Goal: Task Accomplishment & Management: Manage account settings

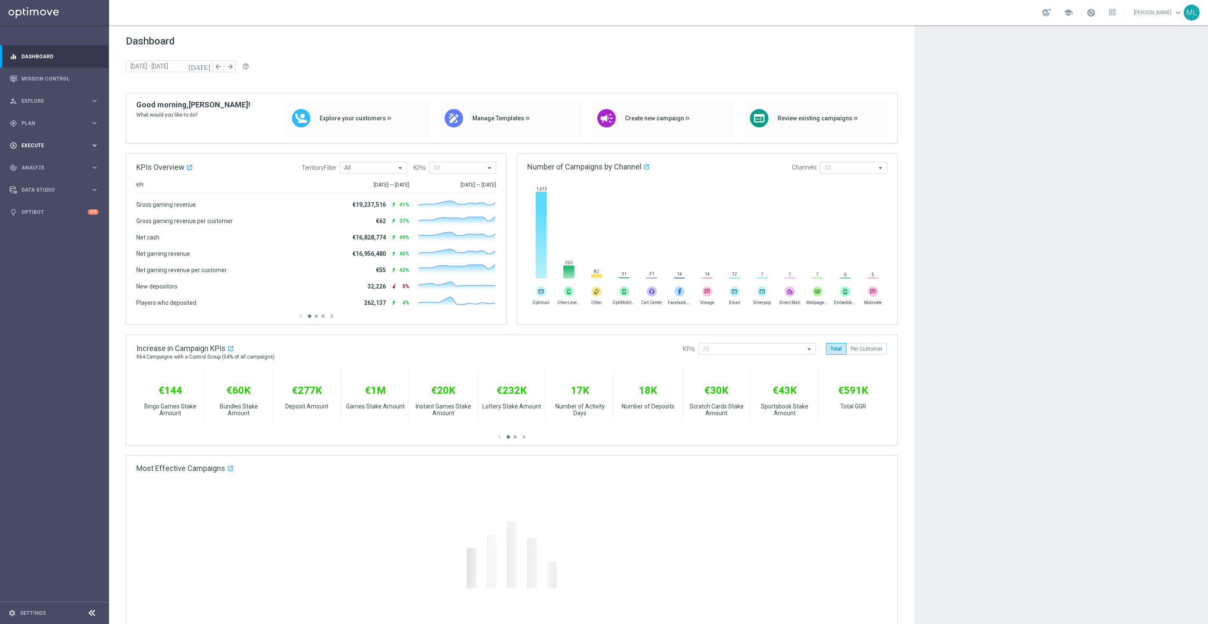
click at [93, 146] on icon "keyboard_arrow_right" at bounding box center [95, 145] width 8 height 8
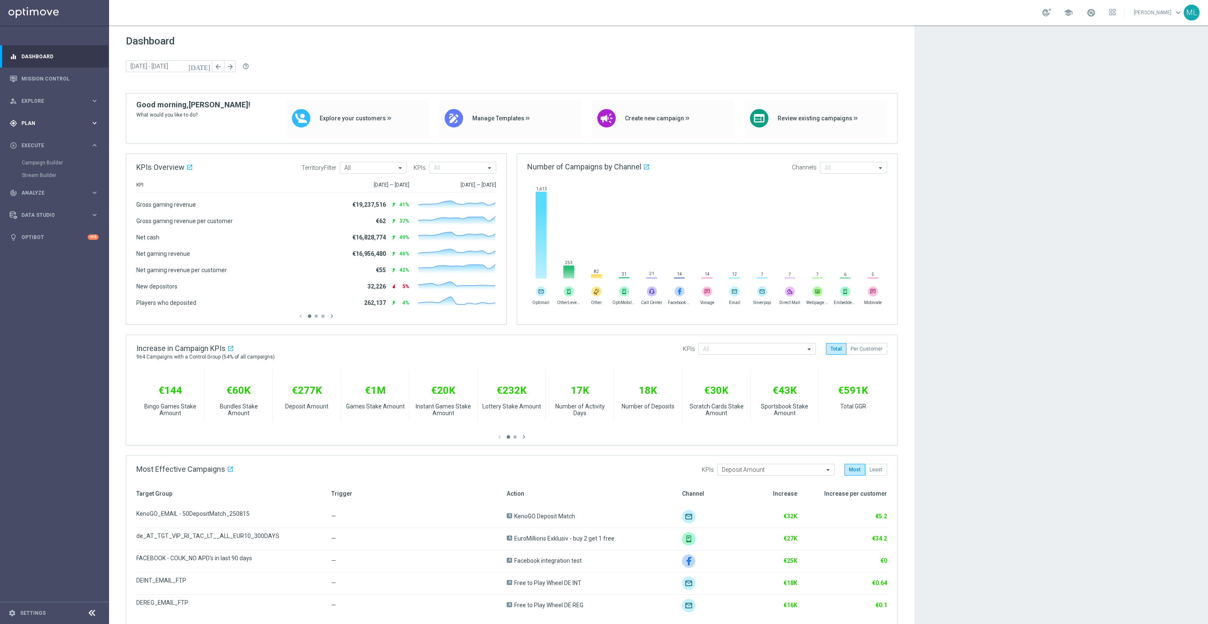
click at [93, 121] on icon "keyboard_arrow_right" at bounding box center [95, 123] width 8 height 8
click at [47, 139] on link "Target Groups" at bounding box center [54, 140] width 65 height 7
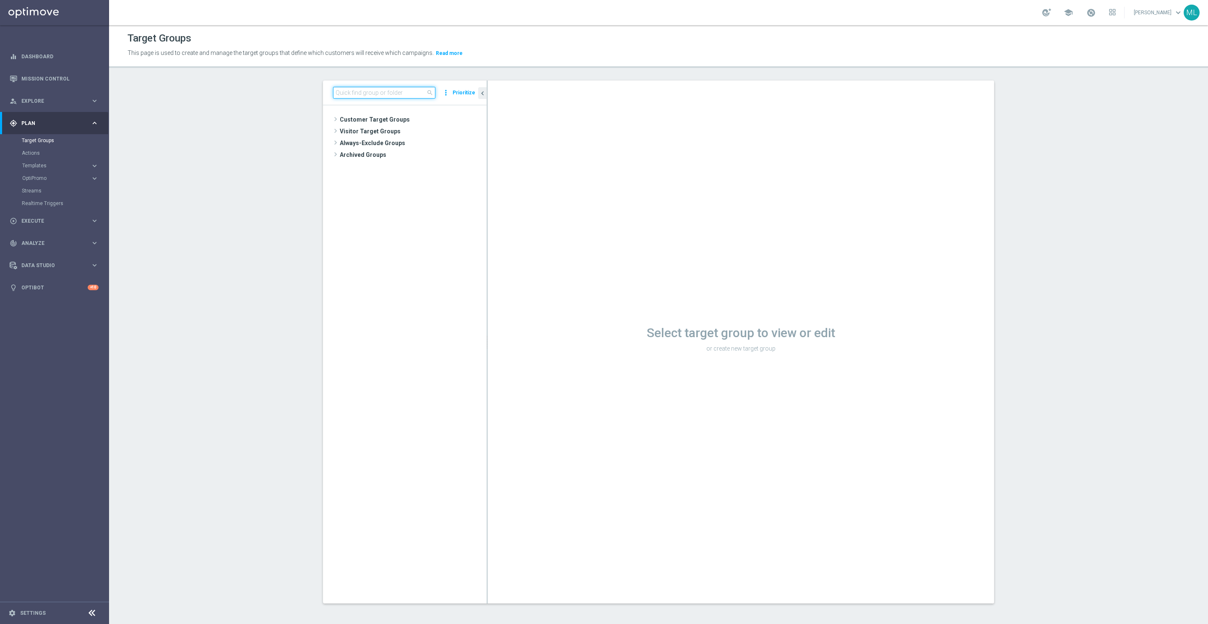
click at [357, 96] on input at bounding box center [384, 93] width 102 height 12
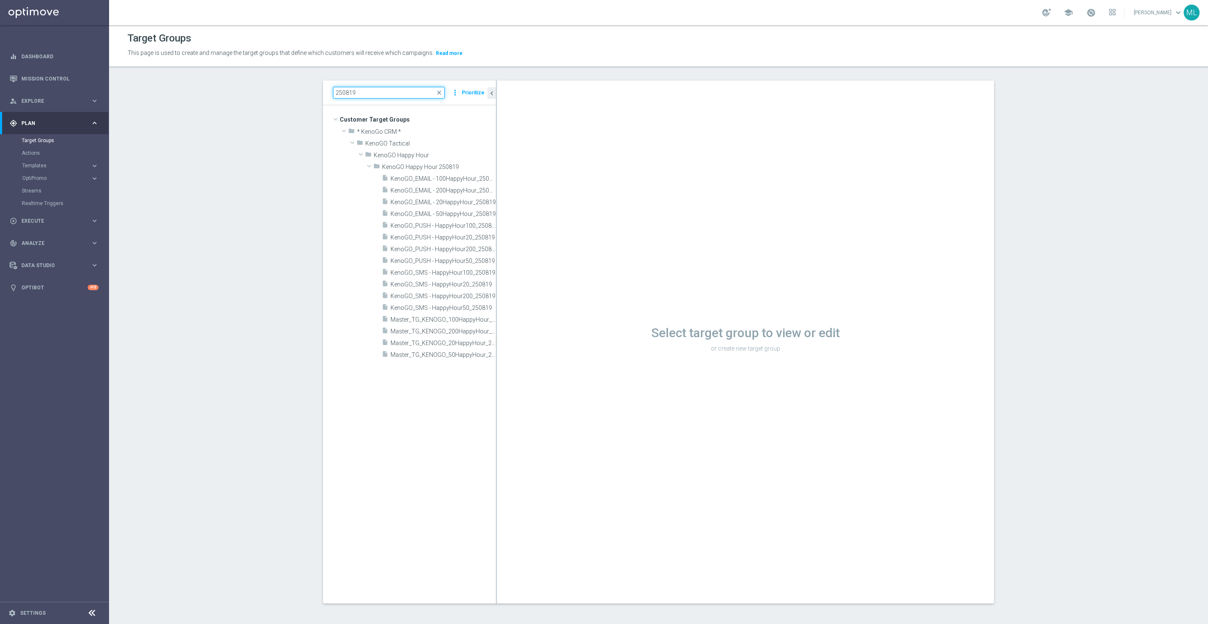
drag, startPoint x: 487, startPoint y: 213, endPoint x: 544, endPoint y: 214, distance: 57.1
click at [497, 214] on div at bounding box center [496, 342] width 1 height 523
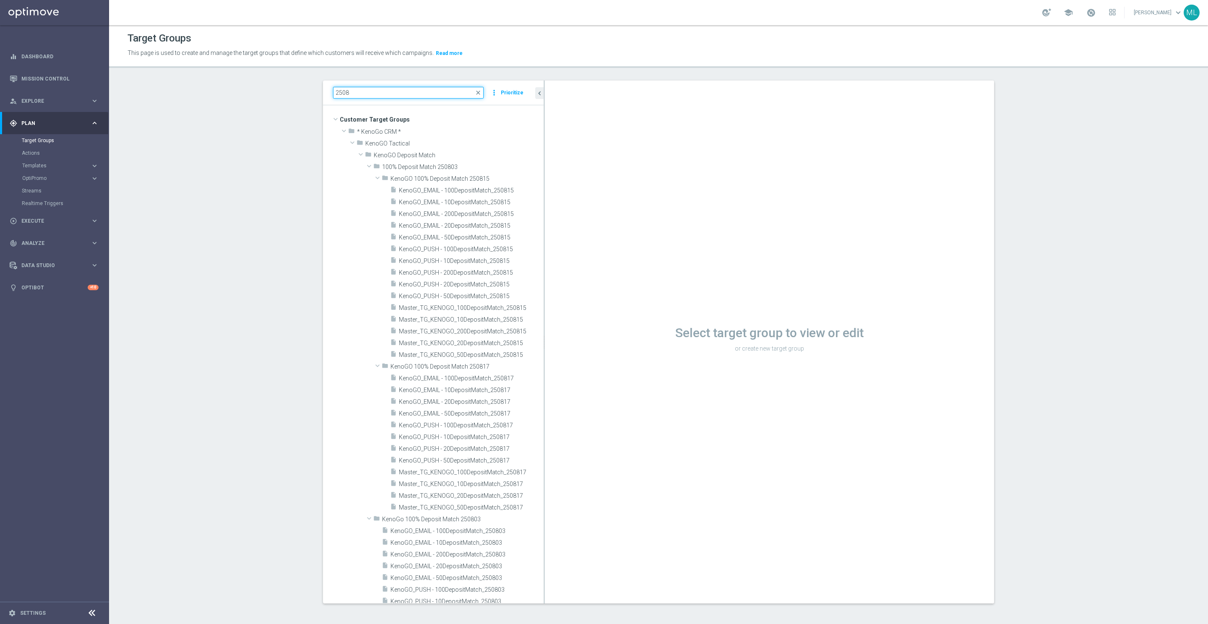
drag, startPoint x: 355, startPoint y: 91, endPoint x: 328, endPoint y: 90, distance: 26.9
click at [328, 90] on div "2508 close more_vert Prioritize" at bounding box center [433, 93] width 221 height 25
click at [334, 91] on input "2508" at bounding box center [408, 93] width 151 height 12
click at [368, 92] on input "happy hour 2508" at bounding box center [408, 93] width 151 height 12
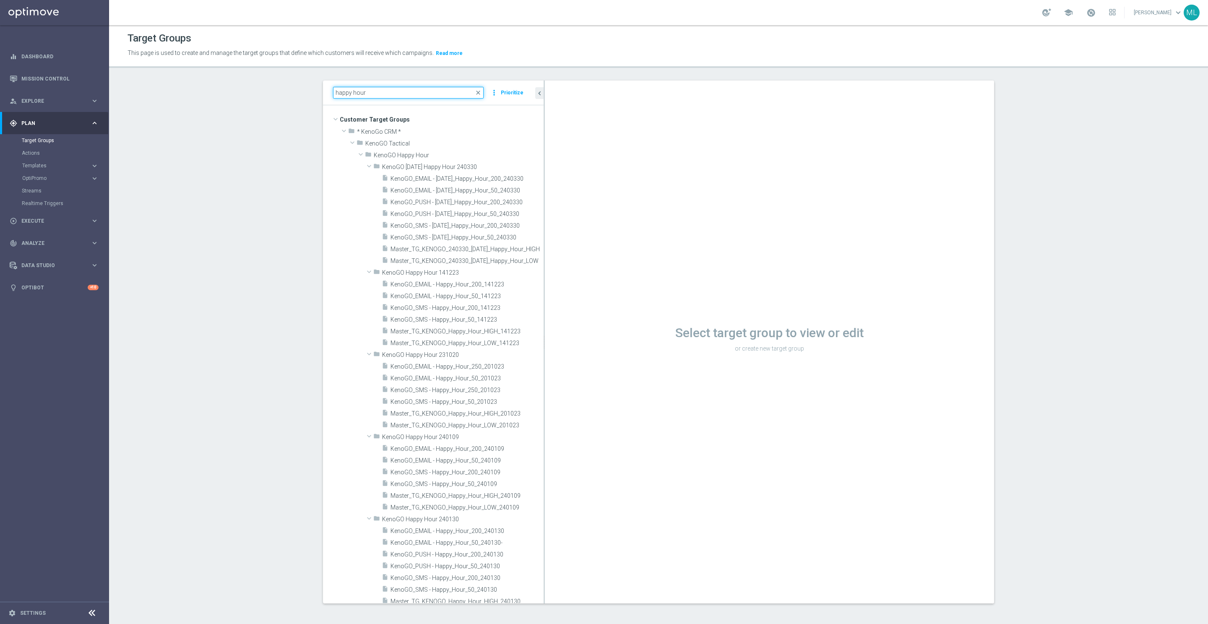
type input "happy hour"
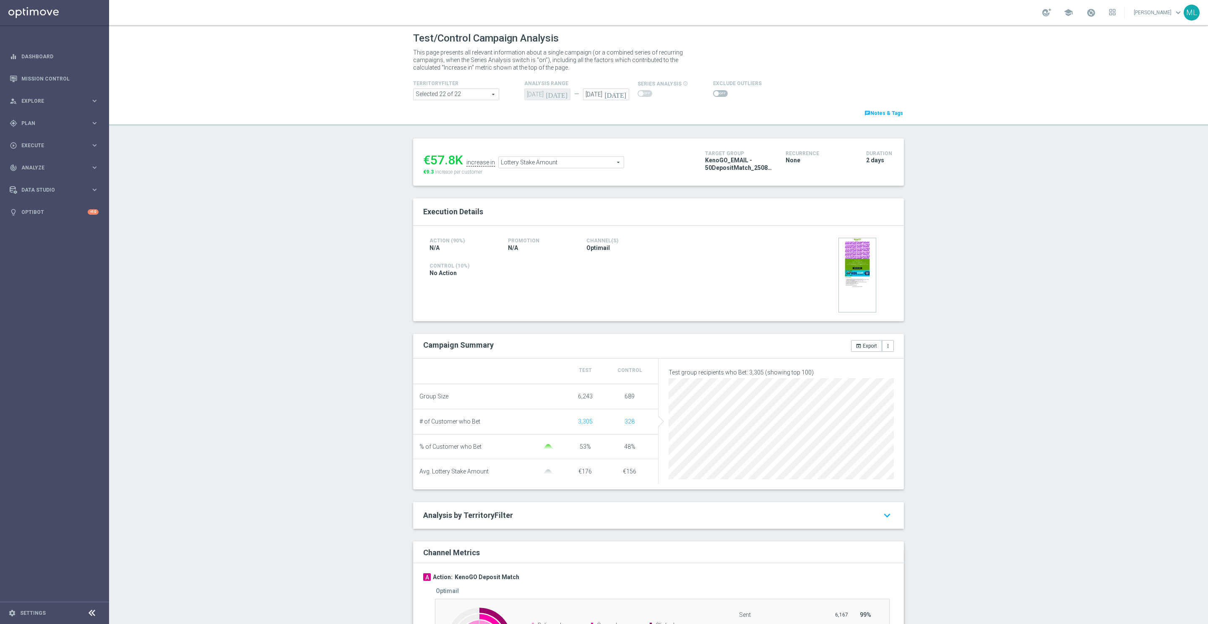
scroll to position [67, 0]
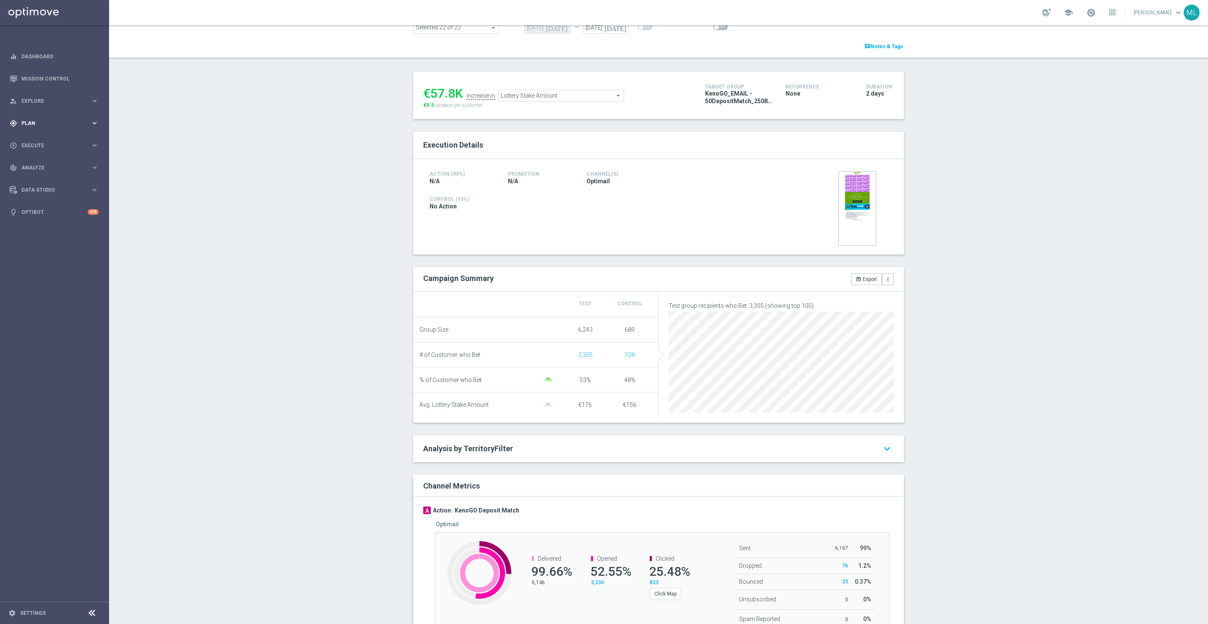
click at [94, 125] on icon "keyboard_arrow_right" at bounding box center [95, 123] width 8 height 8
click at [95, 164] on icon "keyboard_arrow_right" at bounding box center [95, 166] width 8 height 8
click at [42, 177] on link "Optimail" at bounding box center [56, 178] width 61 height 7
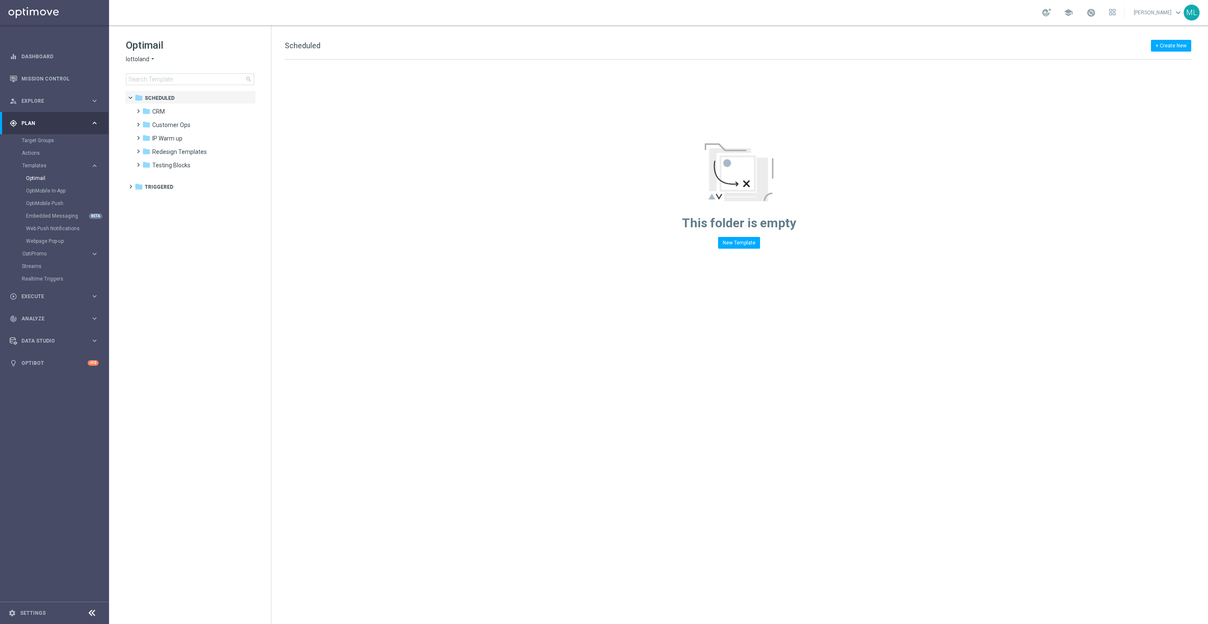
click at [152, 62] on icon "arrow_drop_down" at bounding box center [152, 59] width 7 height 8
click at [154, 78] on div "KenoGO" at bounding box center [157, 79] width 63 height 10
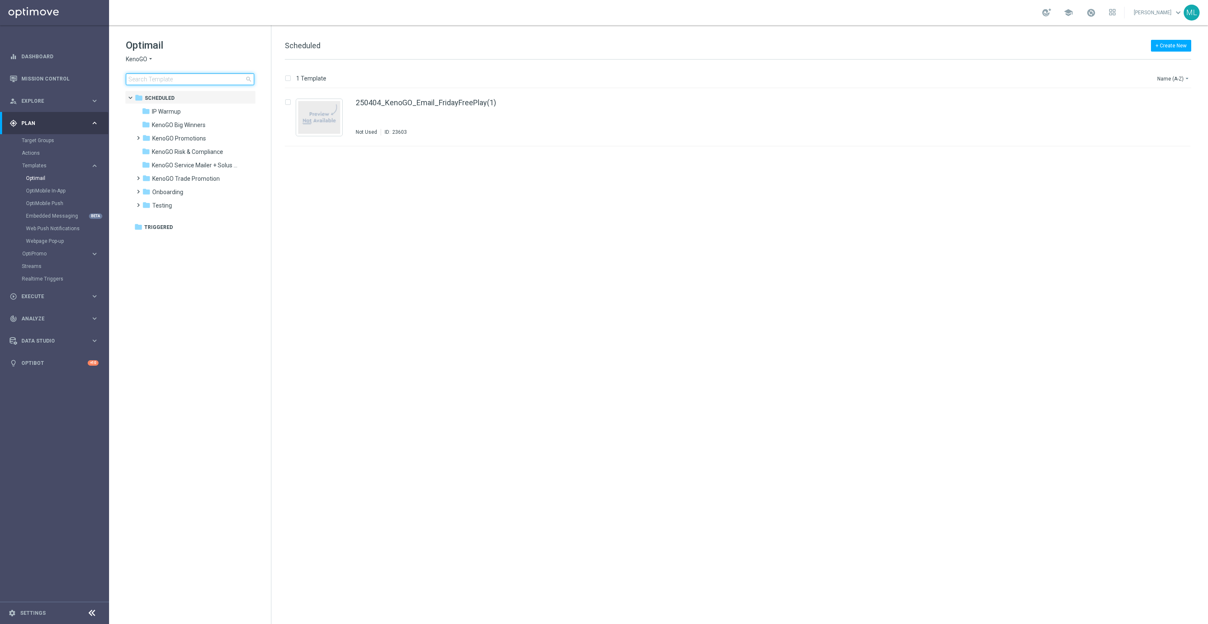
click at [168, 79] on input at bounding box center [190, 79] width 128 height 12
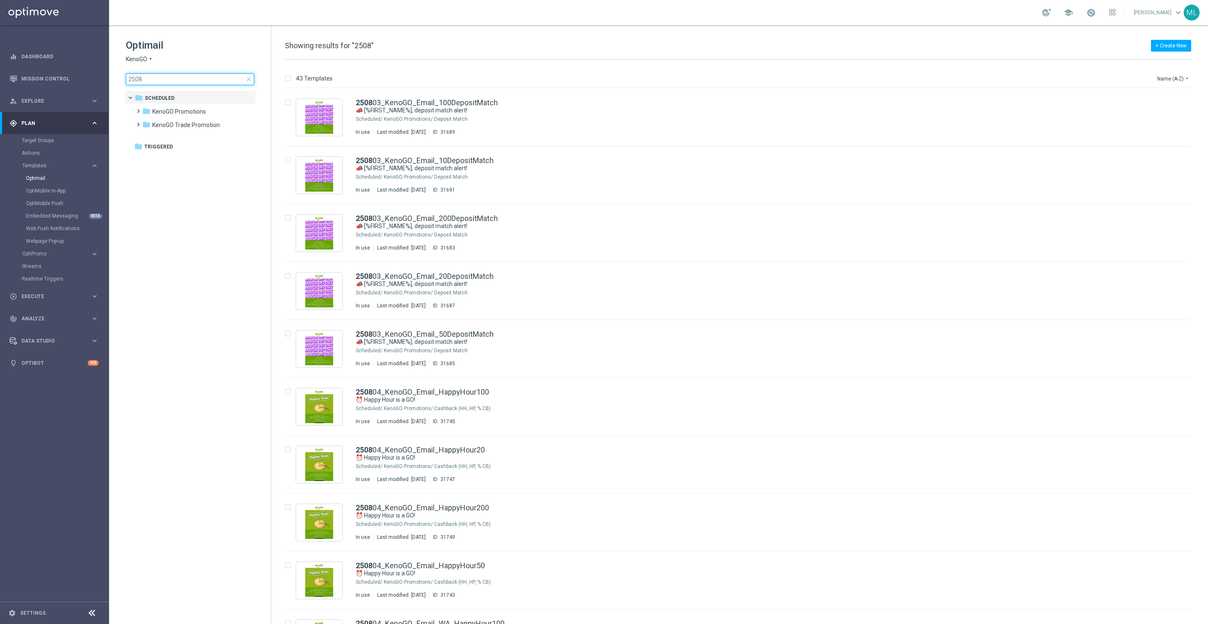
drag, startPoint x: 156, startPoint y: 79, endPoint x: 115, endPoint y: 72, distance: 41.7
click at [115, 72] on div "Optimail KenoGO arrow_drop_down × KenoGO 2508 close folder 1 Folder folder Sche…" at bounding box center [190, 82] width 162 height 115
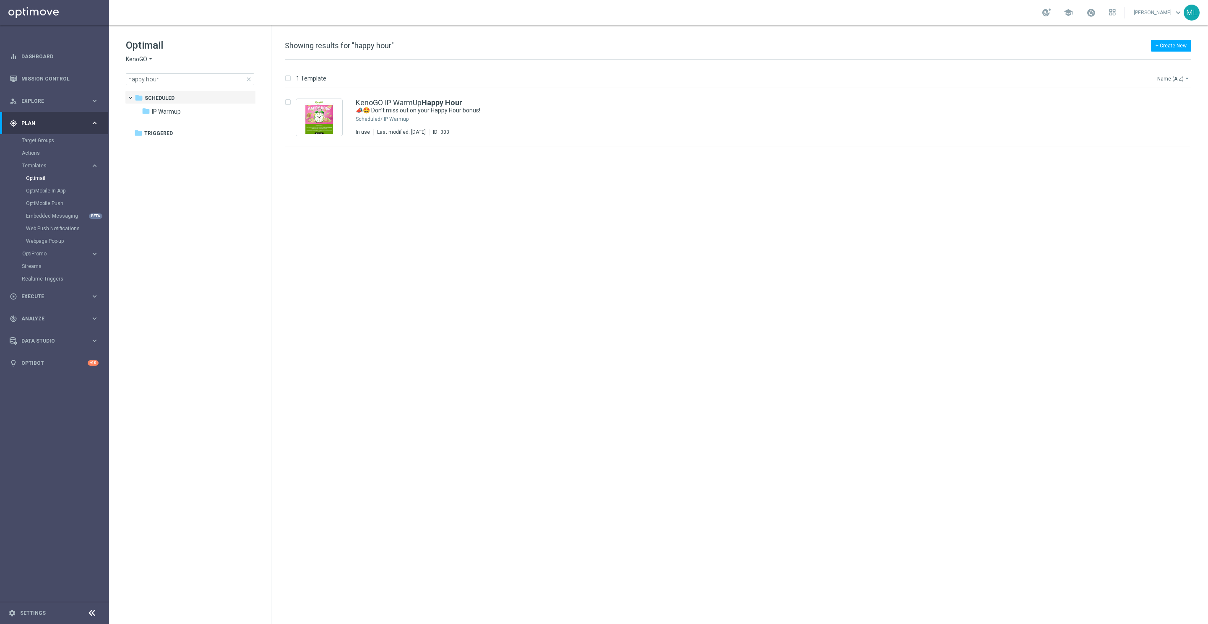
click at [1179, 75] on button "Name (A-Z) arrow_drop_down" at bounding box center [1174, 78] width 35 height 10
click at [1172, 120] on div "Date Modified (Newest)" at bounding box center [1157, 116] width 67 height 12
click at [192, 80] on input "happy hour" at bounding box center [190, 79] width 128 height 12
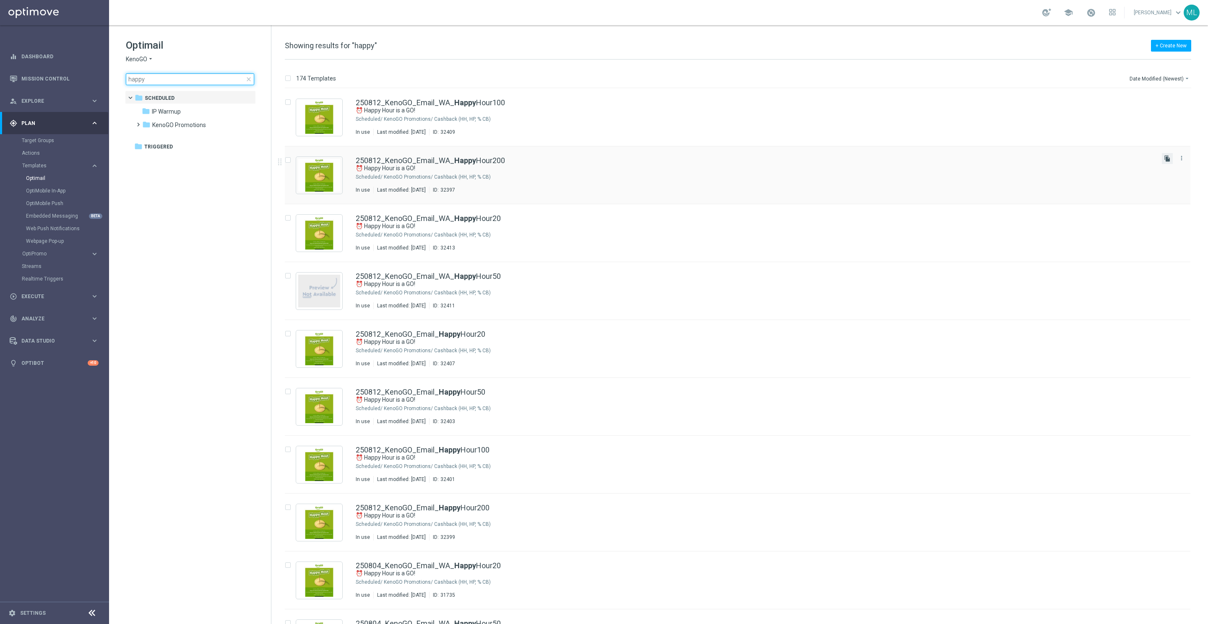
type input "happy"
click at [1166, 158] on icon "file_copy" at bounding box center [1167, 158] width 7 height 7
click at [1170, 159] on button "file_copy" at bounding box center [1167, 158] width 11 height 11
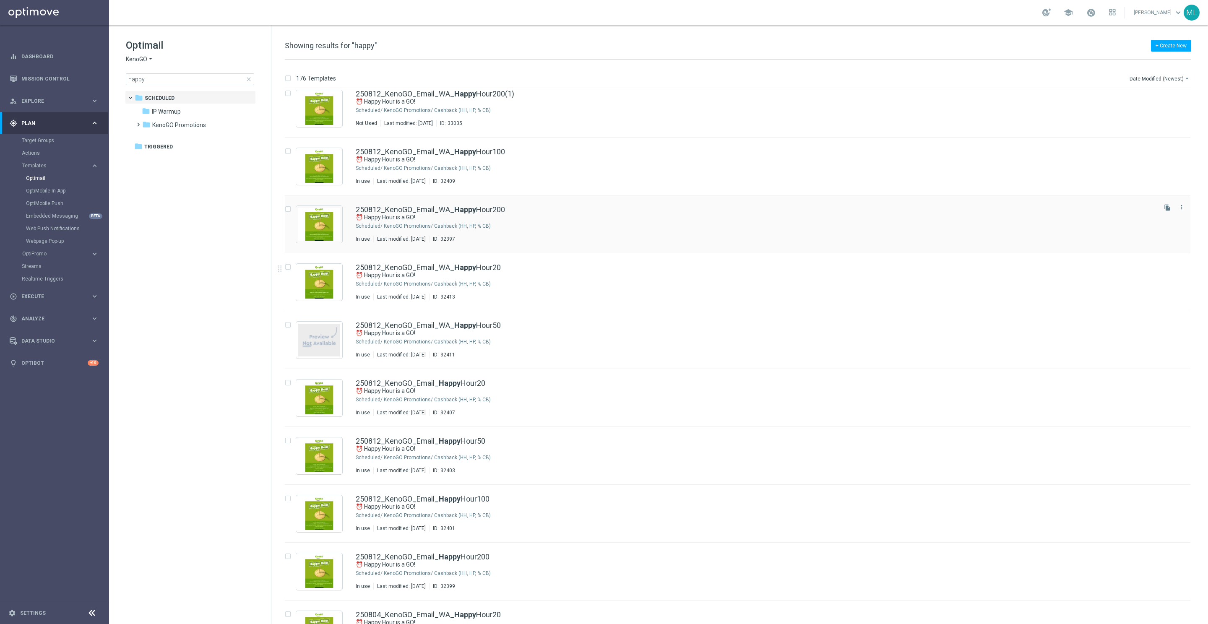
scroll to position [69, 0]
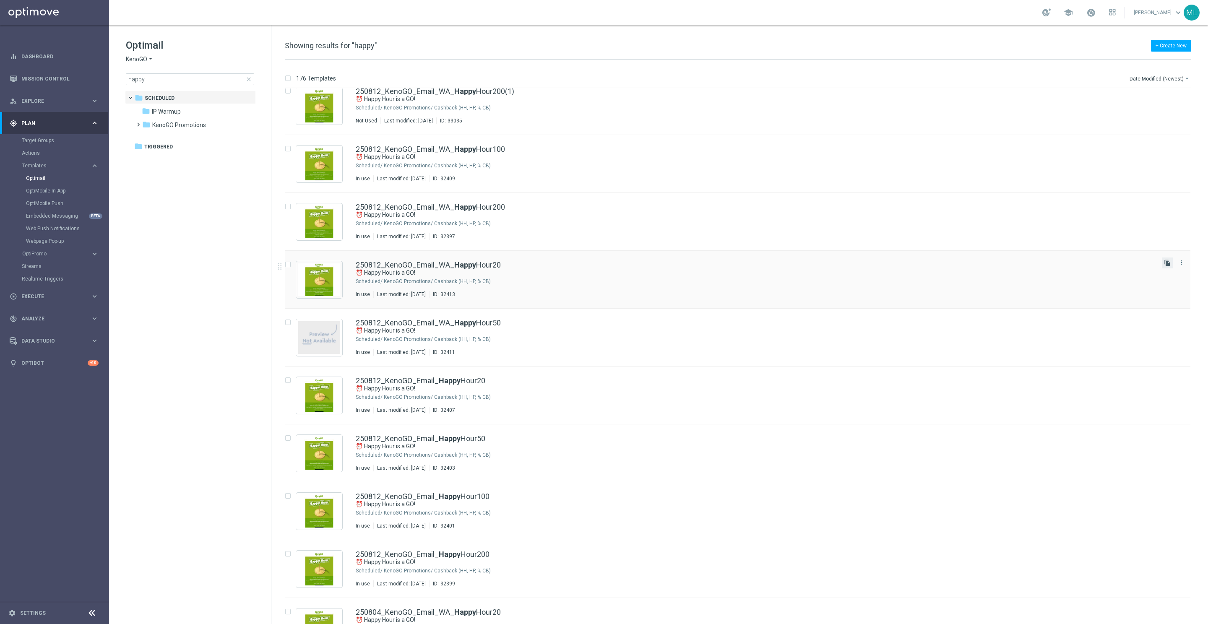
click at [1168, 263] on icon "file_copy" at bounding box center [1167, 263] width 7 height 7
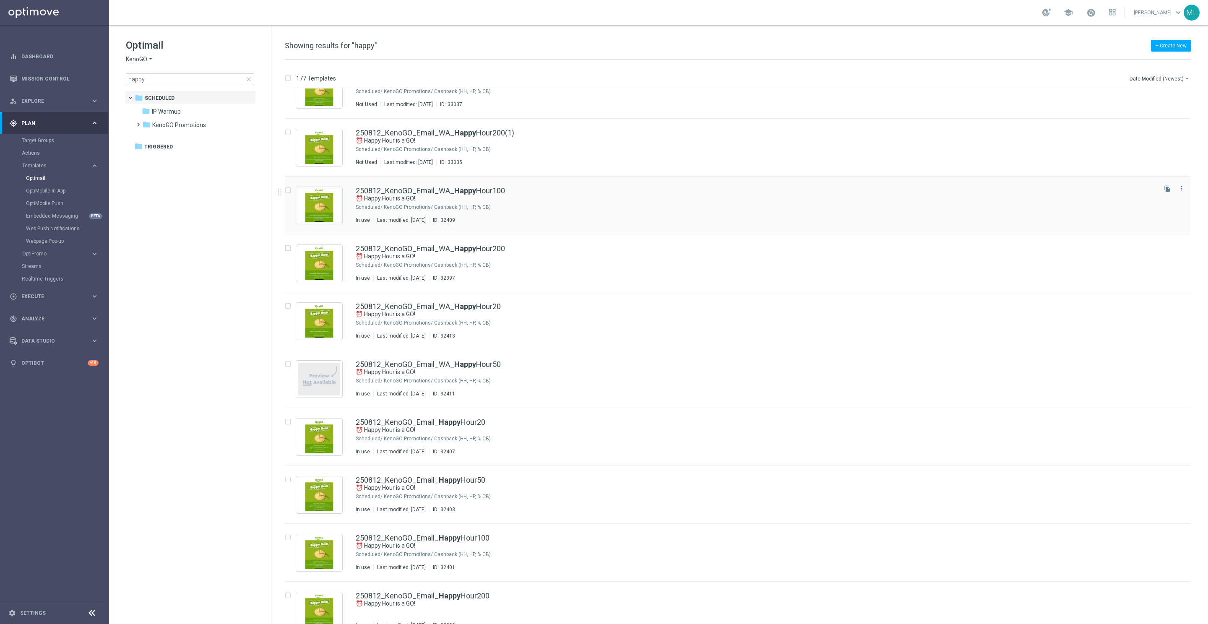
scroll to position [87, 0]
click at [1166, 360] on icon "file_copy" at bounding box center [1167, 361] width 7 height 7
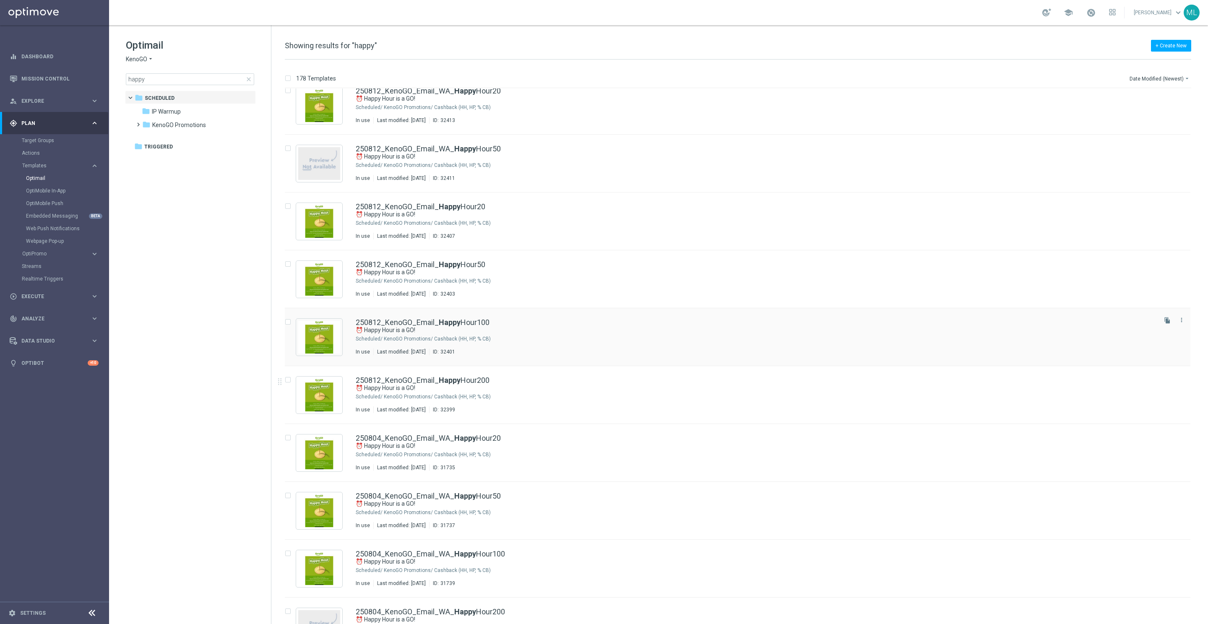
scroll to position [361, 0]
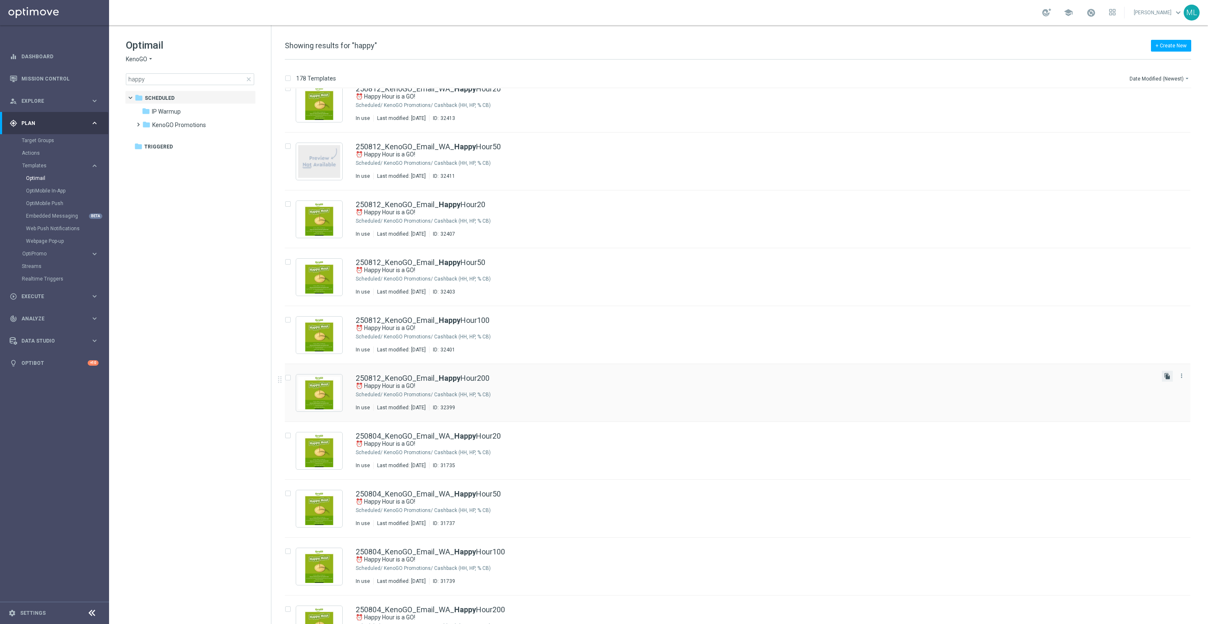
click at [1168, 379] on icon "file_copy" at bounding box center [1167, 376] width 7 height 7
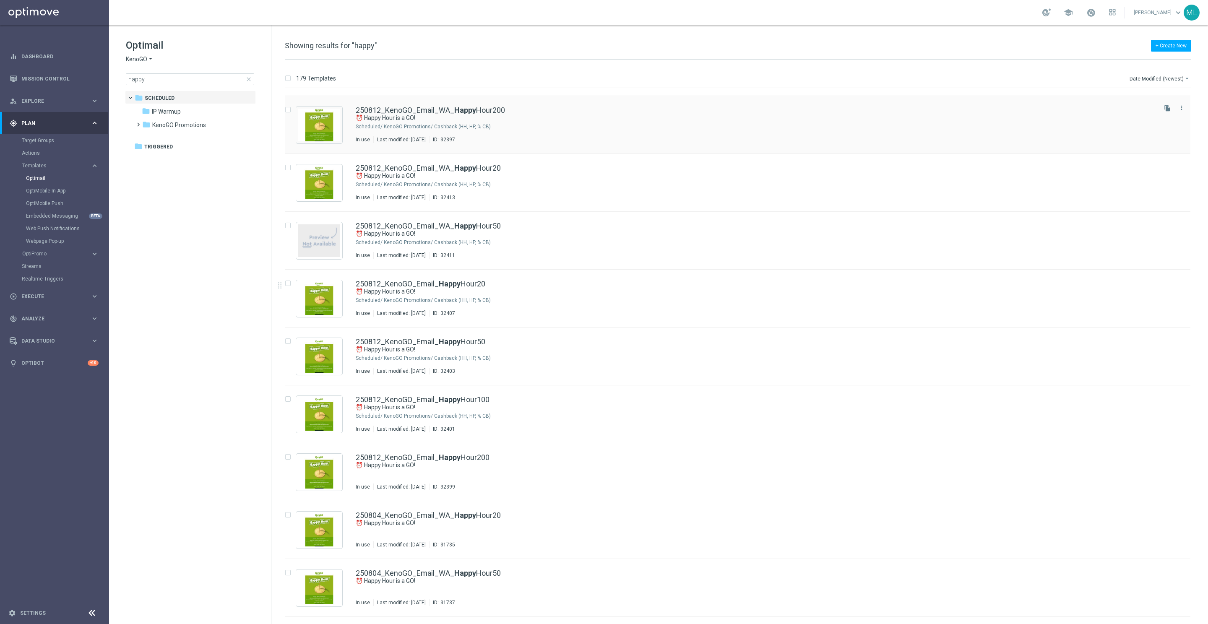
scroll to position [351, 0]
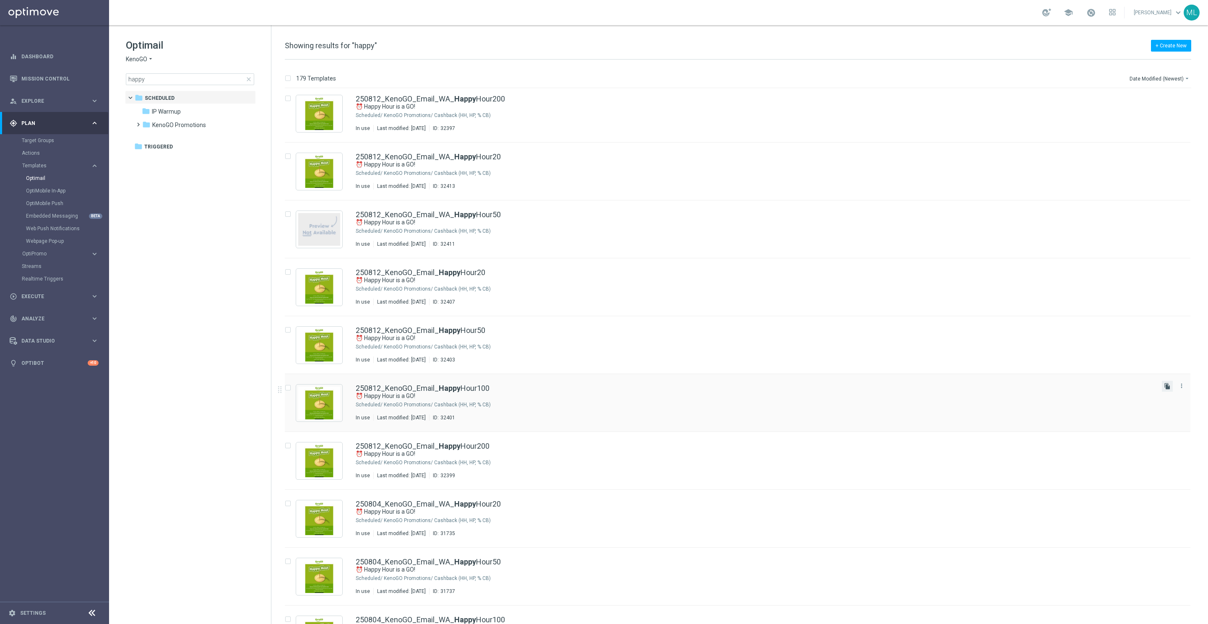
click at [1166, 386] on icon "file_copy" at bounding box center [1167, 386] width 7 height 7
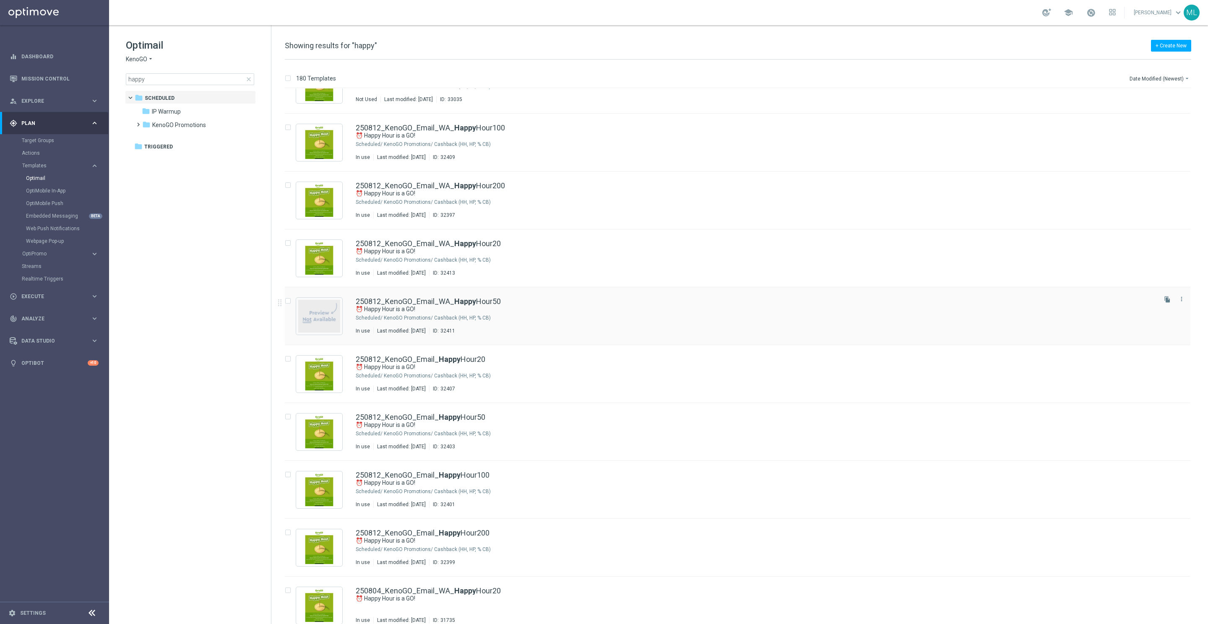
scroll to position [323, 0]
click at [1166, 414] on icon "file_copy" at bounding box center [1167, 415] width 7 height 7
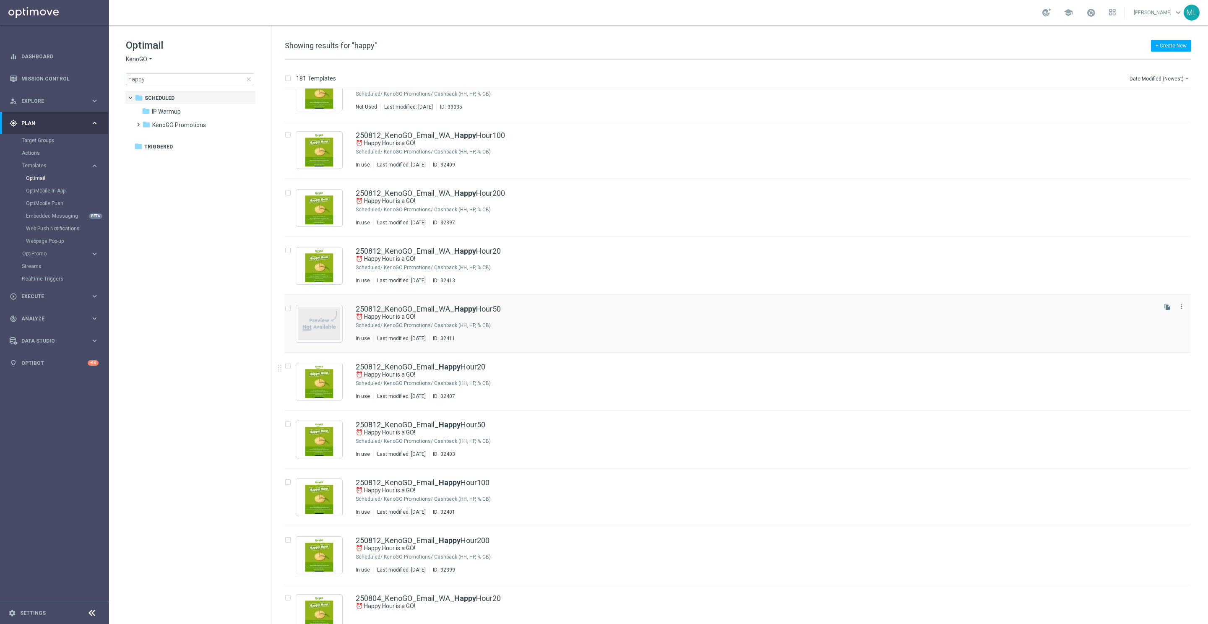
scroll to position [389, 0]
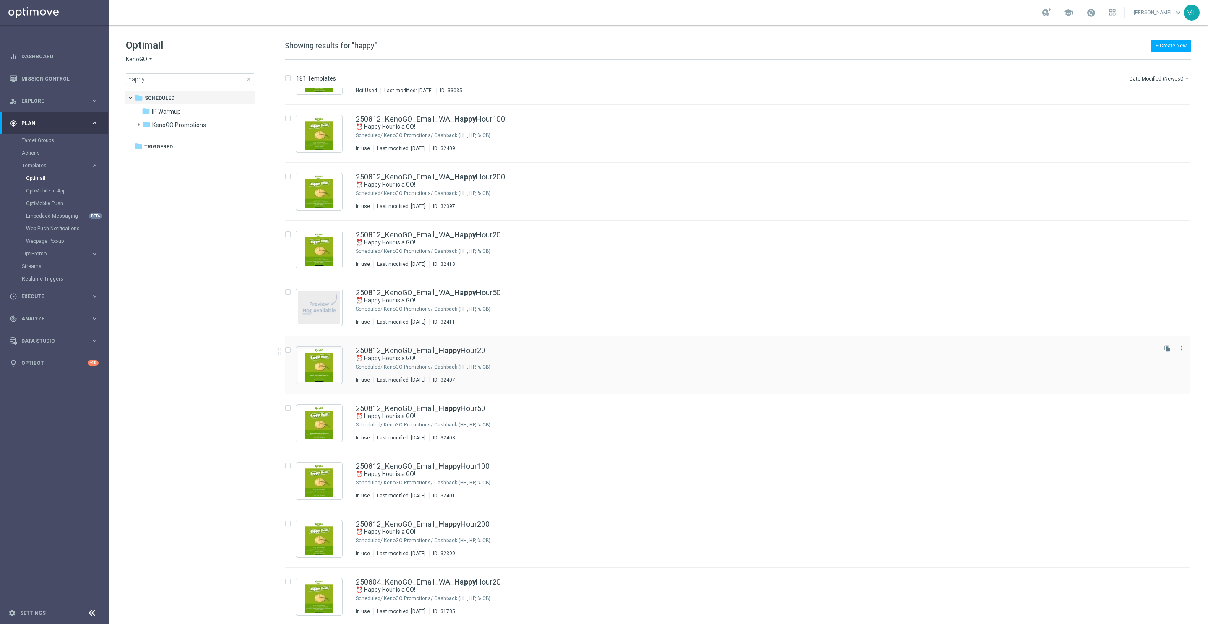
drag, startPoint x: 1165, startPoint y: 349, endPoint x: 1160, endPoint y: 348, distance: 4.7
click at [1165, 349] on icon "file_copy" at bounding box center [1167, 348] width 7 height 7
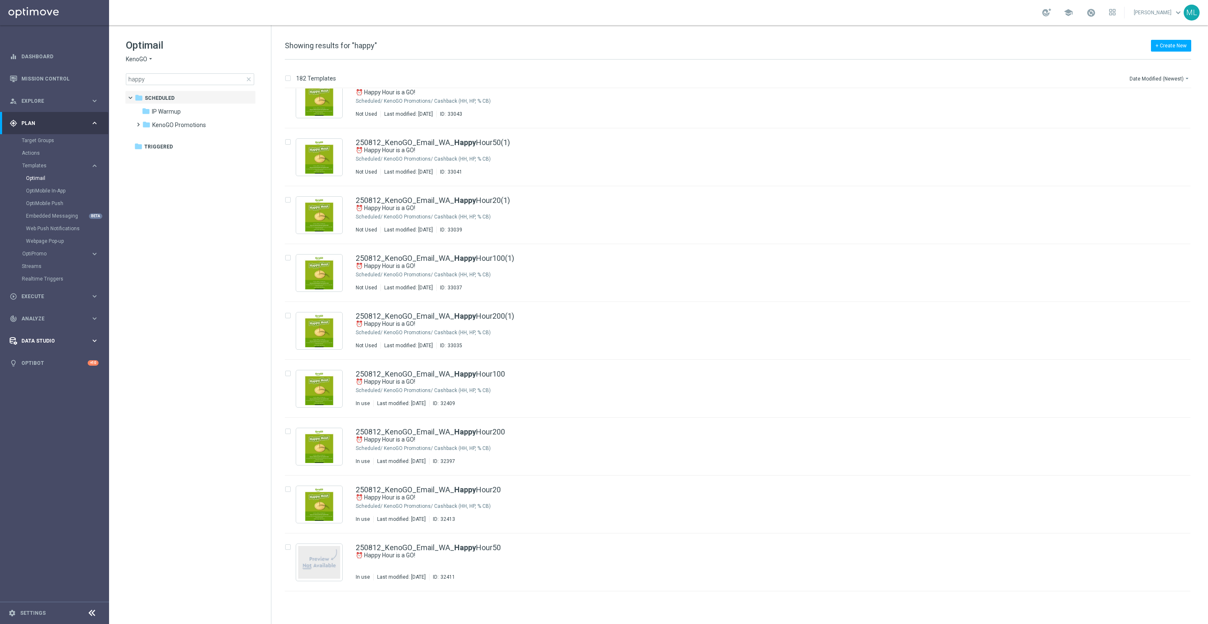
scroll to position [206, 0]
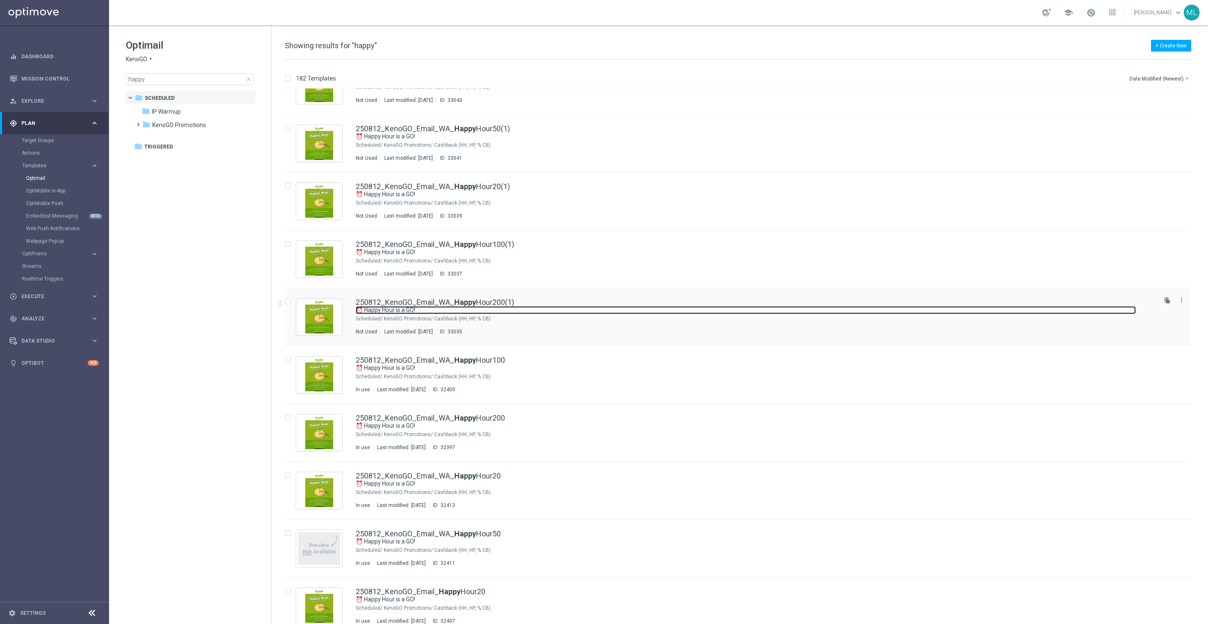
click at [559, 310] on link "⏰ Happy Hour is a GO!" at bounding box center [746, 310] width 780 height 8
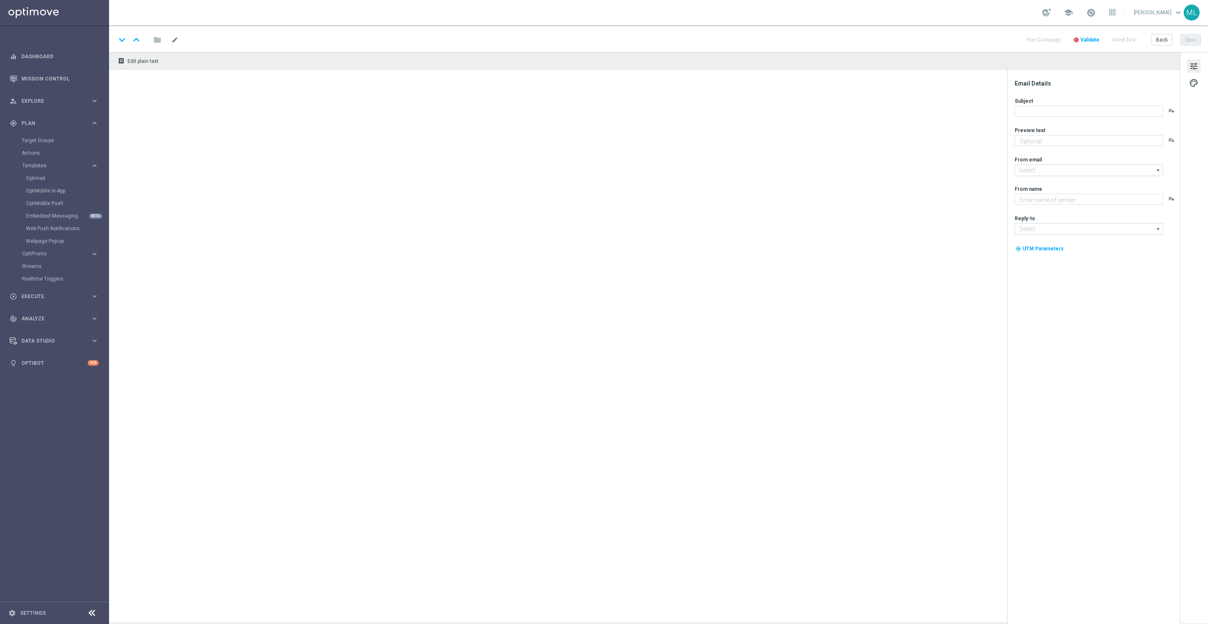
type textarea "Get 50% back in BONUS CASH!"
type textarea "KenoGO"
type input "mail@crm.kenogo.com.au"
type input "support@kenogo.com.au"
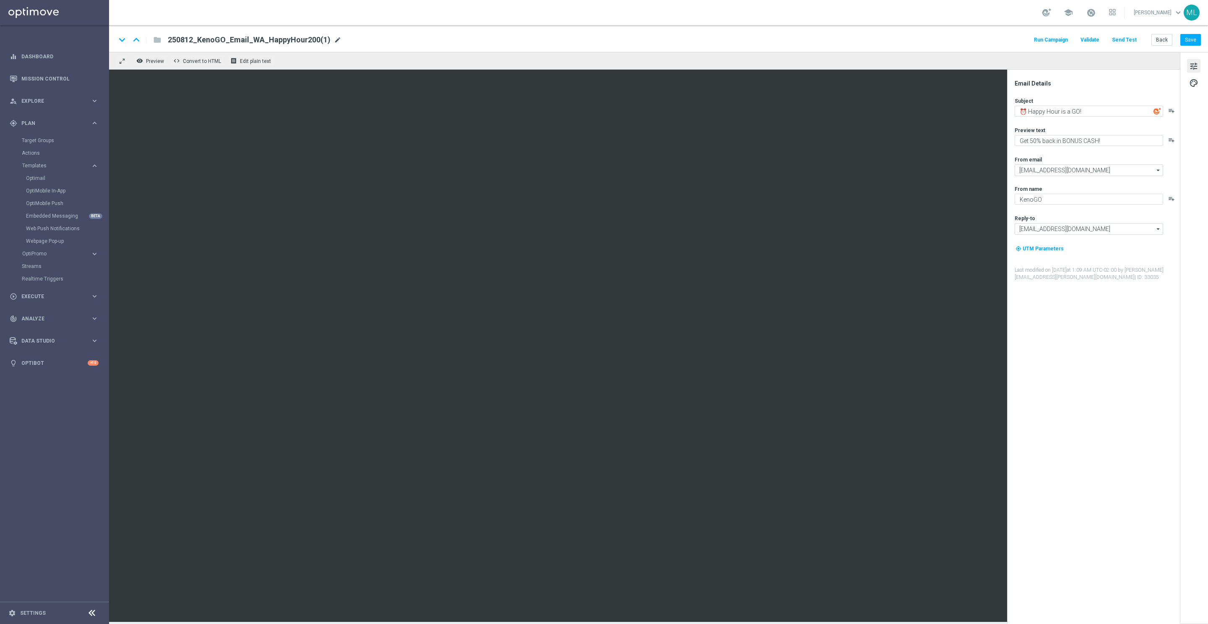
click at [334, 41] on span "mode_edit" at bounding box center [338, 40] width 8 height 8
drag, startPoint x: 191, startPoint y: 39, endPoint x: 245, endPoint y: 42, distance: 54.2
click at [192, 38] on input "250812_KenoGO_Email_WA_HappyHour200" at bounding box center [272, 39] width 208 height 11
type input "250819_KenoGO_Email_WA_HappyHour200"
click at [502, 39] on div "keyboard_arrow_down keyboard_arrow_up folder 250819_KenoGO_Email_WA_HappyHour20…" at bounding box center [658, 39] width 1085 height 11
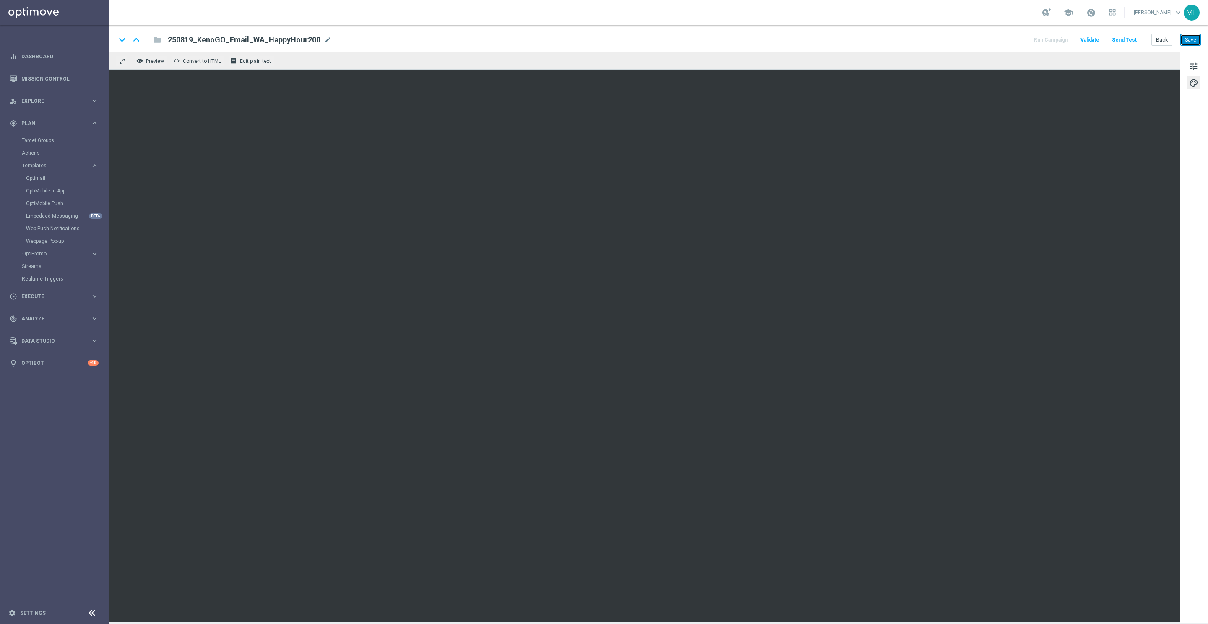
click at [1185, 41] on button "Save" at bounding box center [1191, 40] width 21 height 12
click at [1161, 41] on button "Back" at bounding box center [1162, 40] width 21 height 12
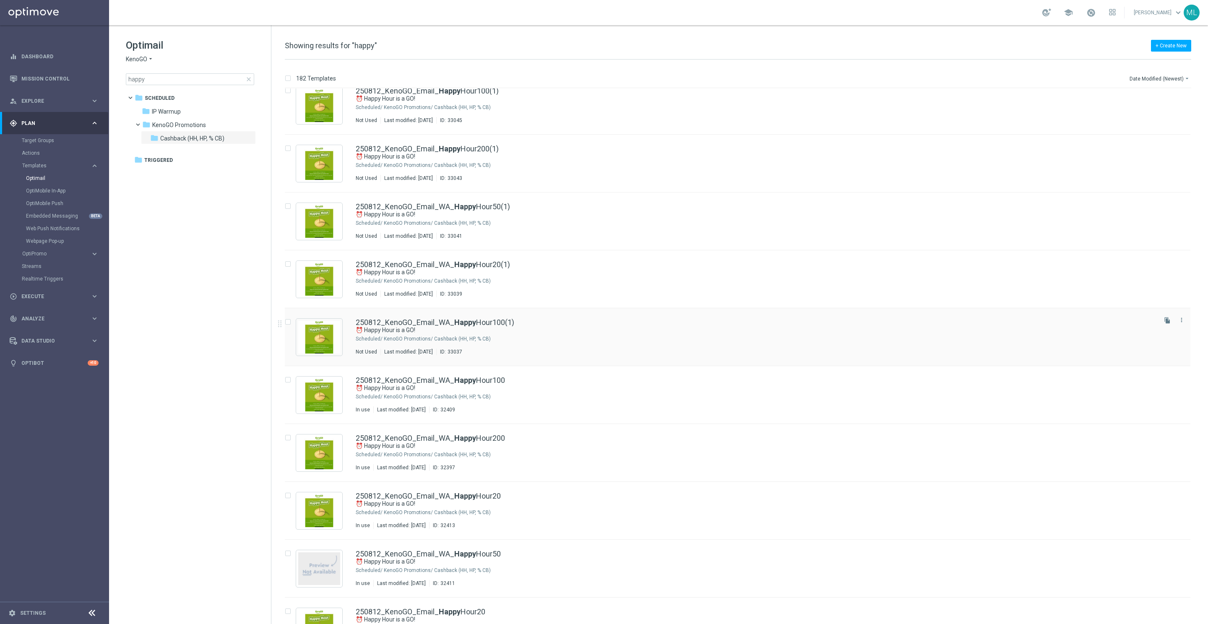
scroll to position [190, 0]
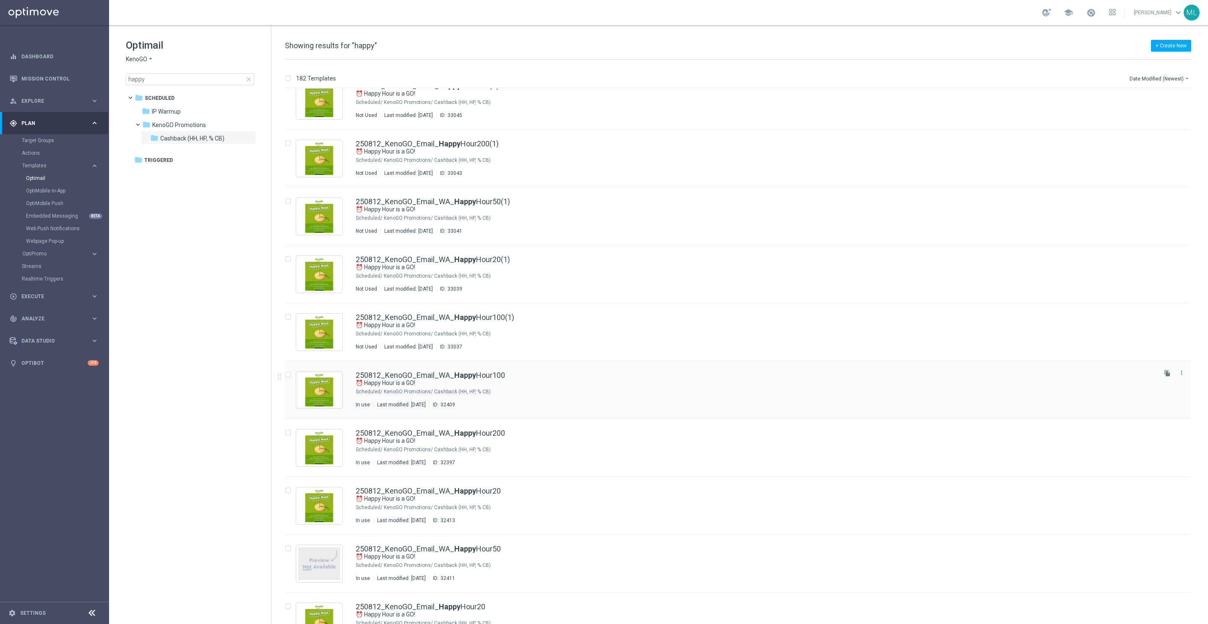
click at [532, 378] on div "250812_KenoGO_Email_WA_ Happy Hour100" at bounding box center [756, 376] width 800 height 8
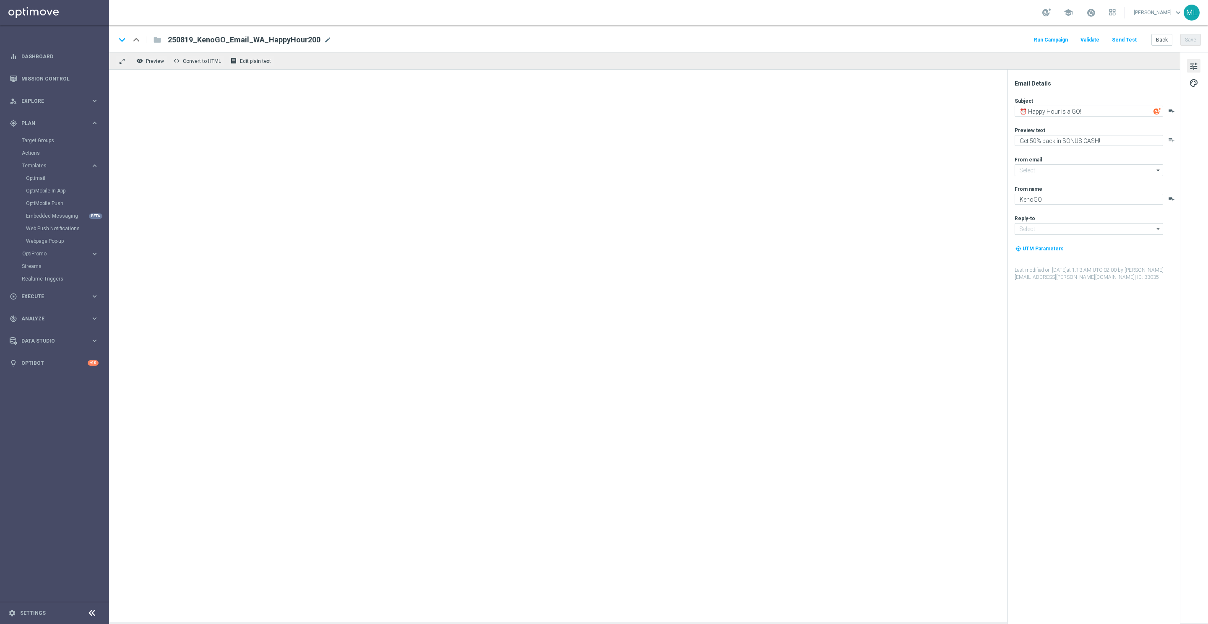
type input "mail@crm.kenogo.com.au"
type input "support@kenogo.com.au"
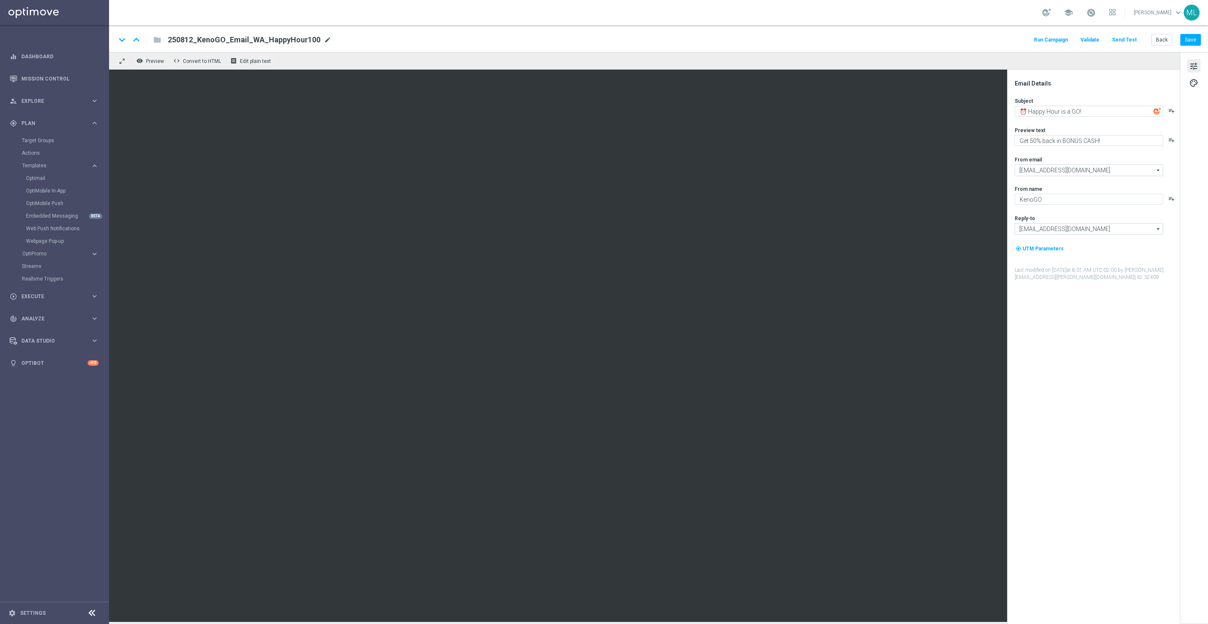
click at [324, 38] on span "mode_edit" at bounding box center [328, 40] width 8 height 8
drag, startPoint x: 191, startPoint y: 40, endPoint x: 214, endPoint y: 39, distance: 23.1
click at [193, 39] on input "250812_KenoGO_Email_WA_HappyHour100" at bounding box center [272, 39] width 208 height 11
type input "250819_KenoGO_Email_WA_HappyHour100"
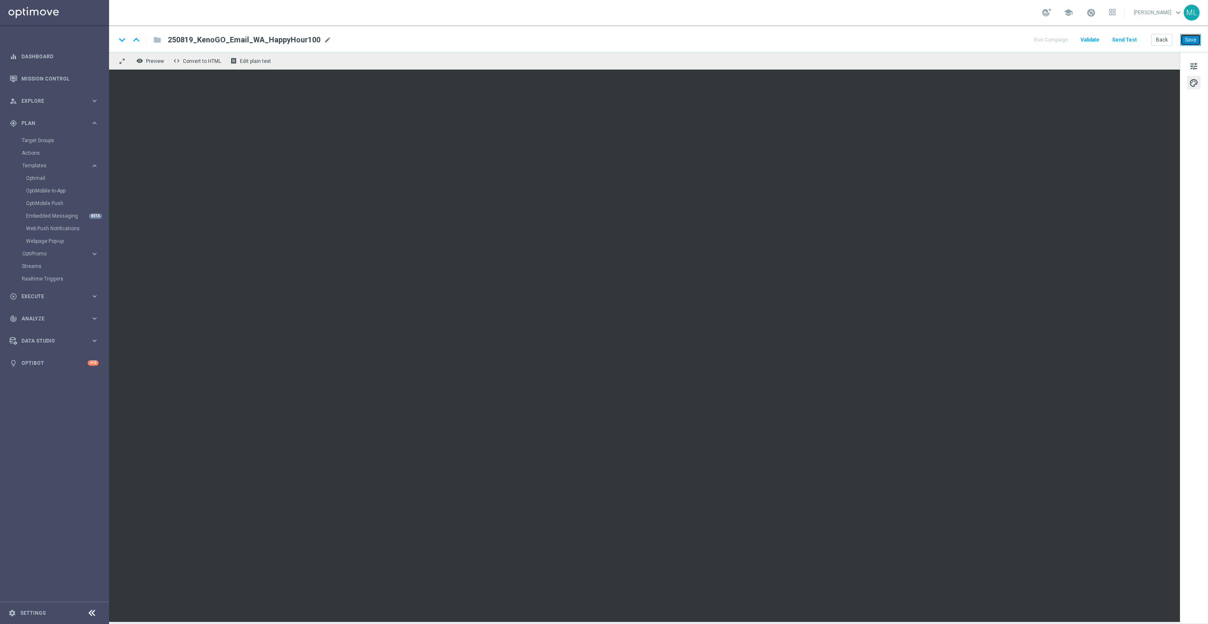
click at [1190, 39] on button "Save" at bounding box center [1191, 40] width 21 height 12
click at [1165, 39] on button "Back" at bounding box center [1162, 40] width 21 height 12
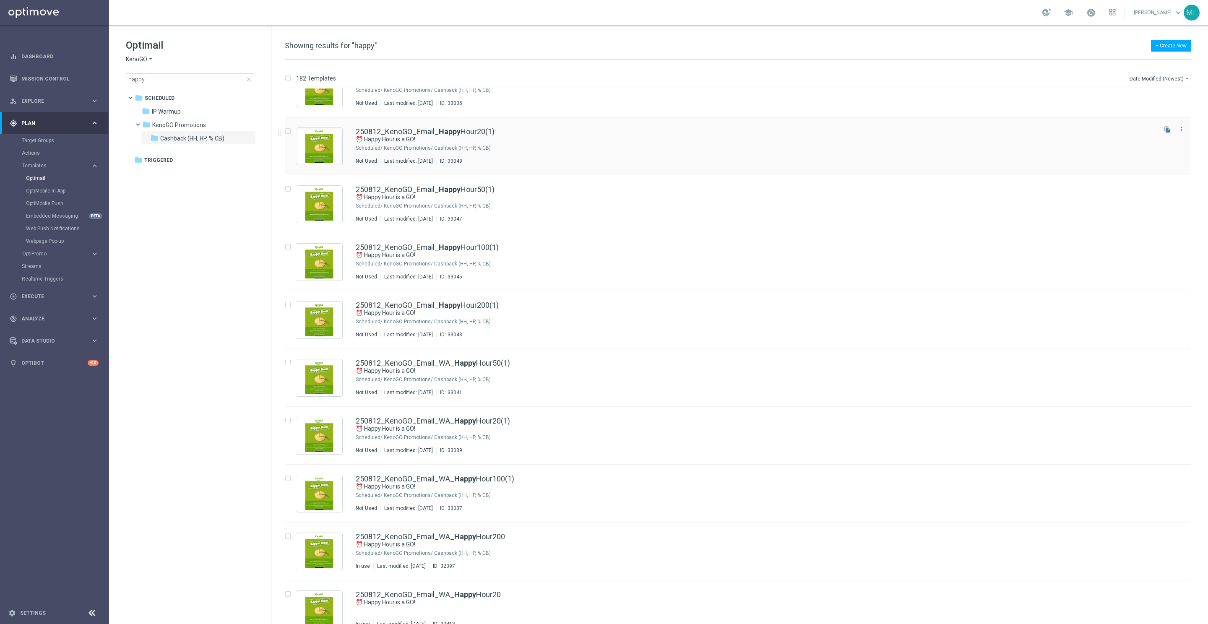
scroll to position [91, 0]
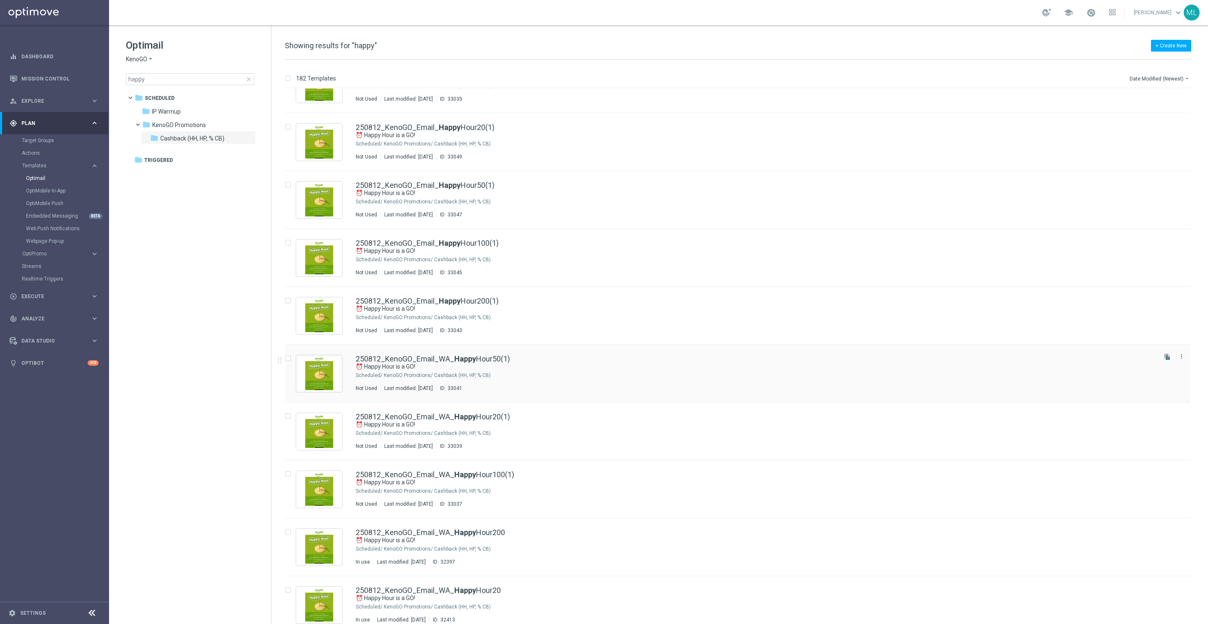
click at [574, 354] on div "250812_KenoGO_Email_WA_ Happy Hour50(1) ⏰ Happy Hour is a GO! Scheduled/ KenoGO…" at bounding box center [738, 374] width 906 height 58
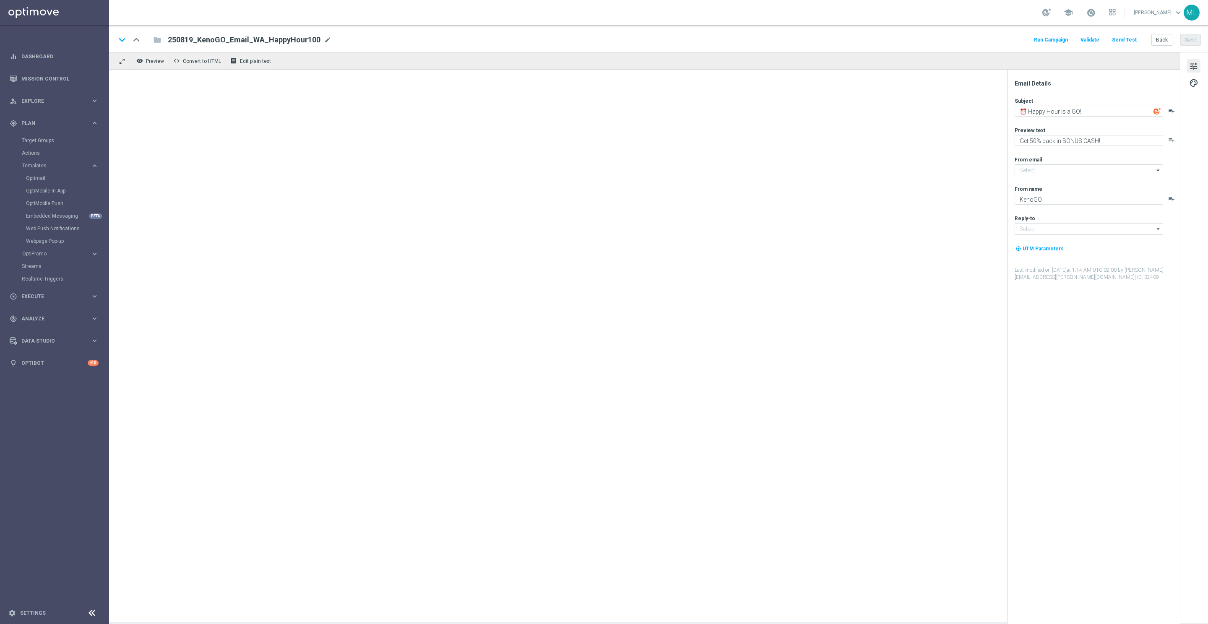
type input "mail@crm.kenogo.com.au"
type input "support@kenogo.com.au"
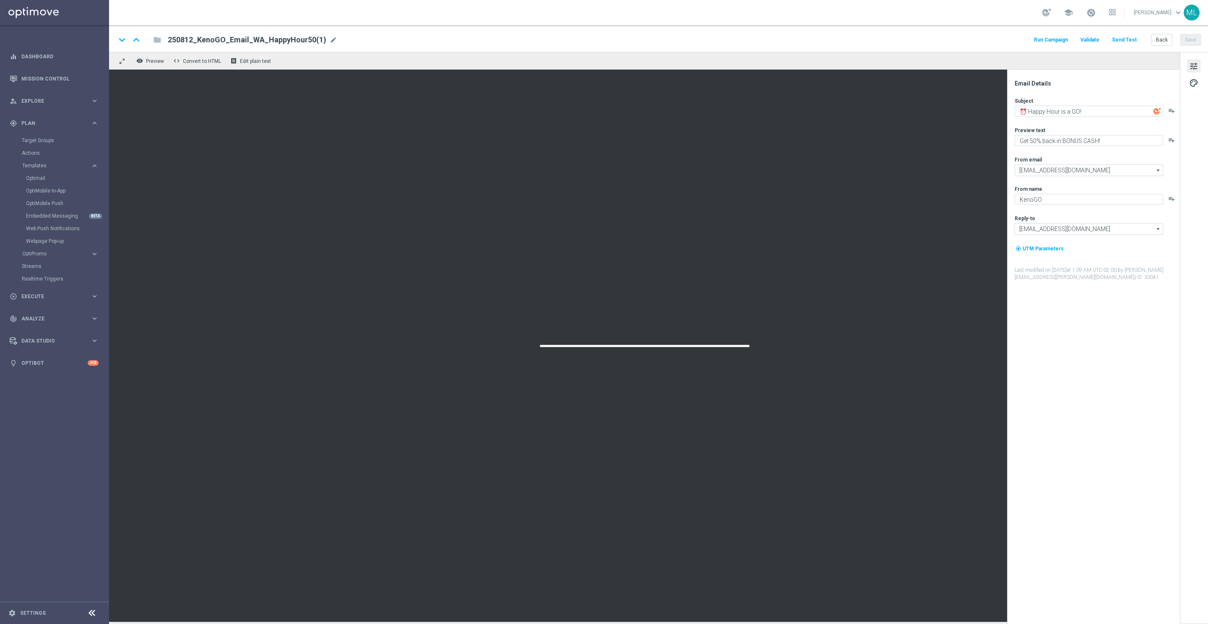
click at [330, 39] on span "mode_edit" at bounding box center [334, 40] width 8 height 8
drag, startPoint x: 191, startPoint y: 39, endPoint x: 214, endPoint y: 40, distance: 22.7
click at [193, 39] on input "250812_KenoGO_Email_WA_HappyHour50" at bounding box center [272, 39] width 208 height 11
type input "250819_KenoGO_Email_WA_HappyHour50"
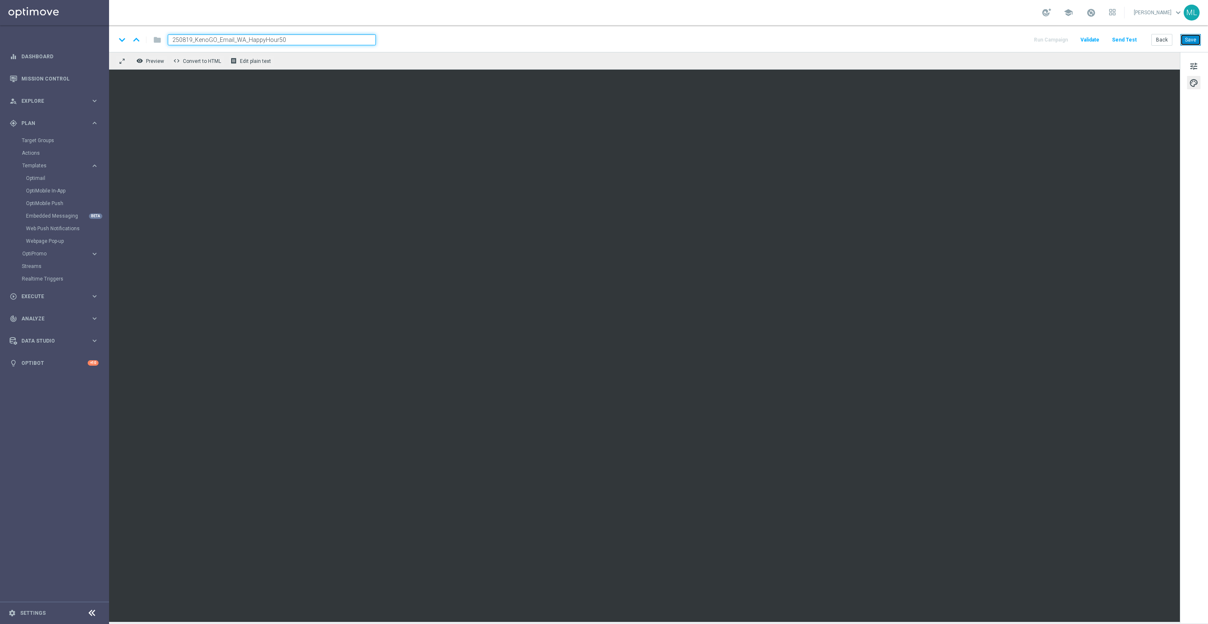
click at [1188, 38] on button "Save" at bounding box center [1191, 40] width 21 height 12
click at [1164, 41] on button "Back" at bounding box center [1162, 40] width 21 height 12
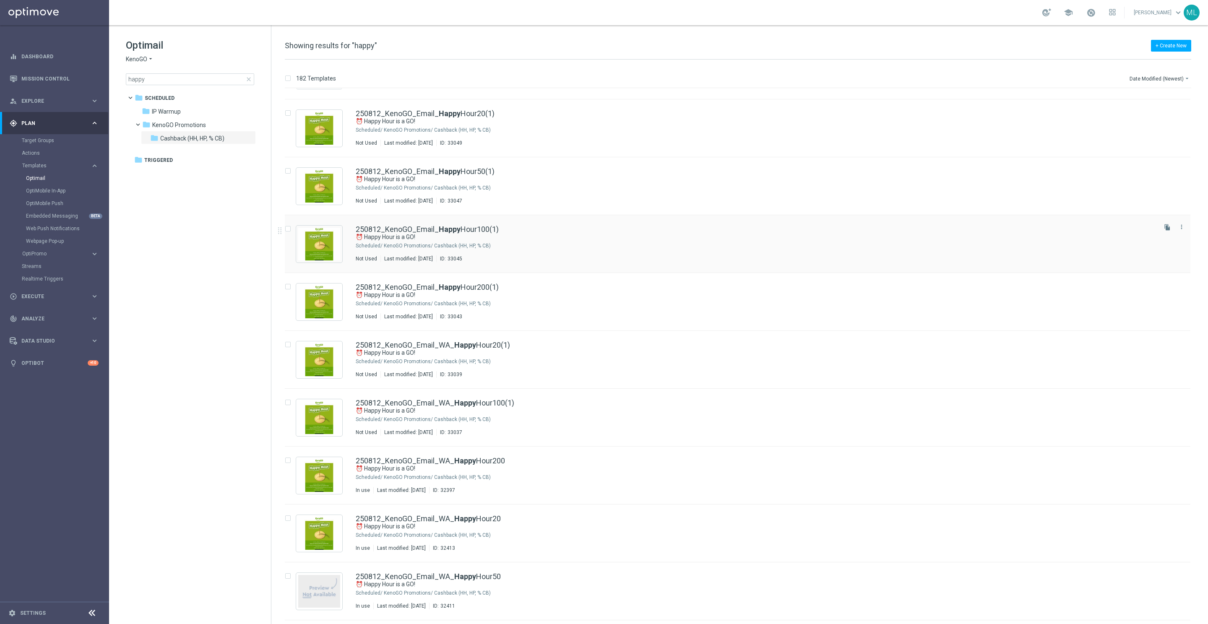
scroll to position [165, 0]
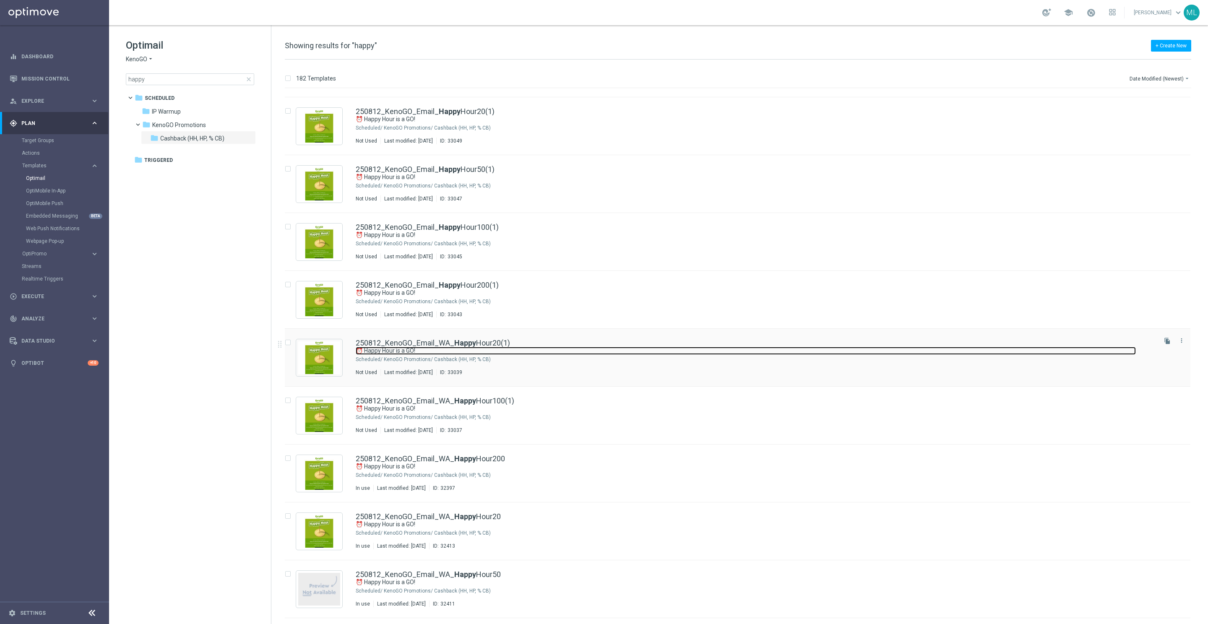
click at [574, 351] on link "⏰ Happy Hour is a GO!" at bounding box center [746, 351] width 780 height 8
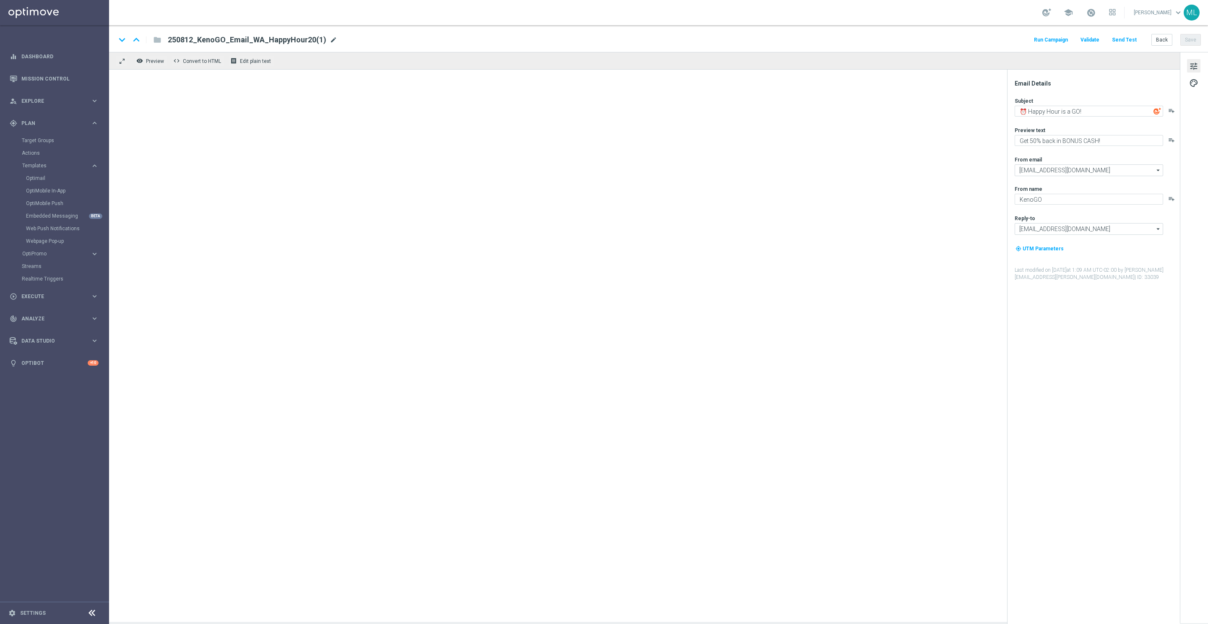
click at [330, 41] on span "mode_edit" at bounding box center [334, 40] width 8 height 8
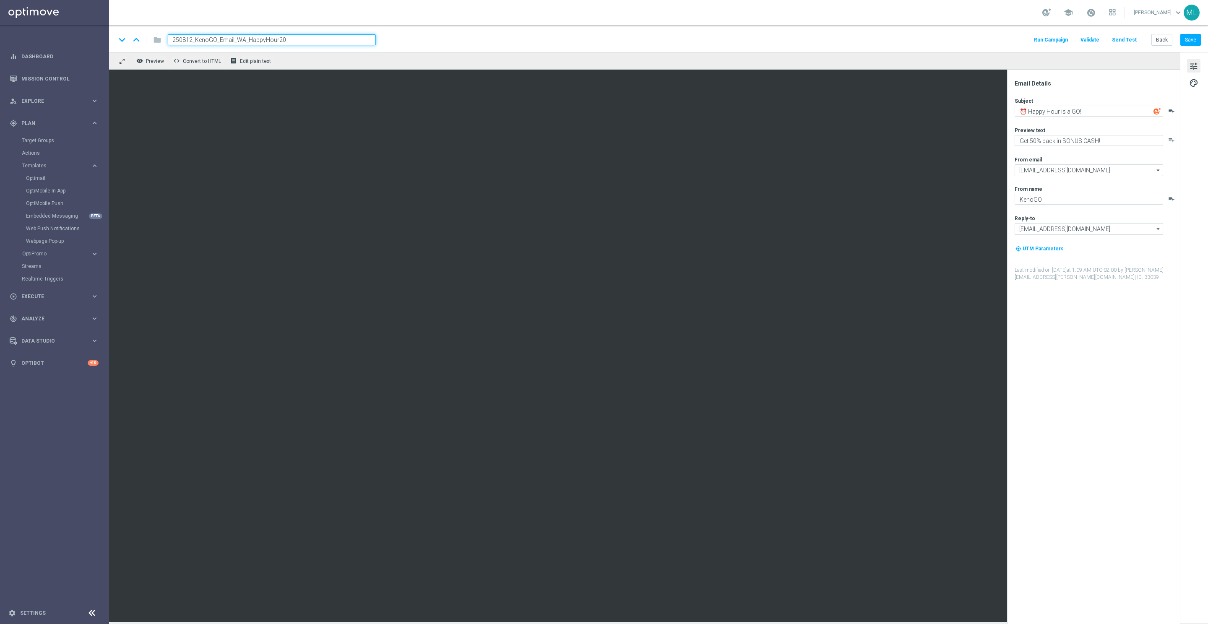
click at [192, 41] on input "250812_KenoGO_Email_WA_HappyHour20" at bounding box center [272, 39] width 208 height 11
type input "250819_KenoGO_Email_WA_HappyHour20"
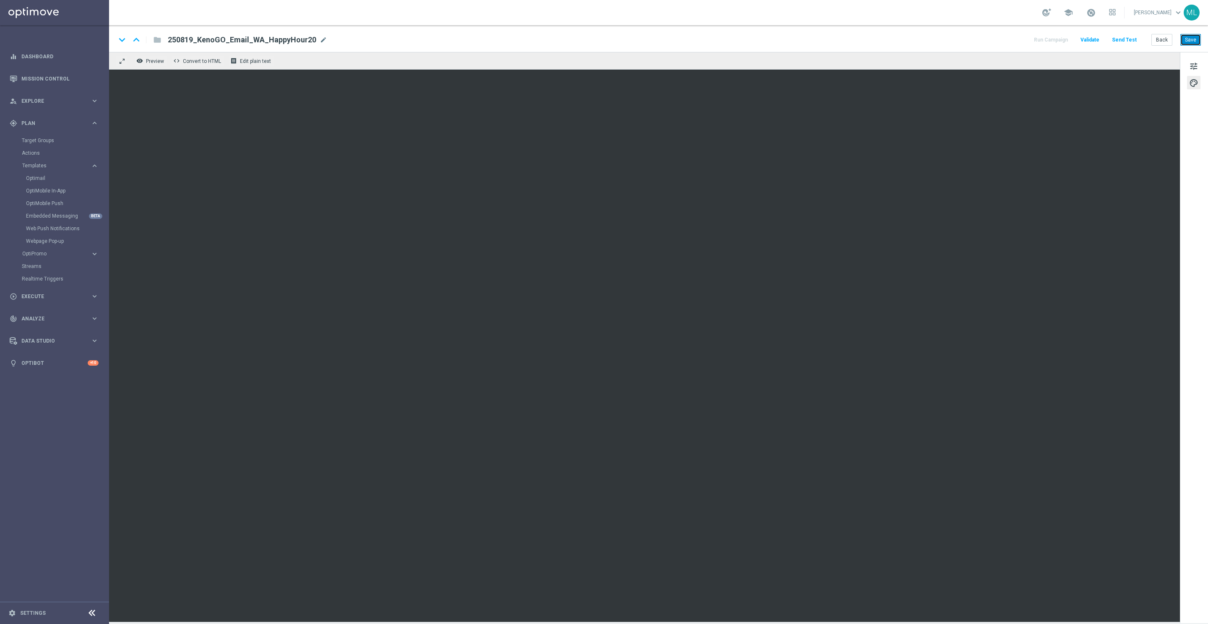
click at [1195, 37] on button "Save" at bounding box center [1191, 40] width 21 height 12
click at [1164, 41] on button "Back" at bounding box center [1162, 40] width 21 height 12
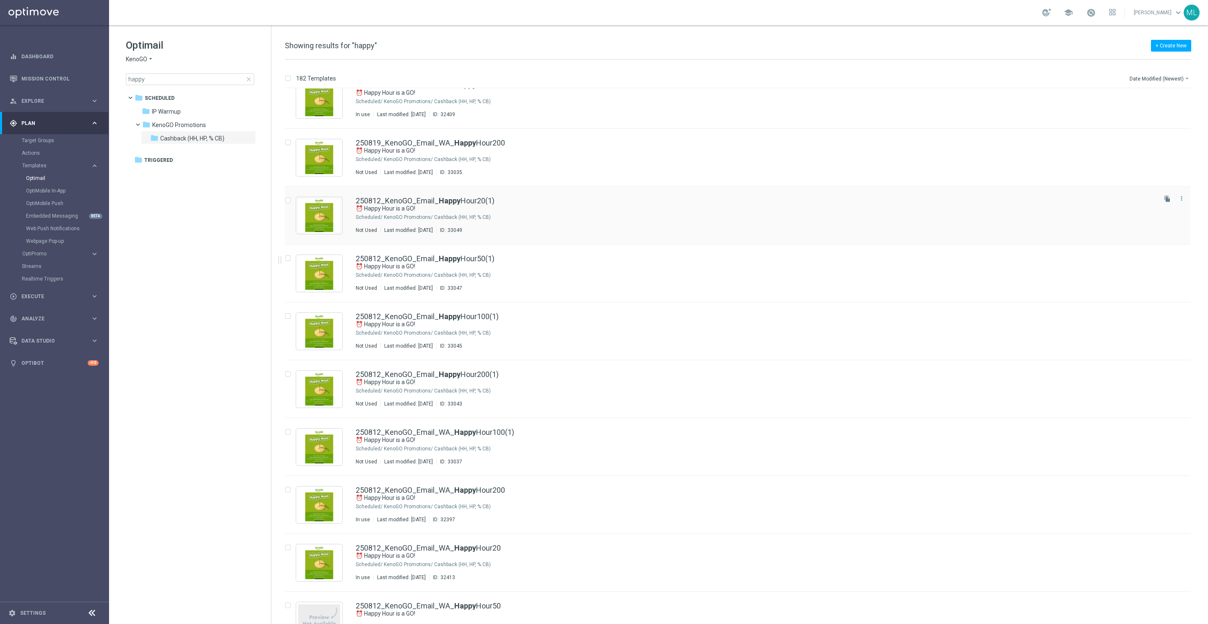
scroll to position [138, 0]
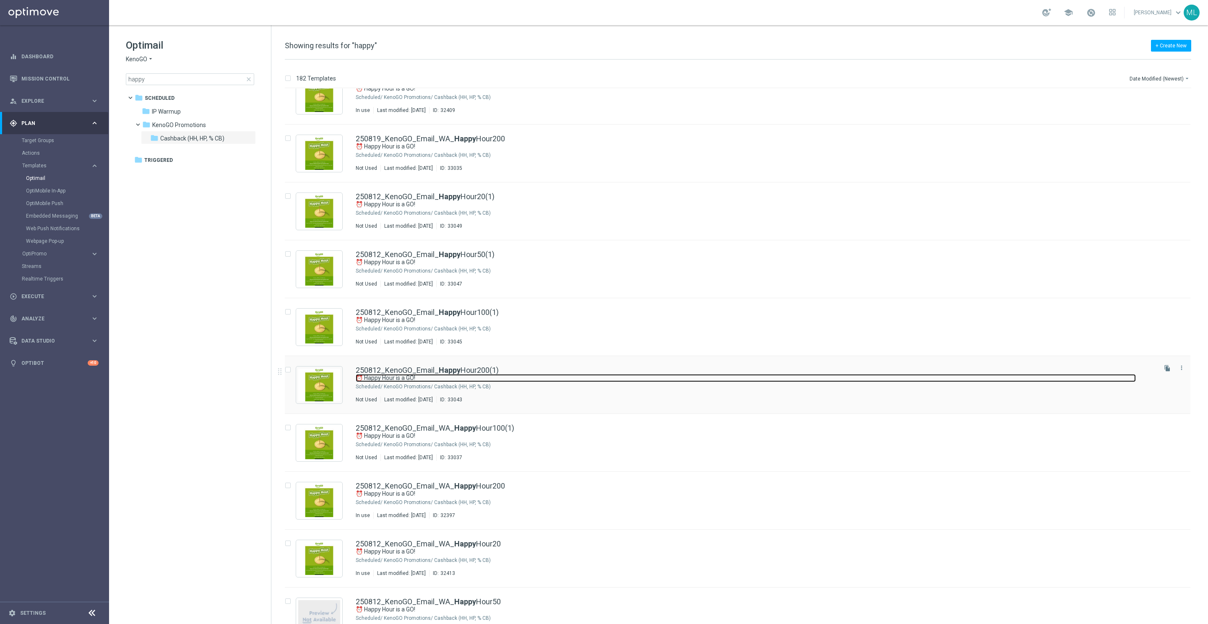
click at [578, 377] on link "⏰ Happy Hour is a GO!" at bounding box center [746, 378] width 780 height 8
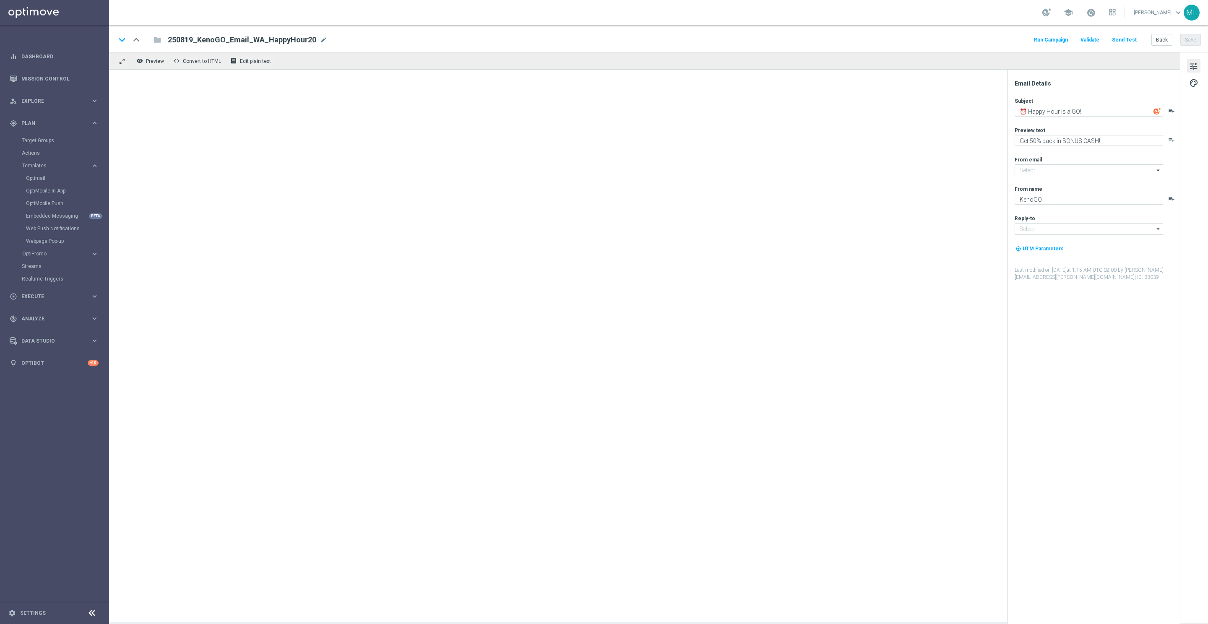
type input "mail@crm.kenogo.com.au"
type input "support@kenogo.com.au"
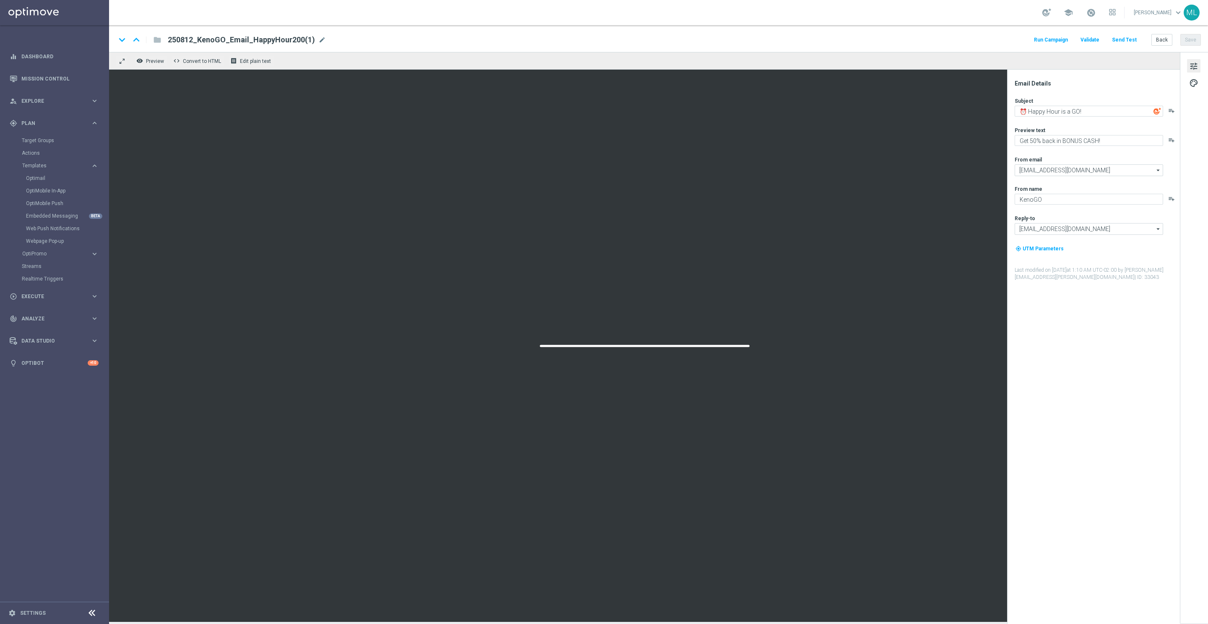
drag, startPoint x: 319, startPoint y: 37, endPoint x: 325, endPoint y: 38, distance: 6.3
click at [319, 37] on span "mode_edit" at bounding box center [322, 40] width 8 height 8
drag, startPoint x: 191, startPoint y: 39, endPoint x: 201, endPoint y: 39, distance: 9.2
click at [193, 38] on input "250812_KenoGO_Email_HappyHour200" at bounding box center [272, 39] width 208 height 11
type input "250819_KenoGO_Email_HappyHour200"
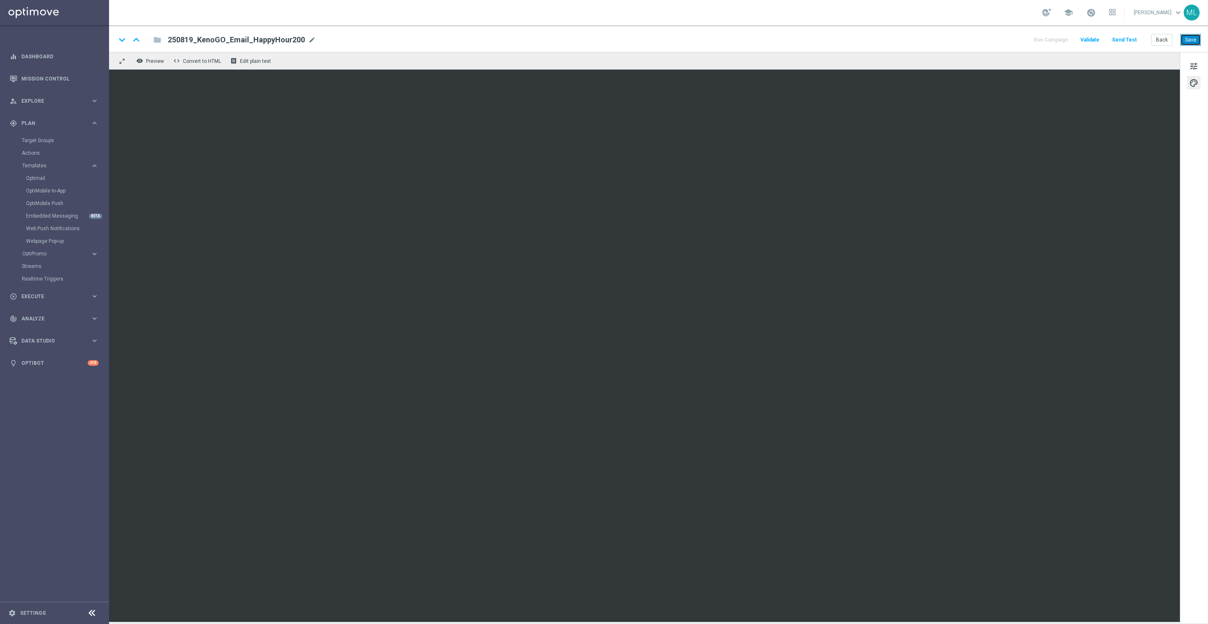
click at [1190, 39] on button "Save" at bounding box center [1191, 40] width 21 height 12
click at [1163, 40] on button "Back" at bounding box center [1162, 40] width 21 height 12
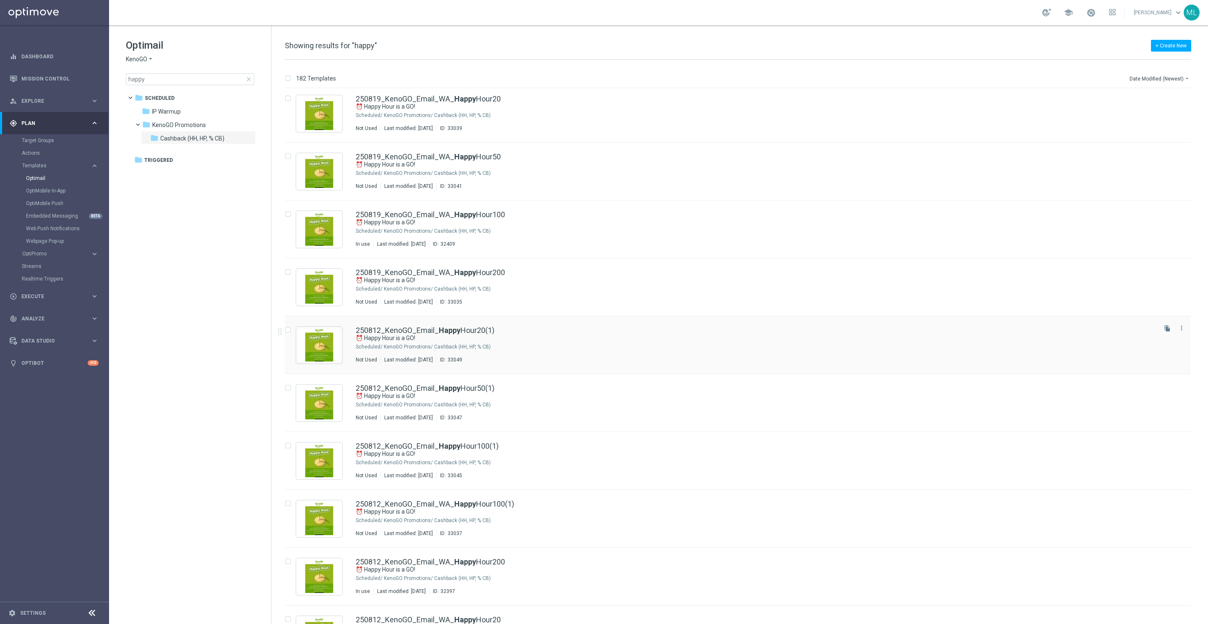
scroll to position [63, 0]
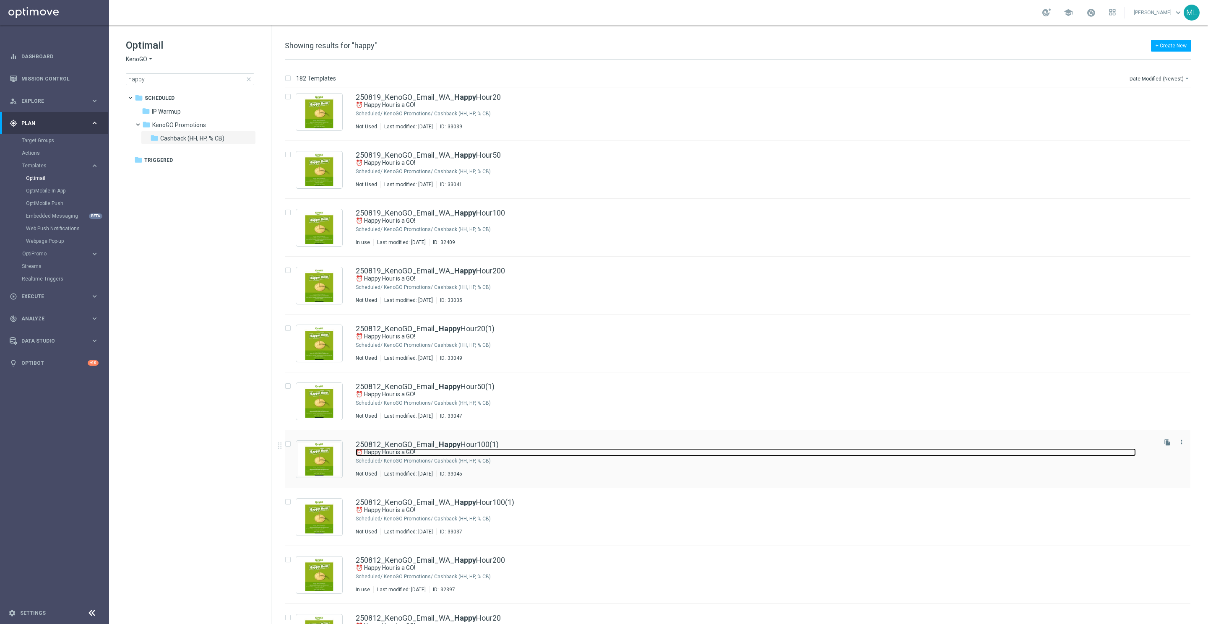
click at [670, 451] on link "⏰ Happy Hour is a GO!" at bounding box center [746, 453] width 780 height 8
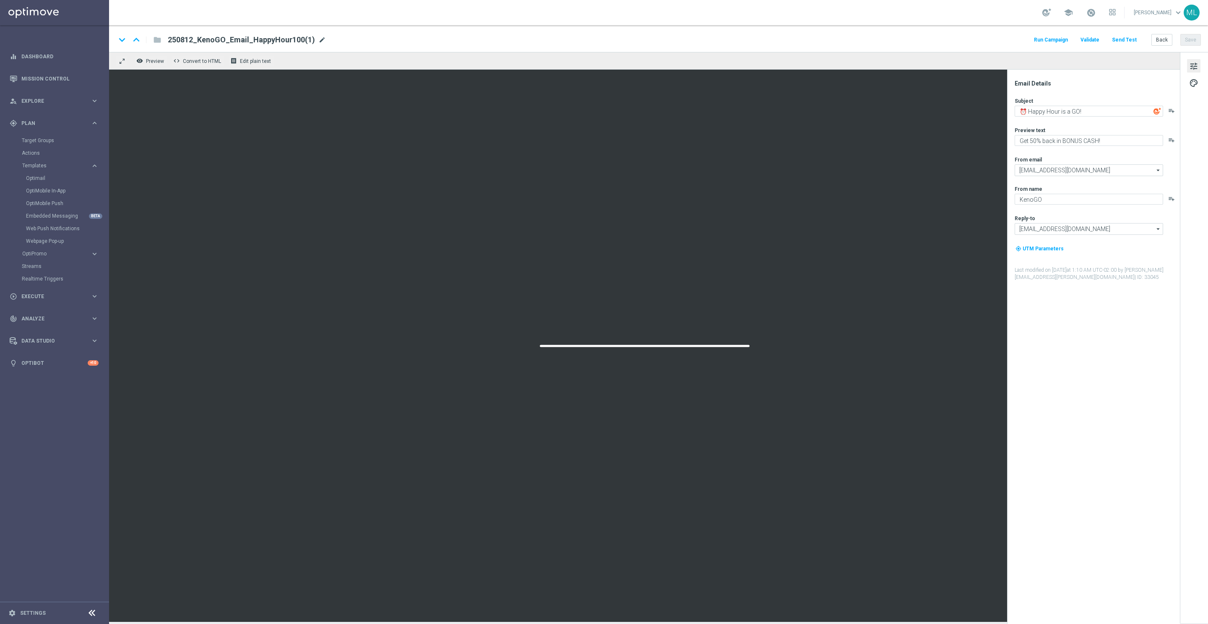
click at [321, 39] on span "mode_edit" at bounding box center [322, 40] width 8 height 8
drag, startPoint x: 193, startPoint y: 39, endPoint x: 244, endPoint y: 42, distance: 51.3
click at [193, 39] on input "250812_KenoGO_Email_HappyHour100" at bounding box center [272, 39] width 208 height 11
type input "250819_KenoGO_Email_HappyHour100"
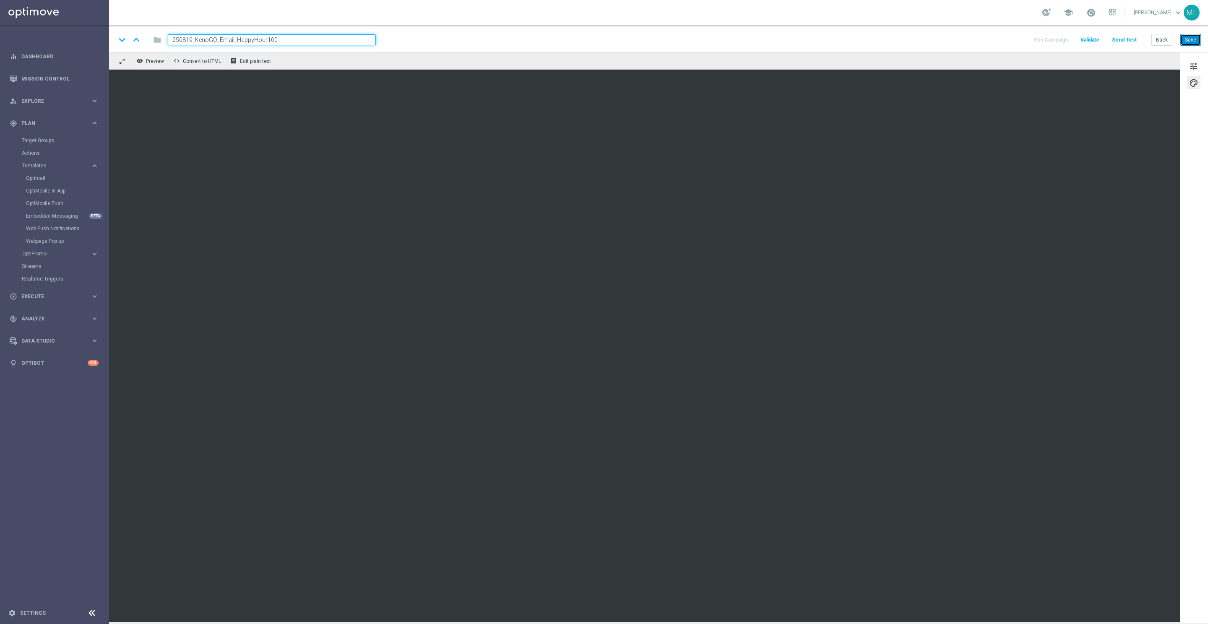
click at [1198, 39] on button "Save" at bounding box center [1191, 40] width 21 height 12
click at [1161, 40] on button "Back" at bounding box center [1162, 40] width 21 height 12
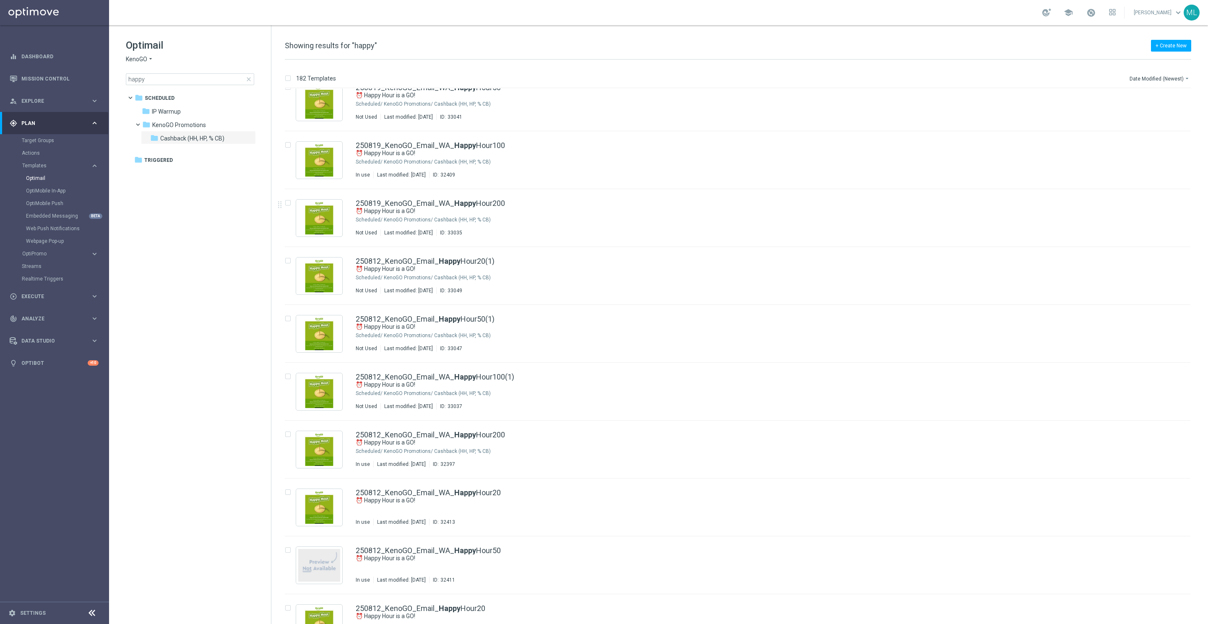
scroll to position [190, 0]
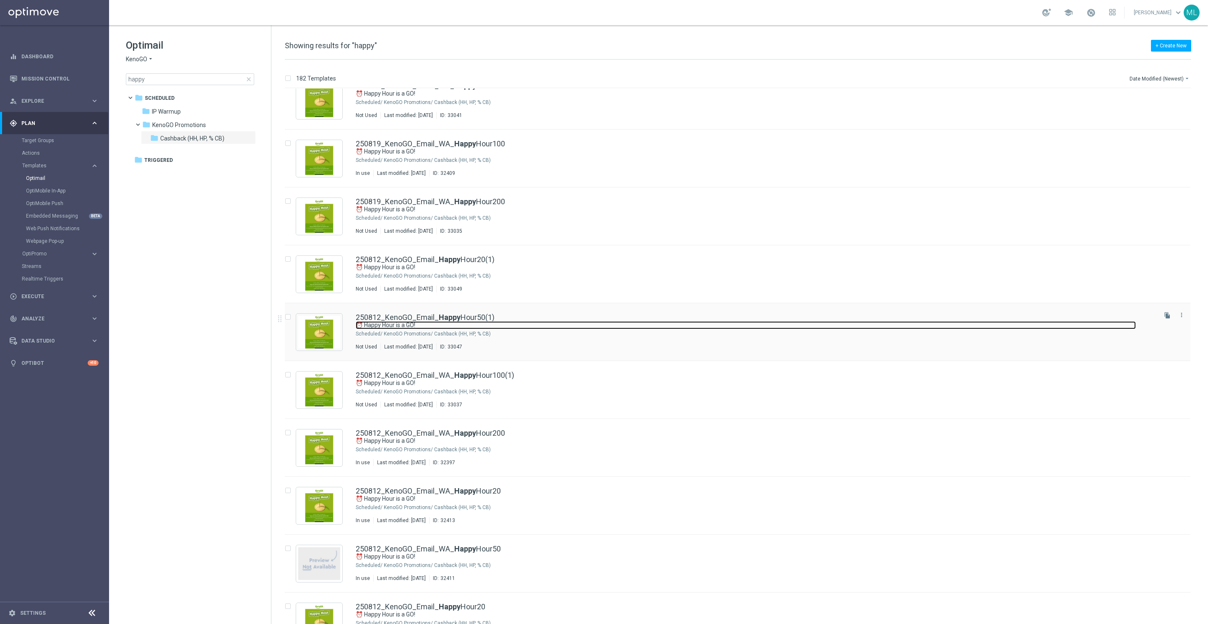
click at [590, 322] on link "⏰ Happy Hour is a GO!" at bounding box center [746, 325] width 780 height 8
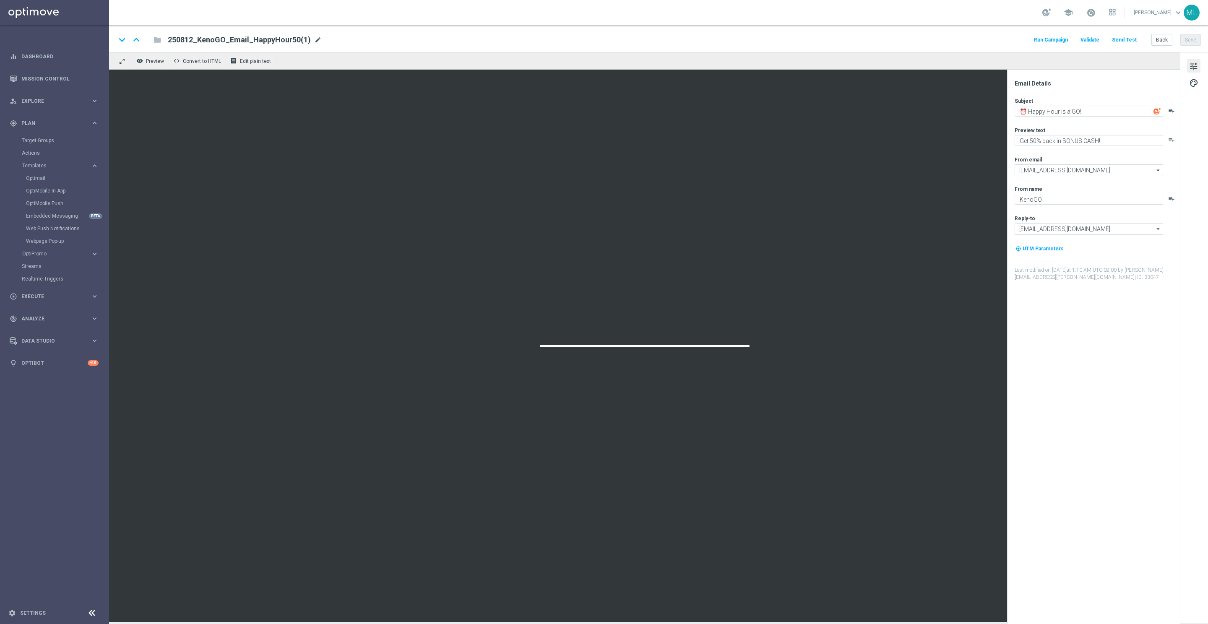
click at [314, 39] on span "mode_edit" at bounding box center [318, 40] width 8 height 8
drag, startPoint x: 192, startPoint y: 41, endPoint x: 230, endPoint y: 41, distance: 37.8
click at [192, 41] on input "250812_KenoGO_Email_HappyHour50" at bounding box center [272, 39] width 208 height 11
type input "250819_KenoGO_Email_HappyHour50"
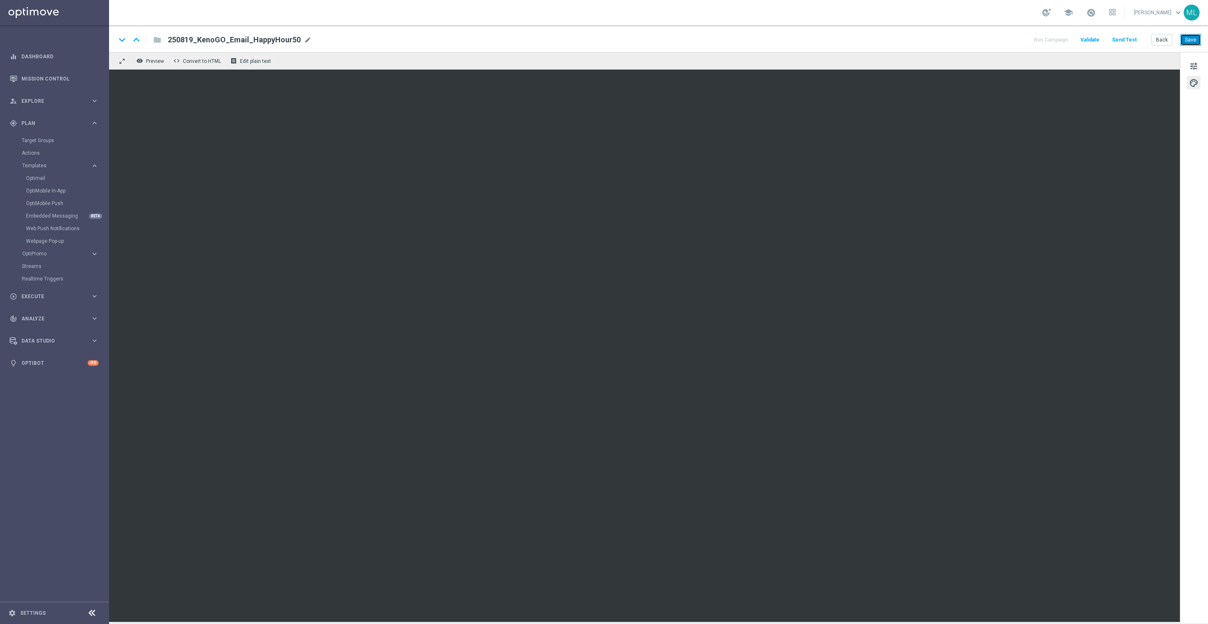
click at [1192, 42] on button "Save" at bounding box center [1191, 40] width 21 height 12
click at [1163, 39] on button "Back" at bounding box center [1162, 40] width 21 height 12
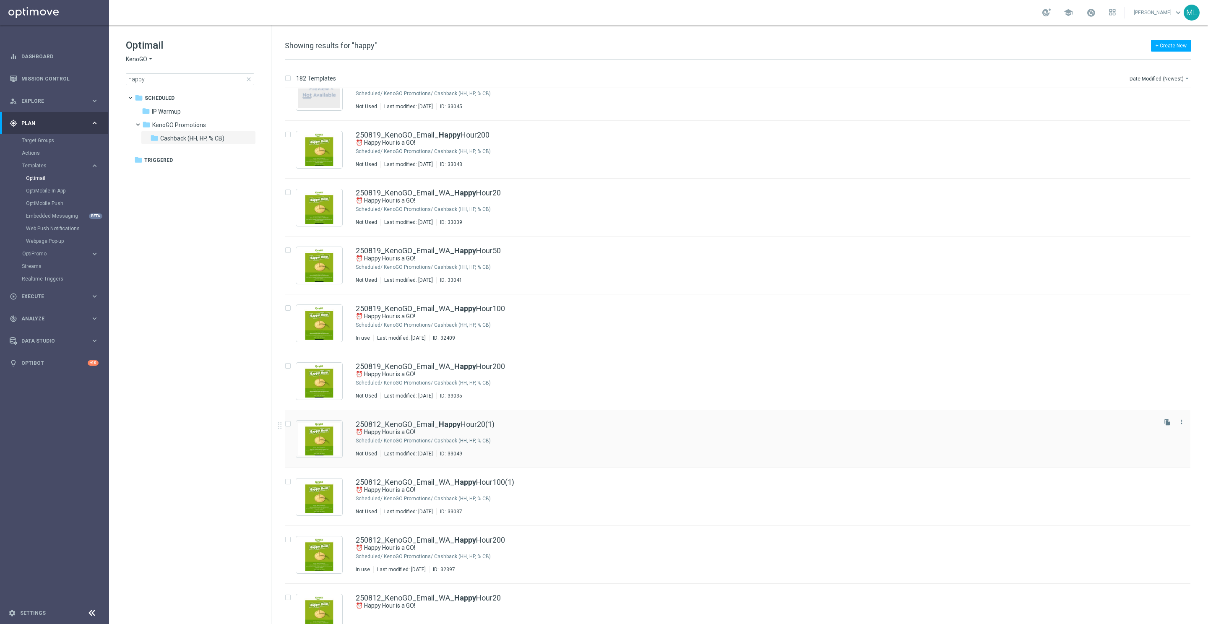
scroll to position [86, 0]
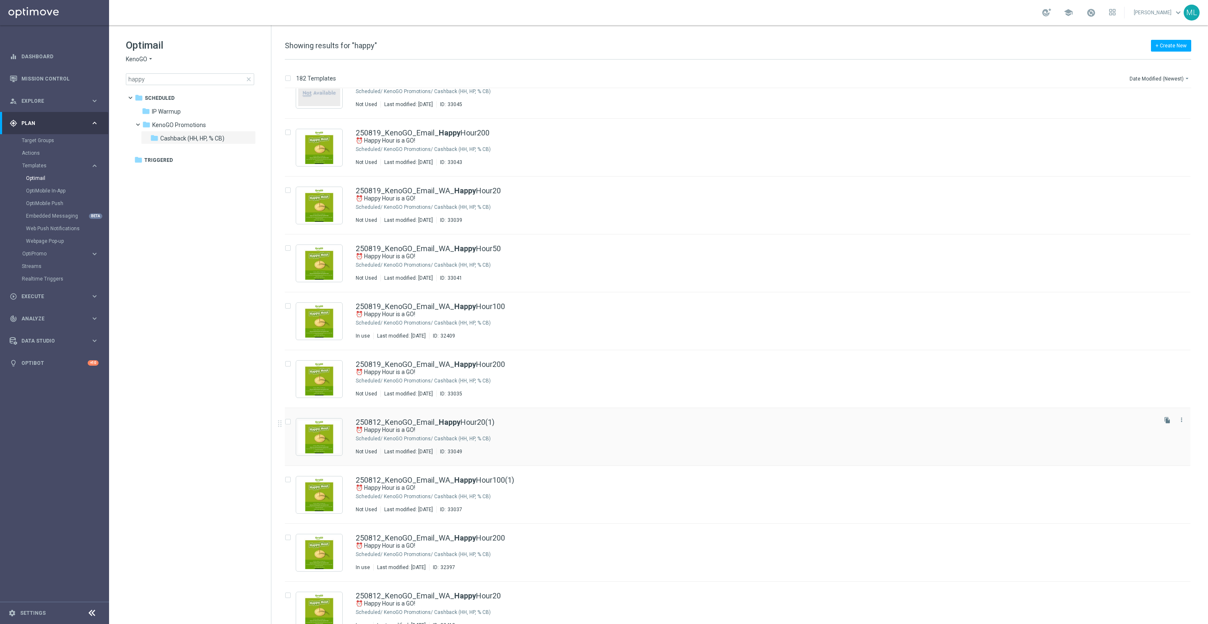
click at [565, 424] on div "250812_KenoGO_Email_ Happy Hour20(1)" at bounding box center [756, 423] width 800 height 8
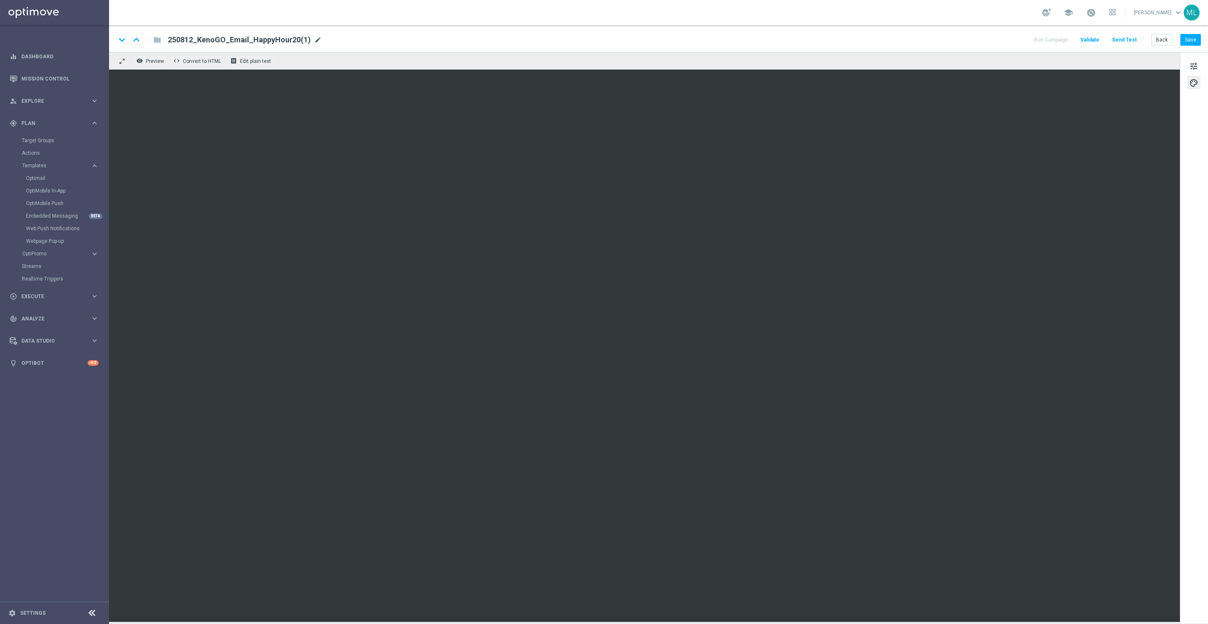
click at [315, 39] on span "mode_edit" at bounding box center [318, 40] width 8 height 8
drag, startPoint x: 192, startPoint y: 39, endPoint x: 232, endPoint y: 41, distance: 40.4
click at [192, 38] on input "250812_KenoGO_Email_HappyHour20" at bounding box center [272, 39] width 208 height 11
type input "250819_KenoGO_Email_HappyHour20"
click at [1191, 37] on button "Save" at bounding box center [1191, 40] width 21 height 12
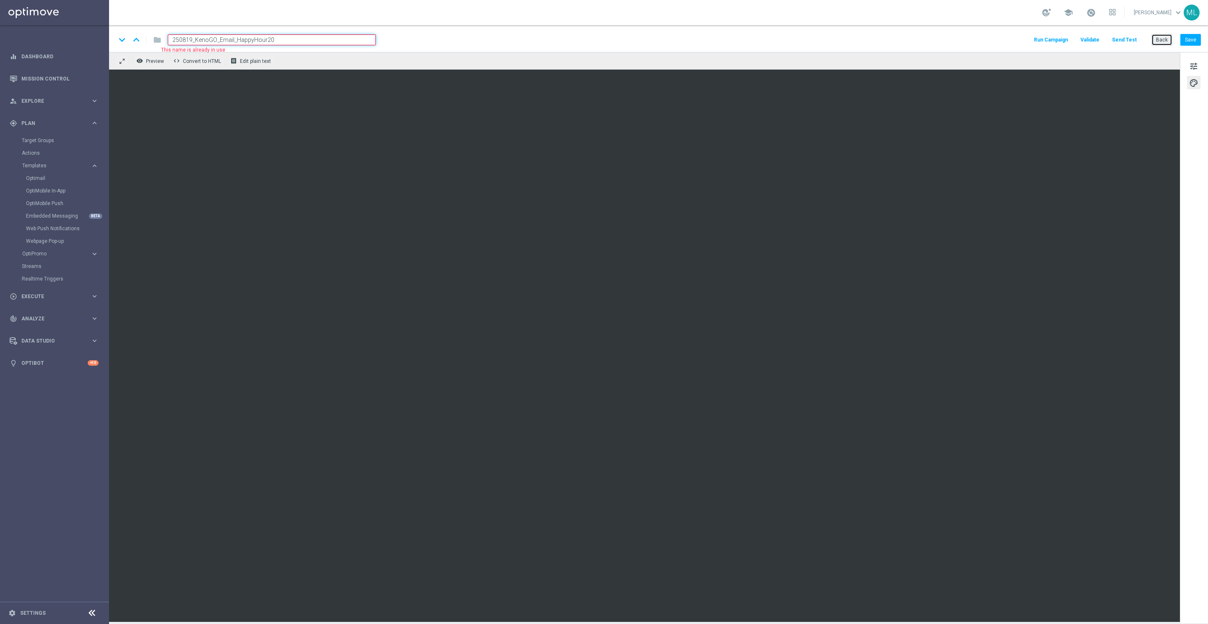
click at [1163, 39] on button "Back" at bounding box center [1162, 40] width 21 height 12
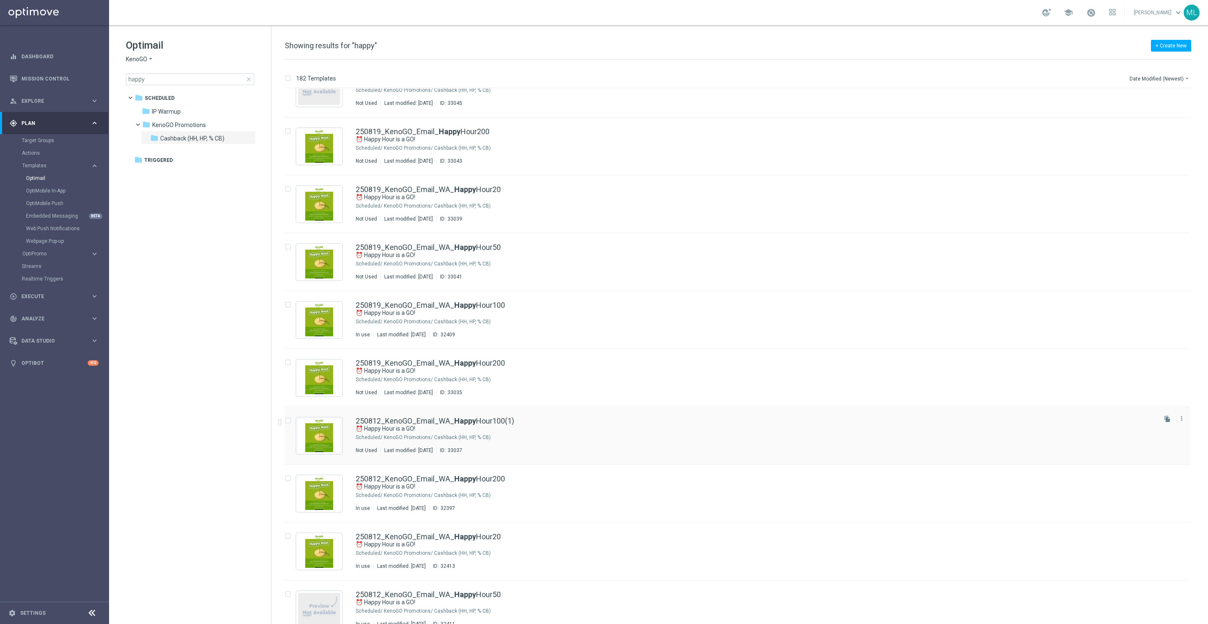
scroll to position [149, 0]
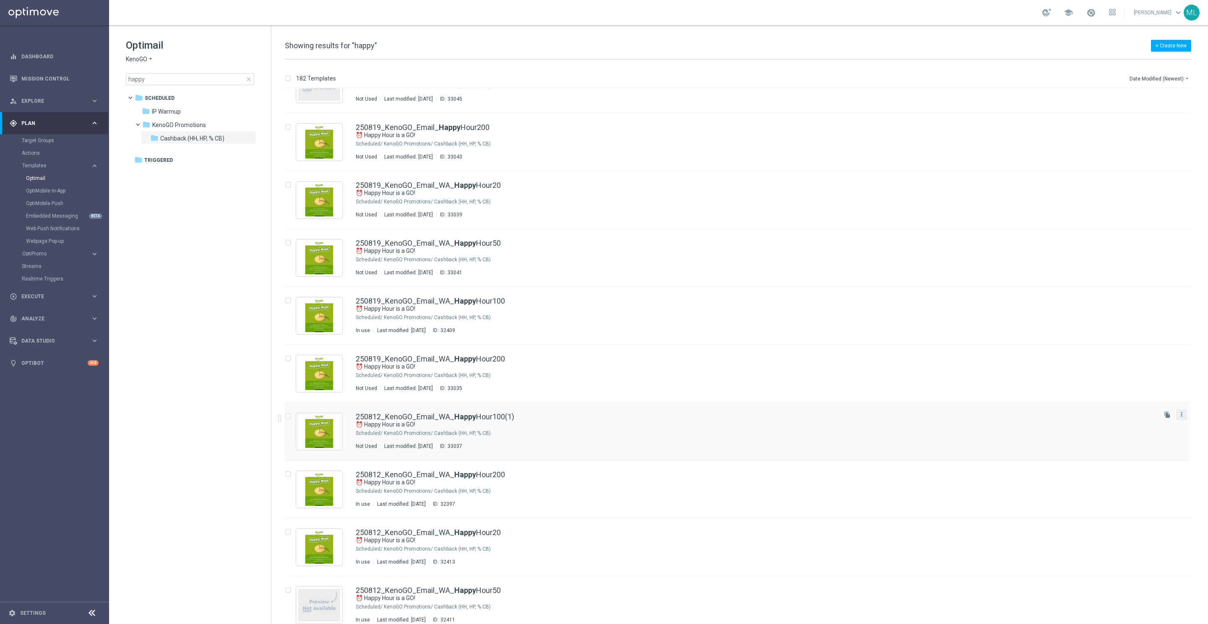
click at [1181, 416] on icon "more_vert" at bounding box center [1182, 414] width 7 height 7
click at [1135, 443] on div "delete_forever Delete" at bounding box center [1142, 447] width 67 height 12
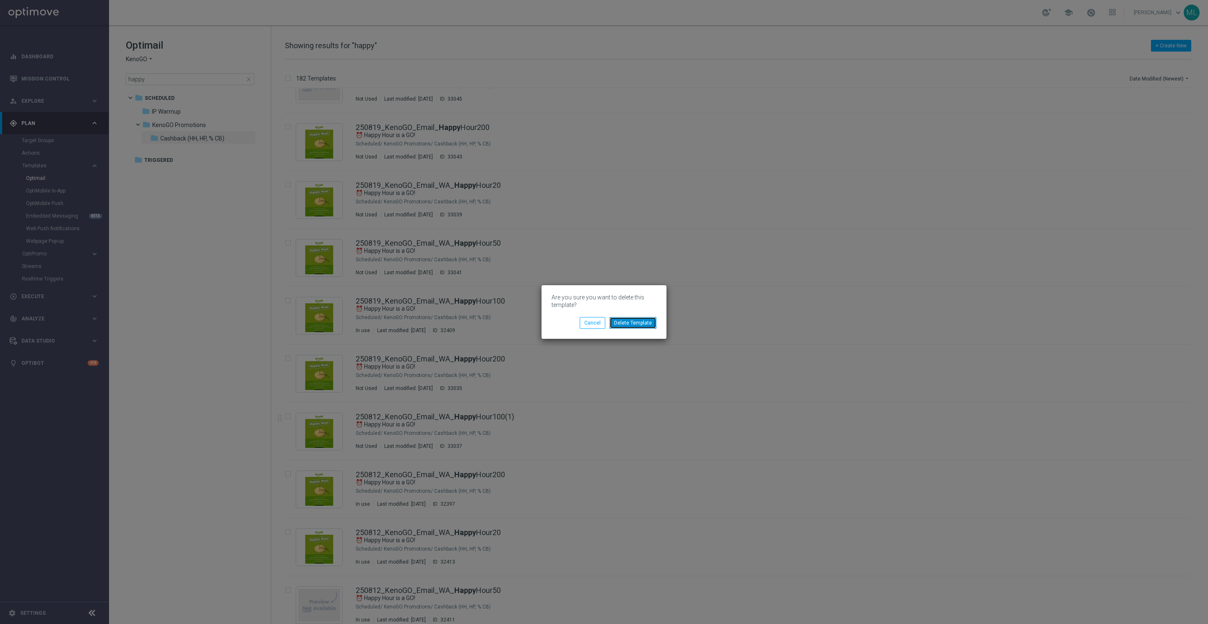
click at [653, 322] on button "Delete Template" at bounding box center [633, 323] width 47 height 12
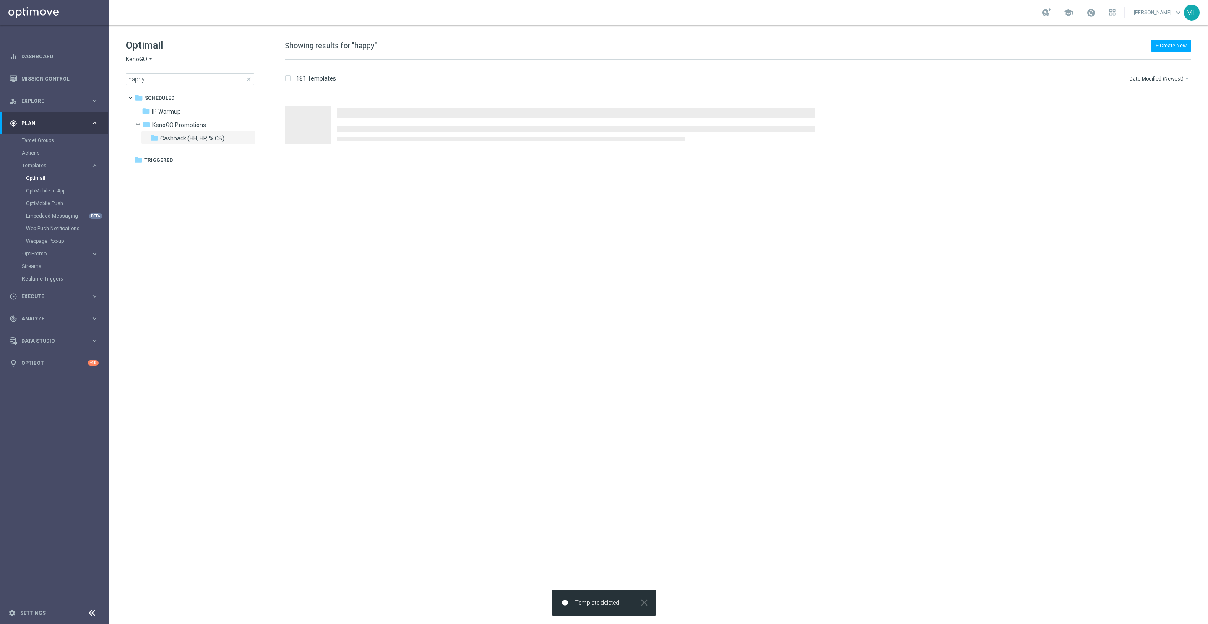
scroll to position [0, 0]
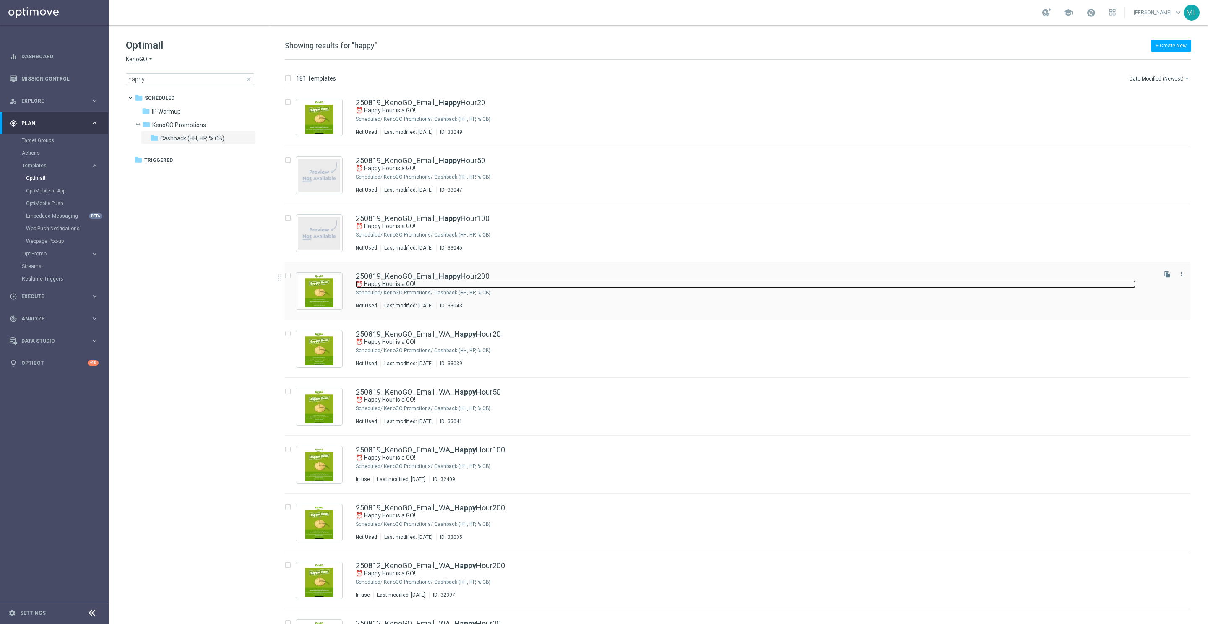
click at [533, 280] on link "⏰ Happy Hour is a GO!" at bounding box center [746, 284] width 780 height 8
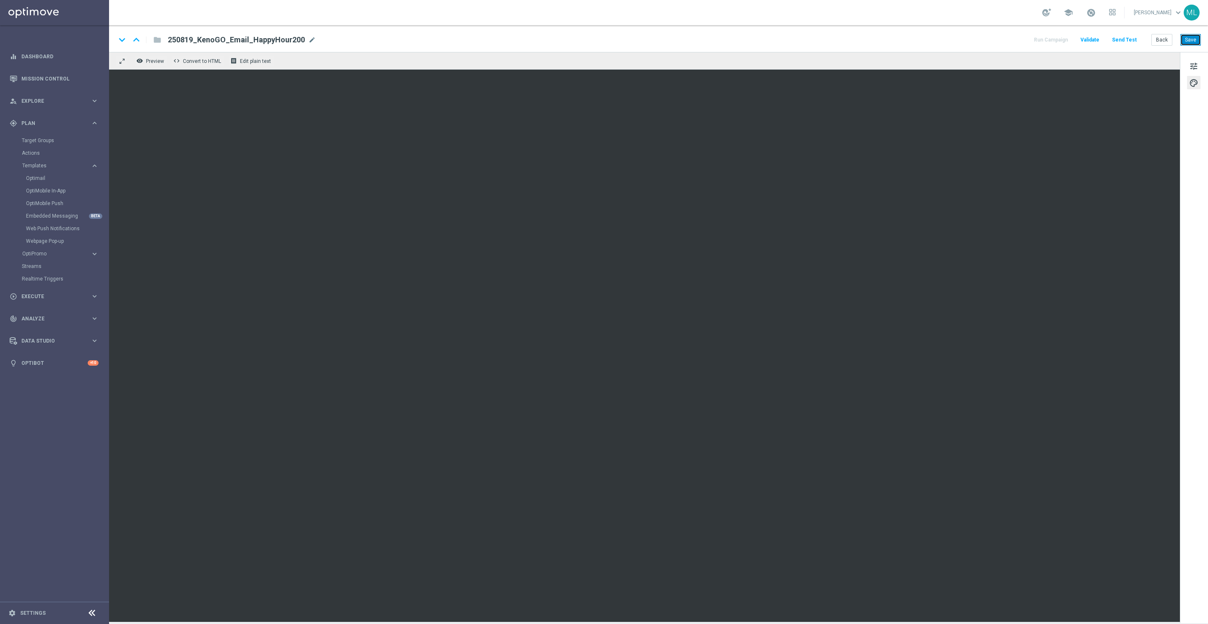
click at [1192, 37] on button "Save" at bounding box center [1191, 40] width 21 height 12
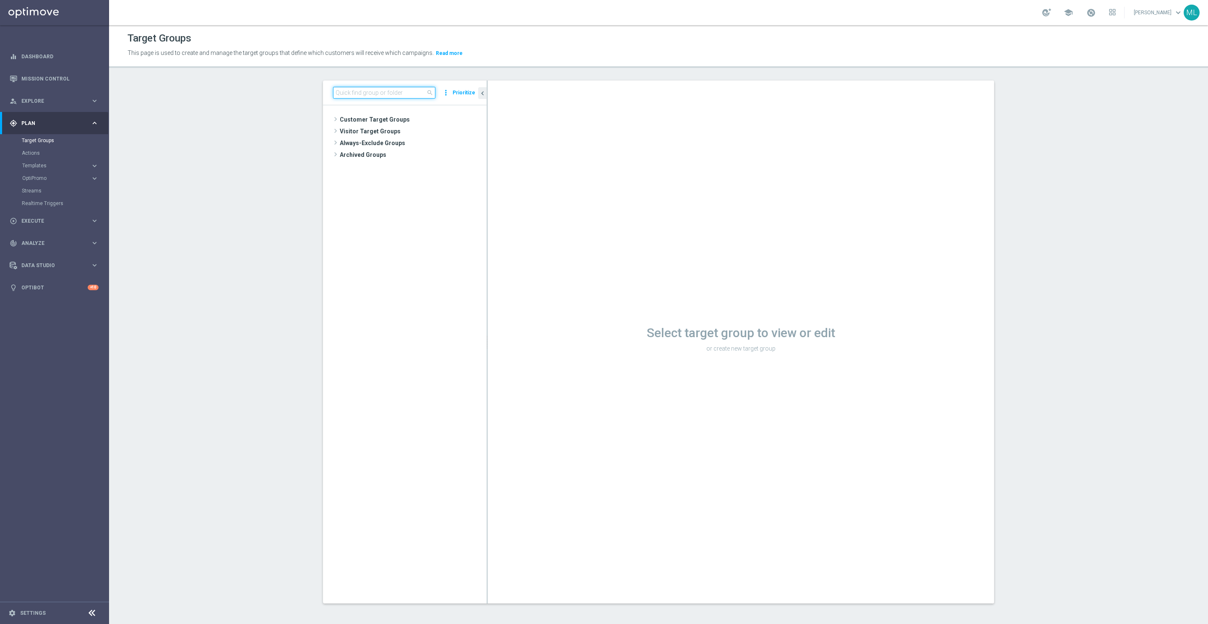
click at [376, 91] on input at bounding box center [384, 93] width 102 height 12
click at [358, 94] on input "happy 2508" at bounding box center [384, 93] width 102 height 12
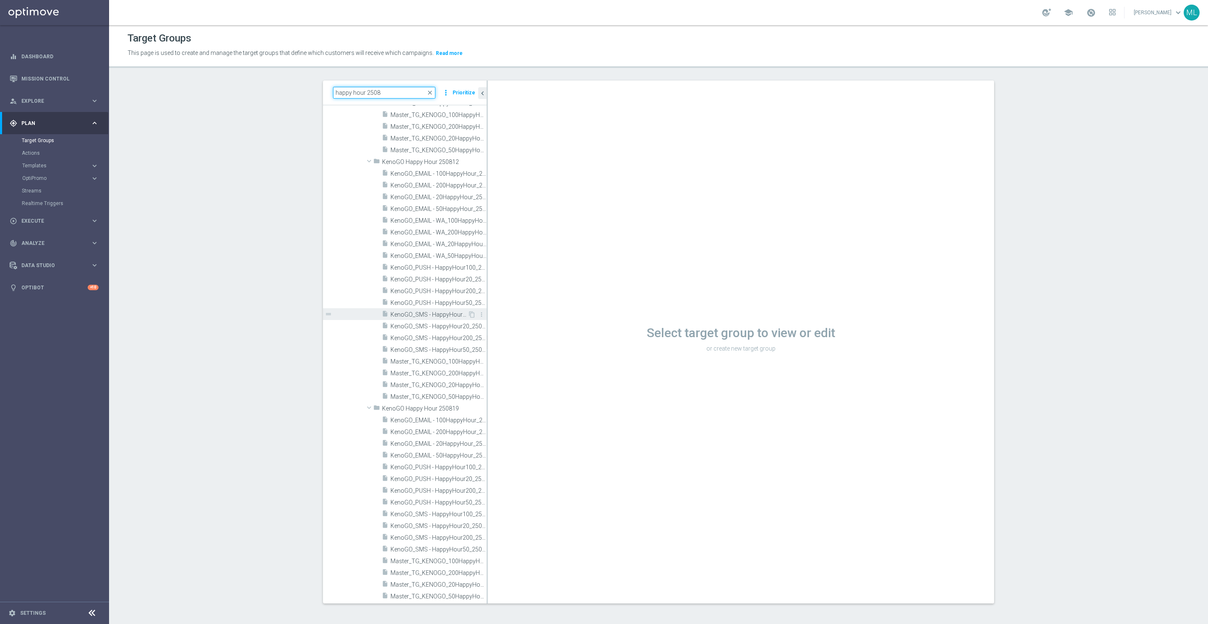
scroll to position [0, 0]
drag, startPoint x: 487, startPoint y: 214, endPoint x: 530, endPoint y: 217, distance: 43.3
click at [530, 217] on div at bounding box center [530, 341] width 1 height 523
type input "happy hour 2508"
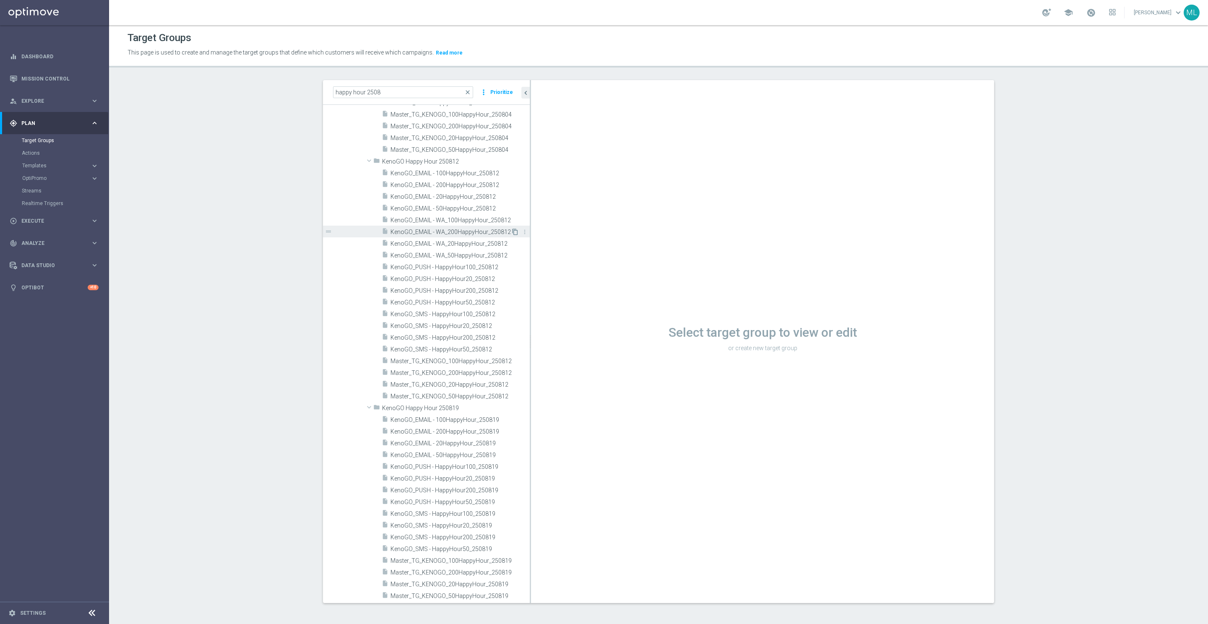
click at [516, 230] on icon "content_copy" at bounding box center [515, 232] width 7 height 7
click at [476, 231] on span "KenoGO_EMAIL - WA_200HappyHour_250812" at bounding box center [451, 232] width 120 height 7
click at [463, 230] on span "KenoGO_EMAIL - WA_200HappyHour_250812" at bounding box center [451, 232] width 120 height 7
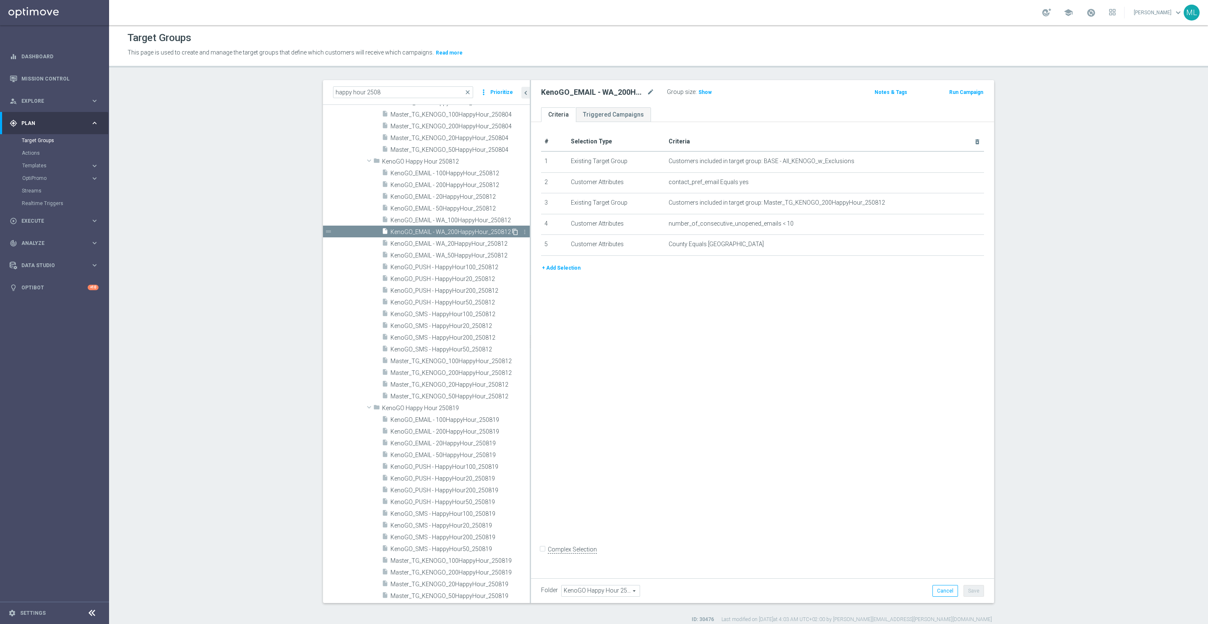
click at [515, 232] on icon "content_copy" at bounding box center [515, 232] width 7 height 7
click at [514, 230] on icon "content_copy" at bounding box center [515, 232] width 7 height 7
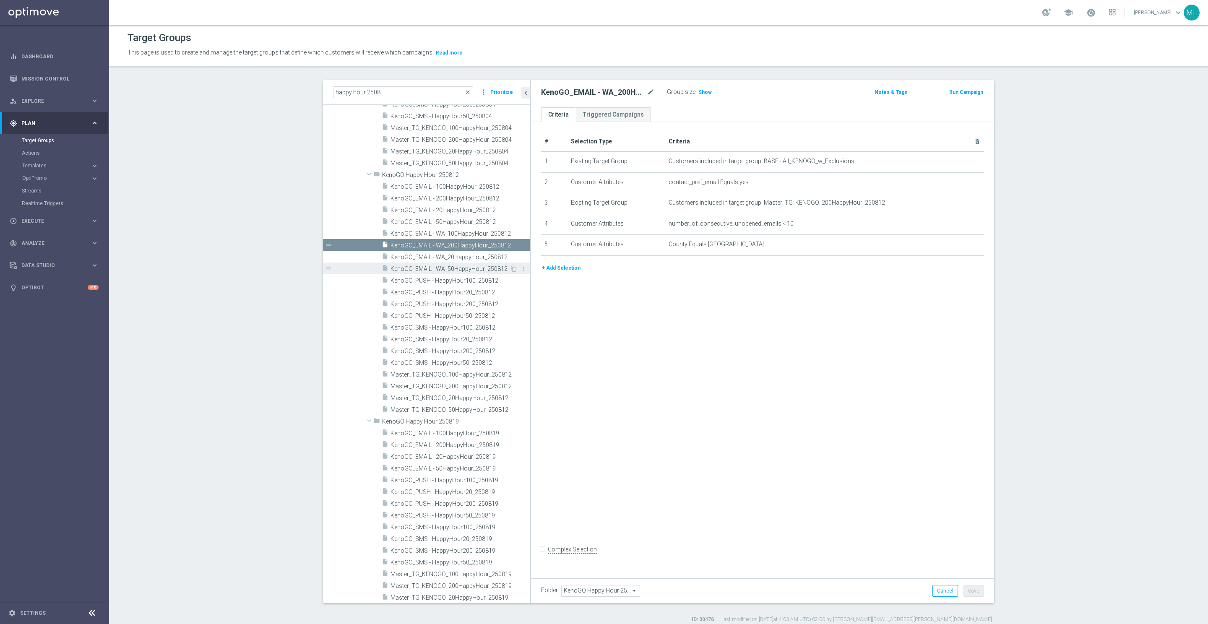
scroll to position [214, 0]
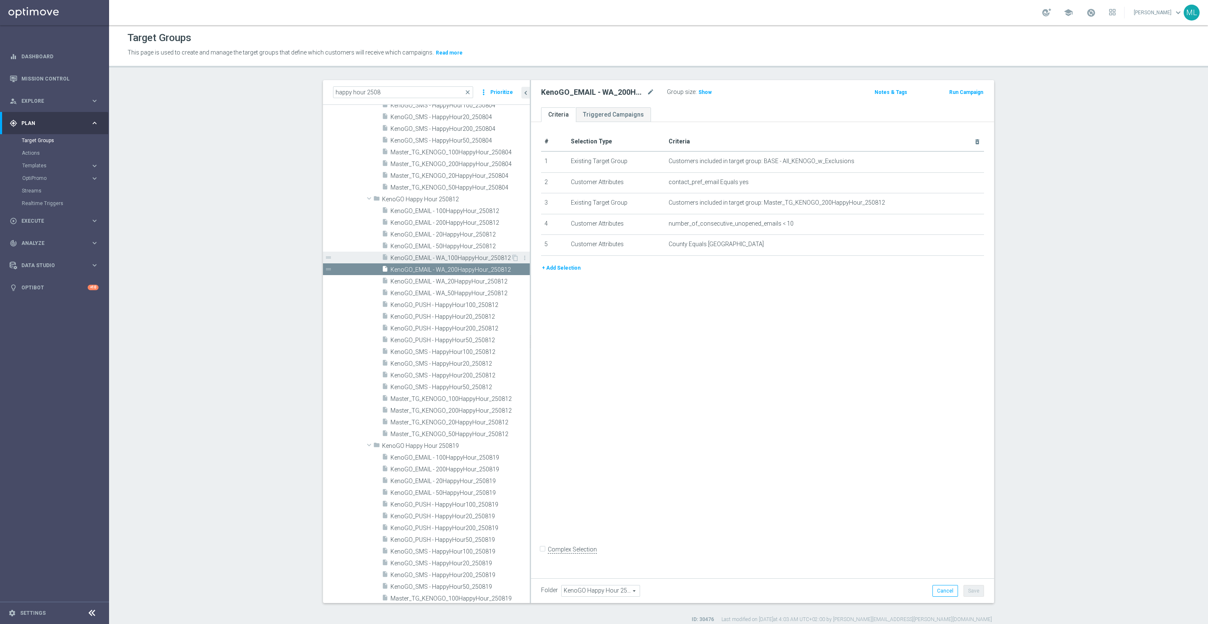
click at [449, 258] on span "KenoGO_EMAIL - WA_100HappyHour_250812" at bounding box center [451, 258] width 120 height 7
click at [448, 272] on span "KenoGO_EMAIL - WA_200HappyHour_250812" at bounding box center [451, 269] width 120 height 7
click at [515, 267] on icon "content_copy" at bounding box center [515, 269] width 7 height 7
drag, startPoint x: 391, startPoint y: 90, endPoint x: 276, endPoint y: 83, distance: 115.2
click at [276, 83] on section "happy hour 2508 close more_vert Prioritize Customer Target Groups library_add c…" at bounding box center [658, 351] width 1099 height 543
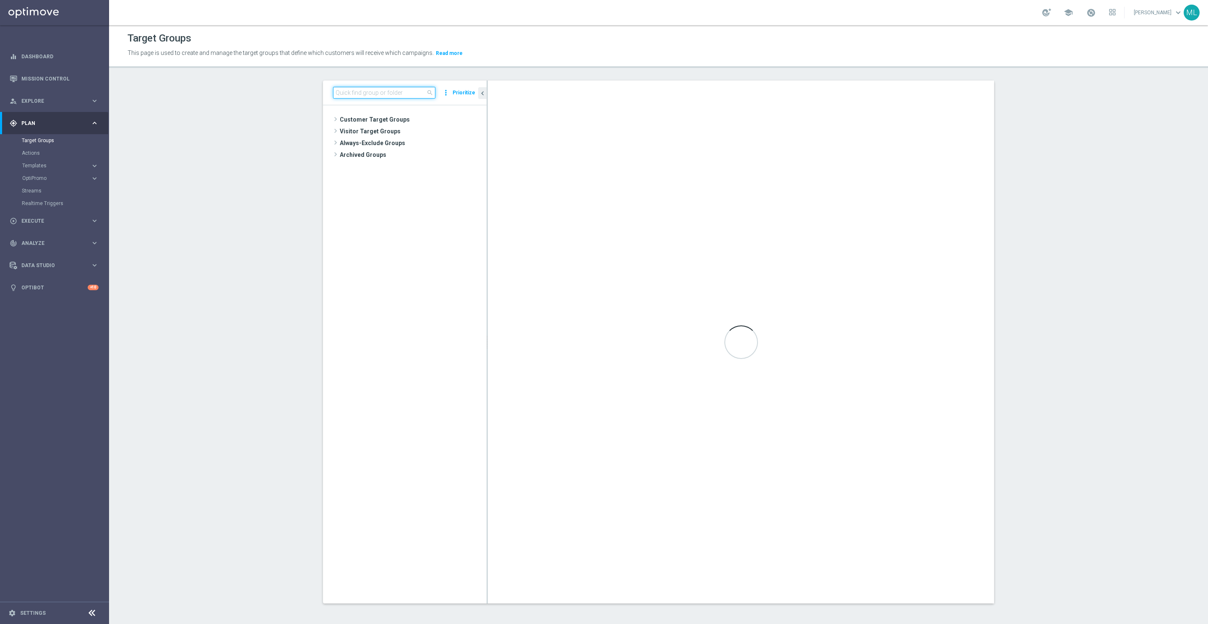
click at [366, 93] on input at bounding box center [384, 93] width 102 height 12
paste input "happy hour 2508"
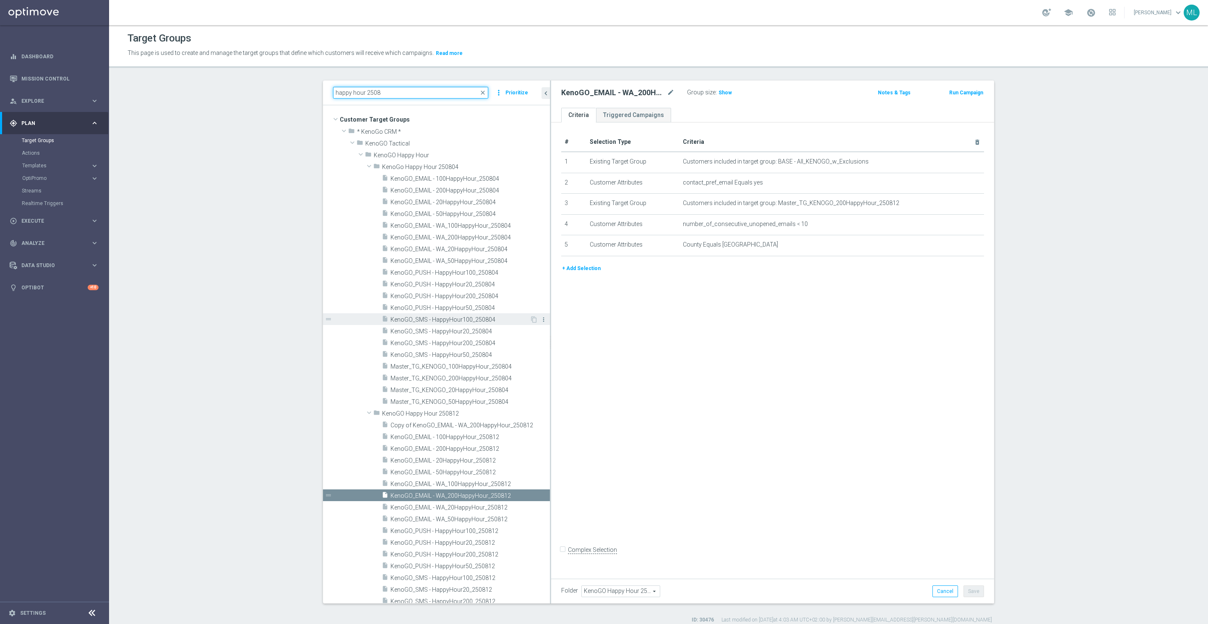
drag, startPoint x: 487, startPoint y: 311, endPoint x: 548, endPoint y: 317, distance: 61.1
click at [556, 316] on as-split "happy hour 2508 close more_vert Prioritize Customer Target Groups library_add c…" at bounding box center [658, 342] width 671 height 523
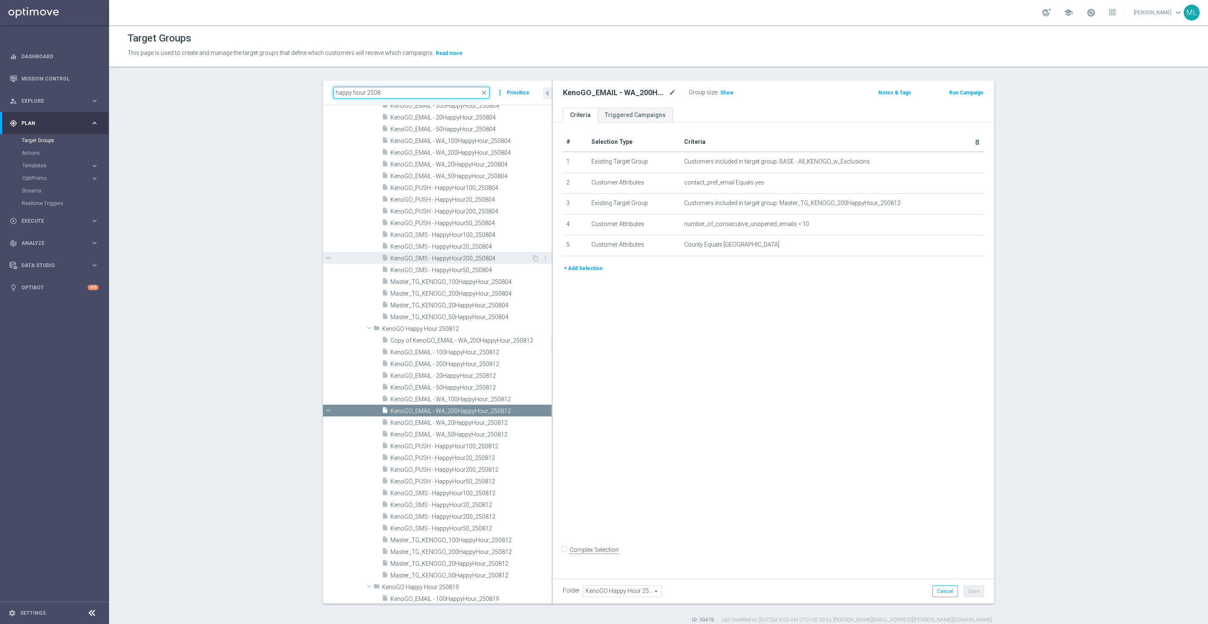
scroll to position [88, 0]
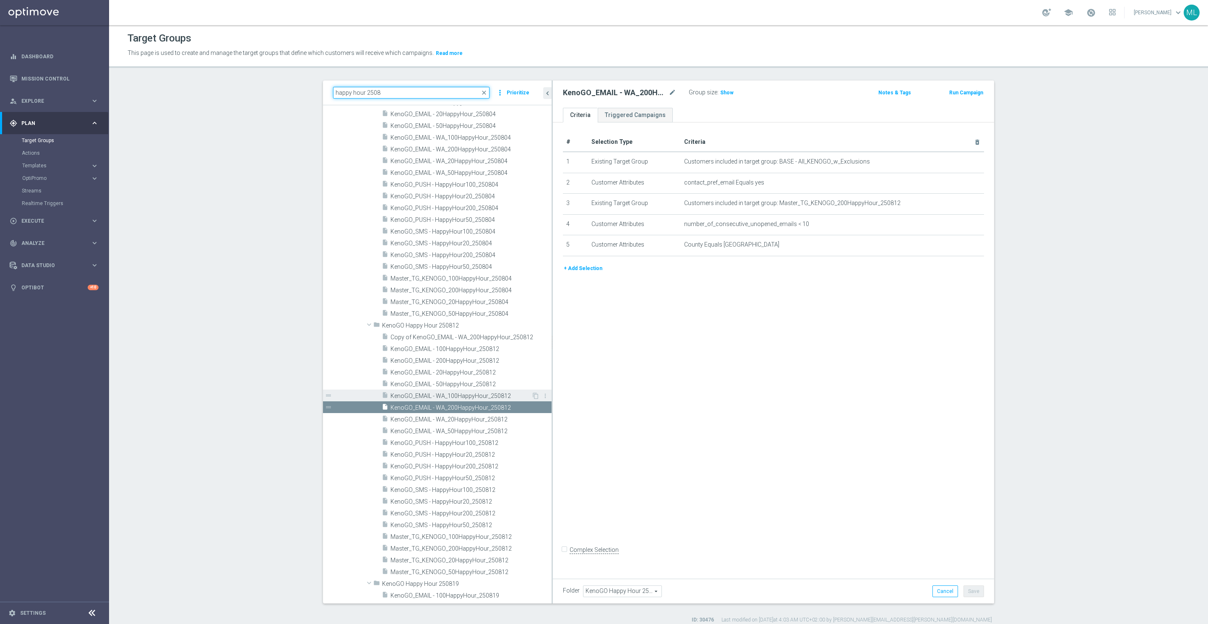
type input "happy hour 2508"
click at [484, 393] on span "KenoGO_EMAIL - WA_100HappyHour_250812" at bounding box center [461, 396] width 141 height 7
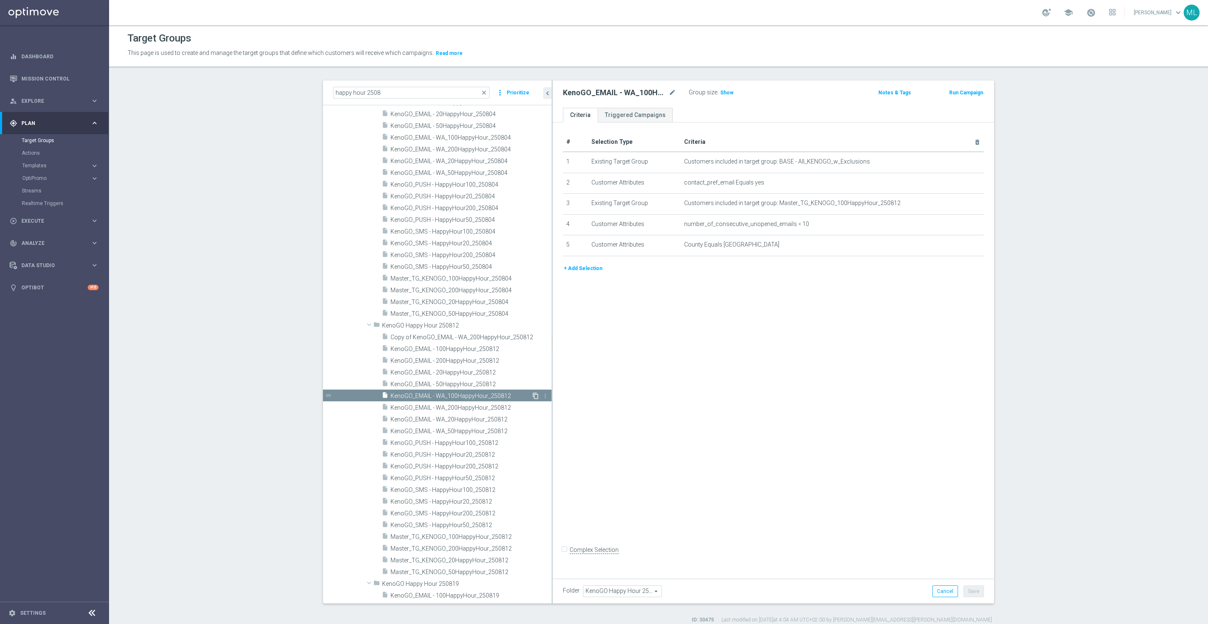
click at [535, 395] on icon "content_copy" at bounding box center [535, 396] width 7 height 7
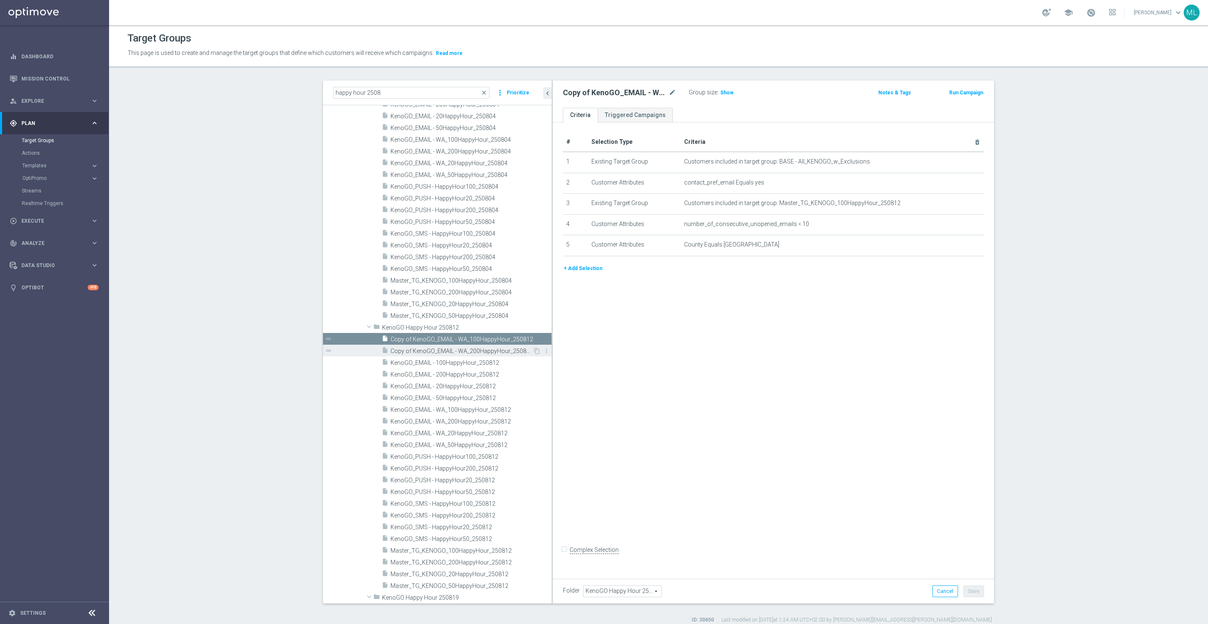
scroll to position [89, 0]
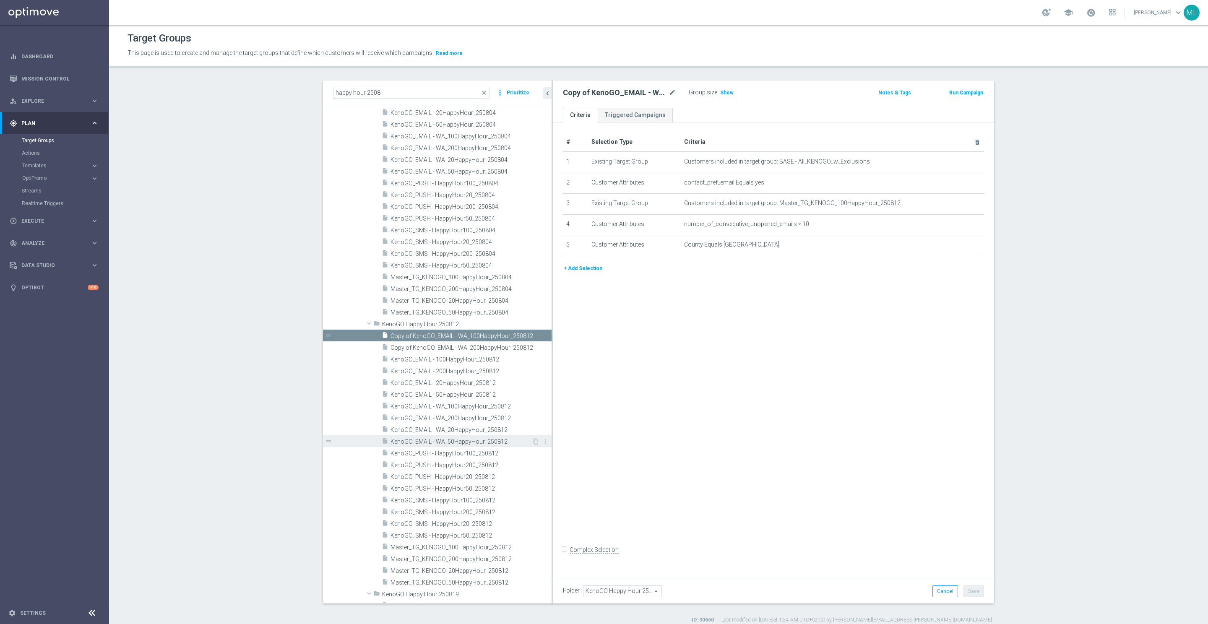
click at [482, 441] on span "KenoGO_EMAIL - WA_50HappyHour_250812" at bounding box center [461, 441] width 141 height 7
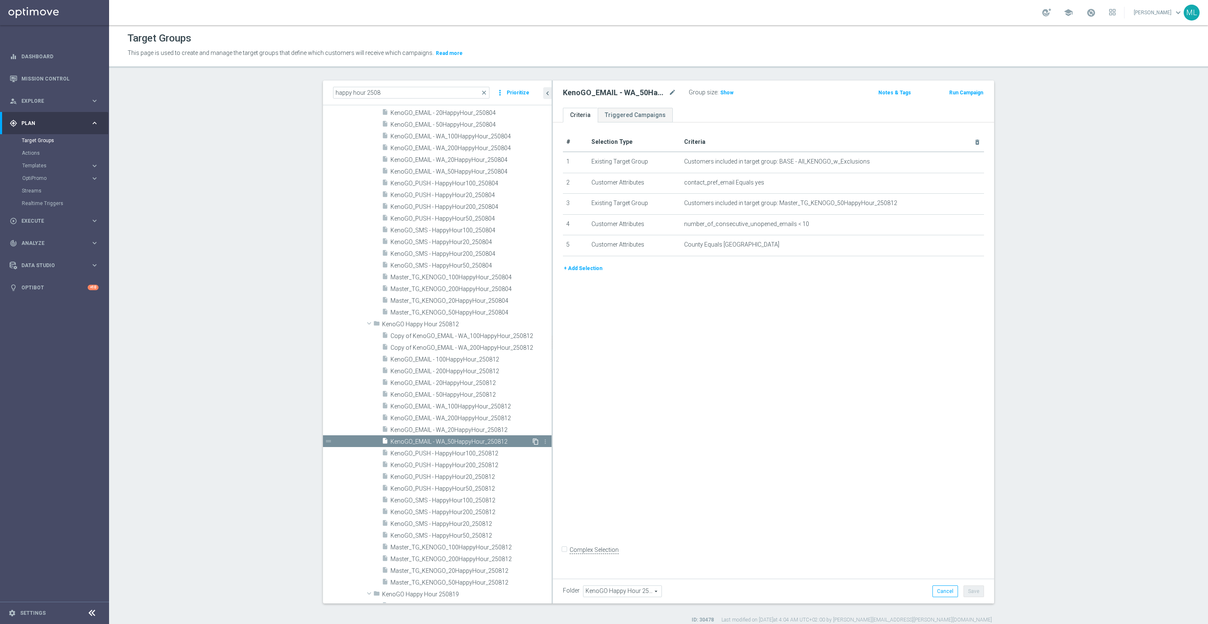
click at [537, 441] on icon "content_copy" at bounding box center [535, 441] width 7 height 7
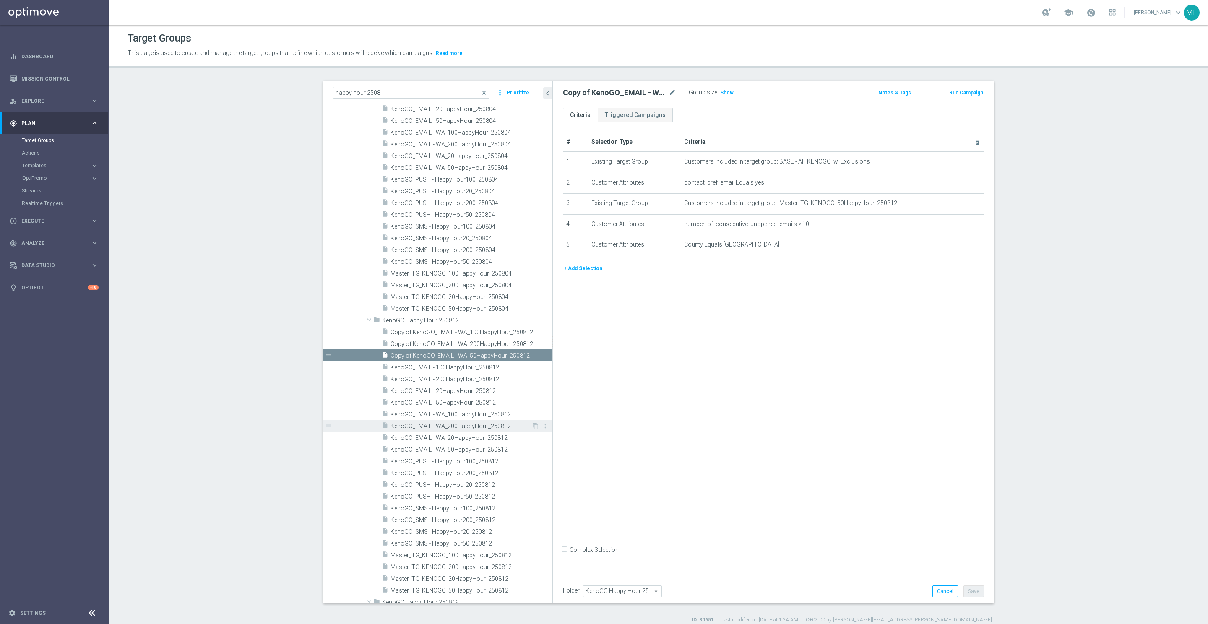
scroll to position [104, 0]
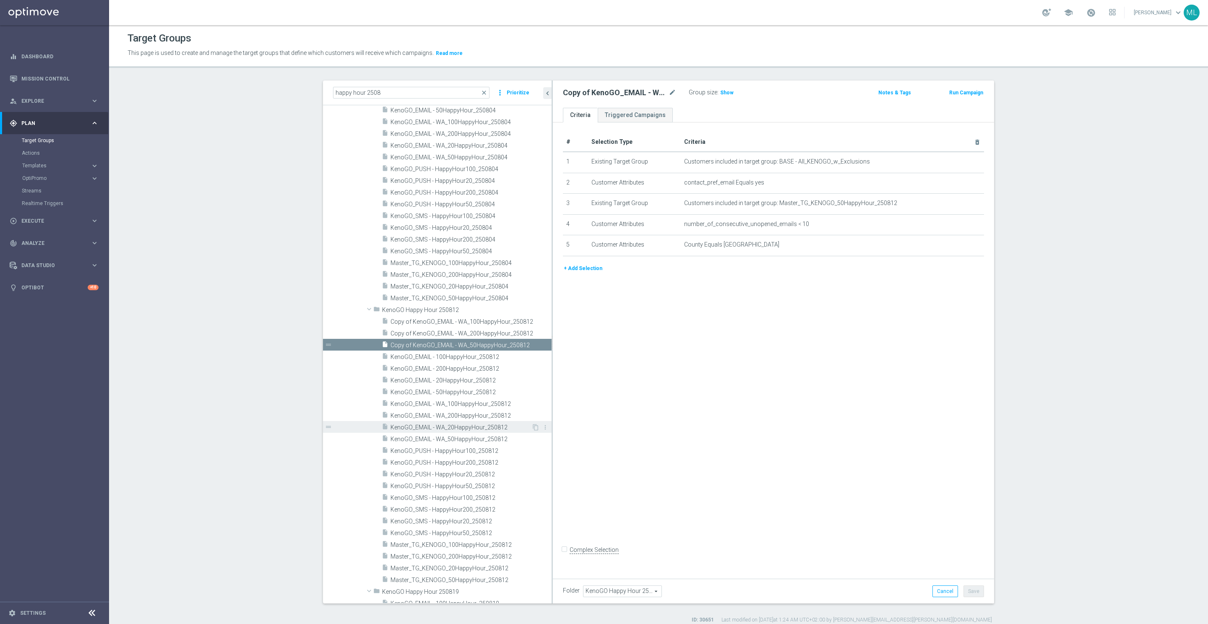
click at [480, 430] on span "KenoGO_EMAIL - WA_20HappyHour_250812" at bounding box center [461, 427] width 141 height 7
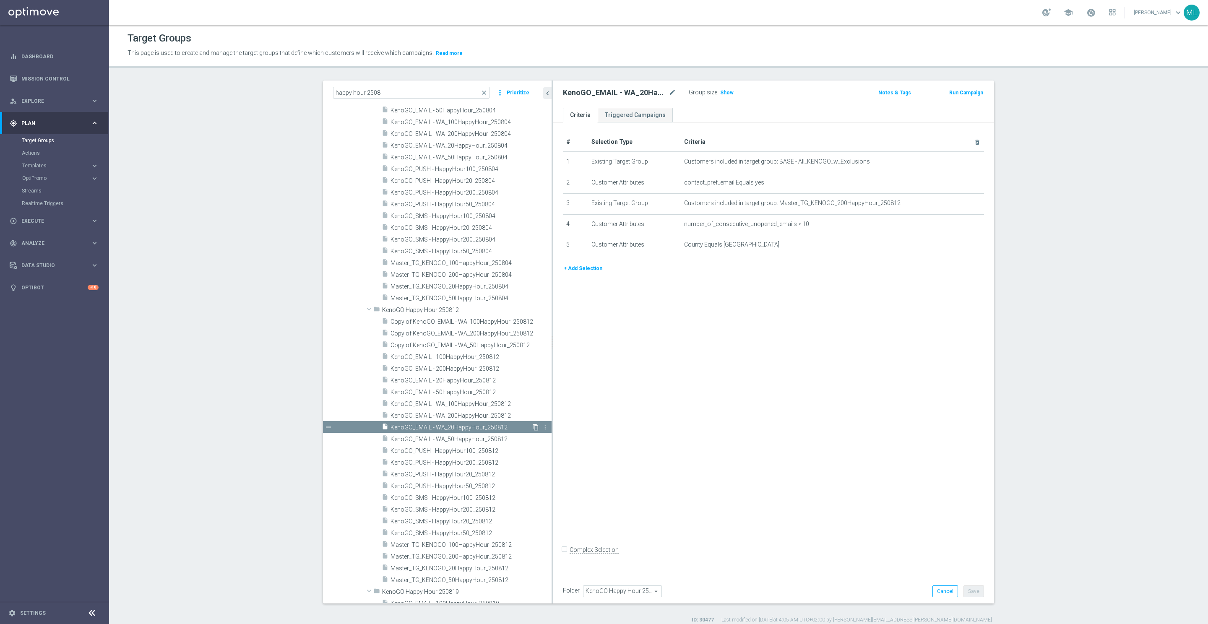
click at [534, 428] on icon "content_copy" at bounding box center [535, 427] width 7 height 7
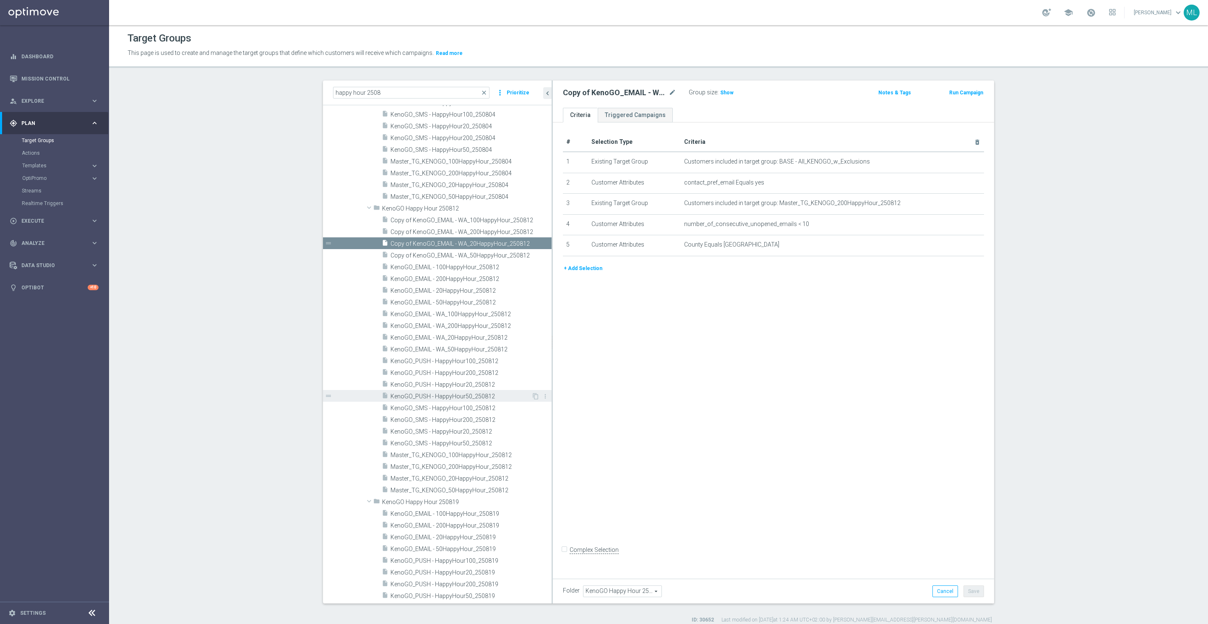
scroll to position [204, 0]
click at [467, 257] on span "Copy of KenoGO_EMAIL - WA_50HappyHour_250812" at bounding box center [461, 256] width 141 height 7
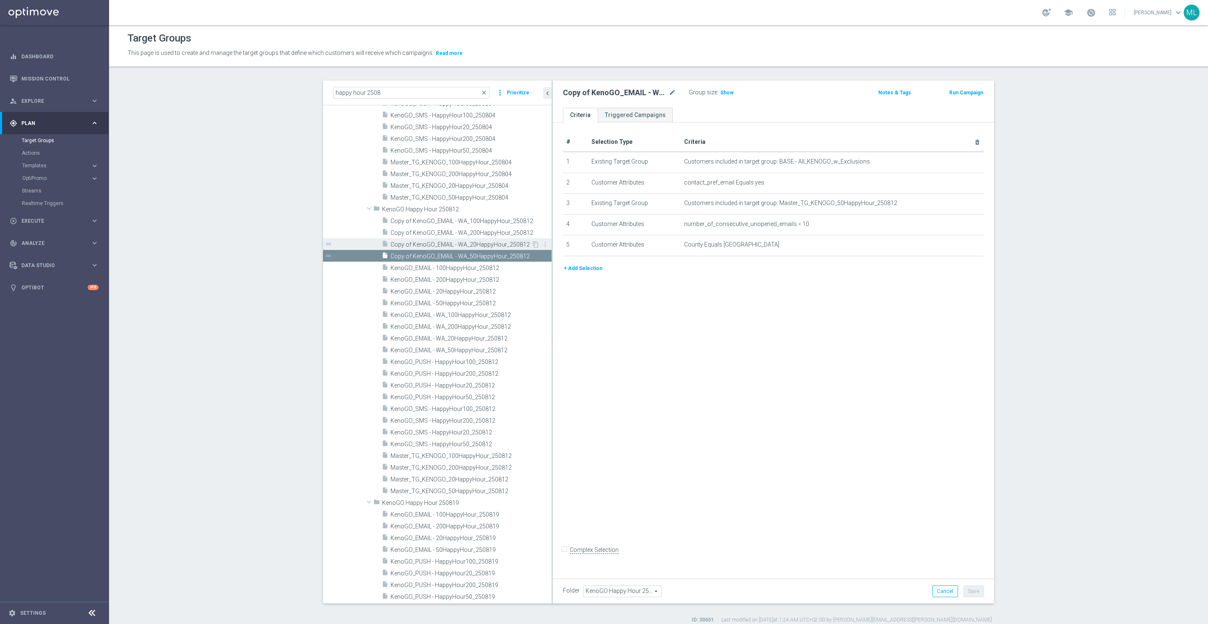
click at [466, 245] on span "Copy of KenoGO_EMAIL - WA_20HappyHour_250812" at bounding box center [461, 244] width 141 height 7
click at [459, 254] on span "Copy of KenoGO_EMAIL - WA_50HappyHour_250812" at bounding box center [461, 256] width 141 height 7
click at [455, 245] on span "Copy of KenoGO_EMAIL - WA_20HappyHour_250812" at bounding box center [461, 244] width 141 height 7
click at [459, 237] on div "insert_drive_file Copy of KenoGO_EMAIL - WA_200HappyHour_250812" at bounding box center [457, 233] width 151 height 12
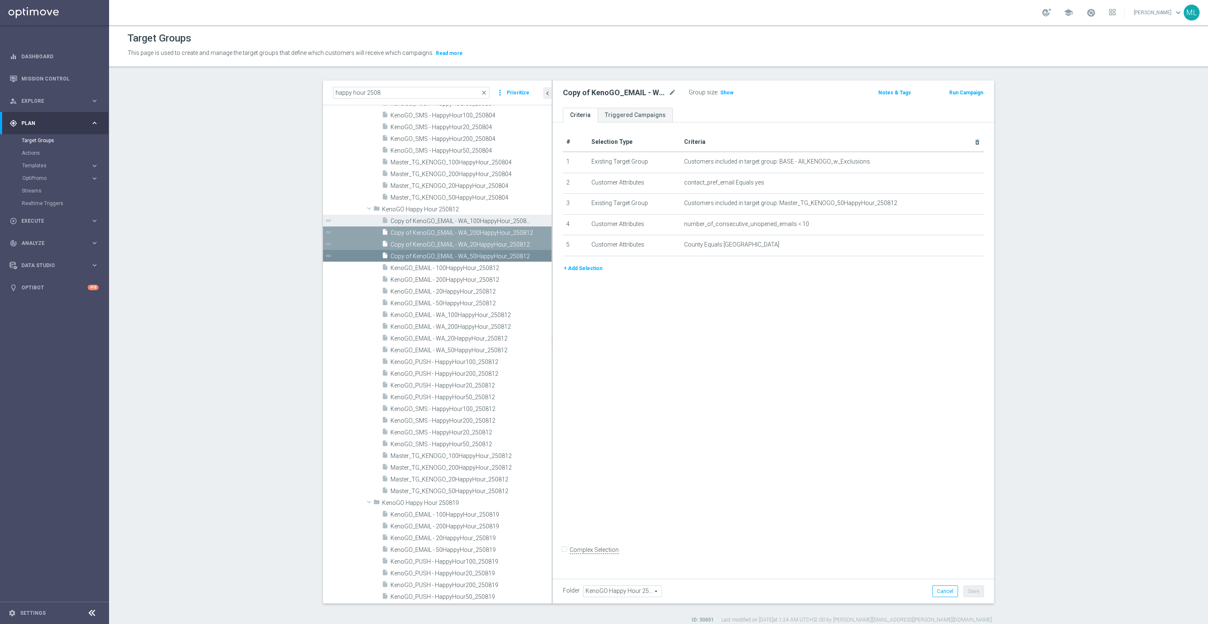
click at [464, 222] on span "Copy of KenoGO_EMAIL - WA_100HappyHour_250812" at bounding box center [462, 221] width 142 height 7
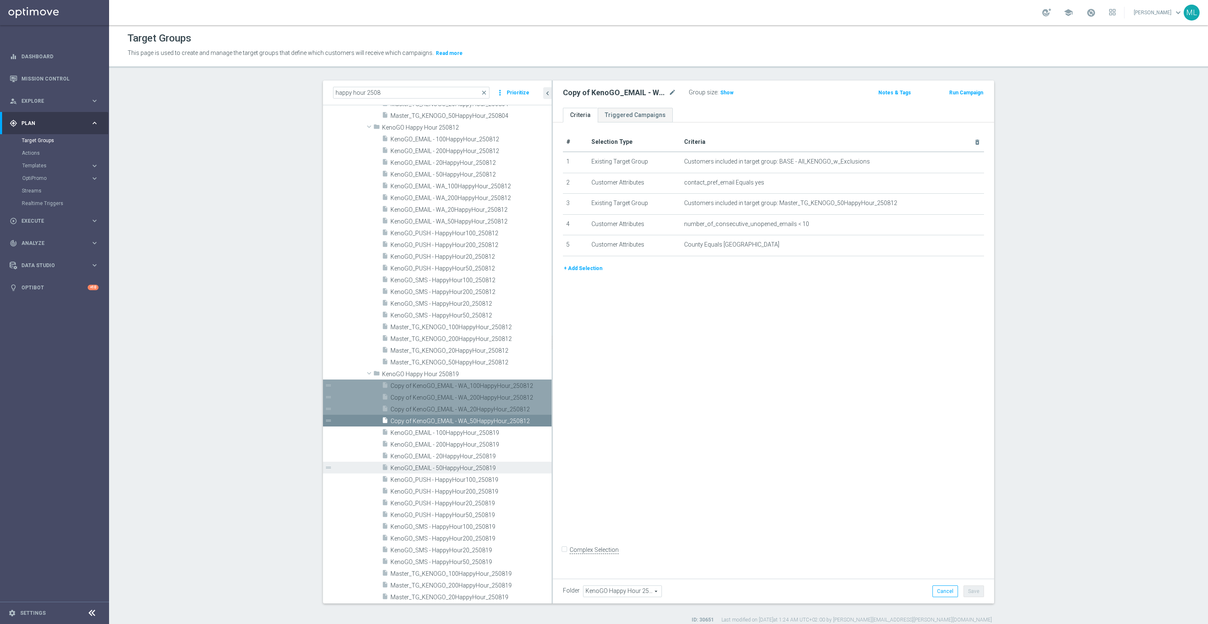
scroll to position [287, 0]
click at [462, 396] on span "Copy of KenoGO_EMAIL - WA_200HappyHour_250812" at bounding box center [462, 396] width 142 height 7
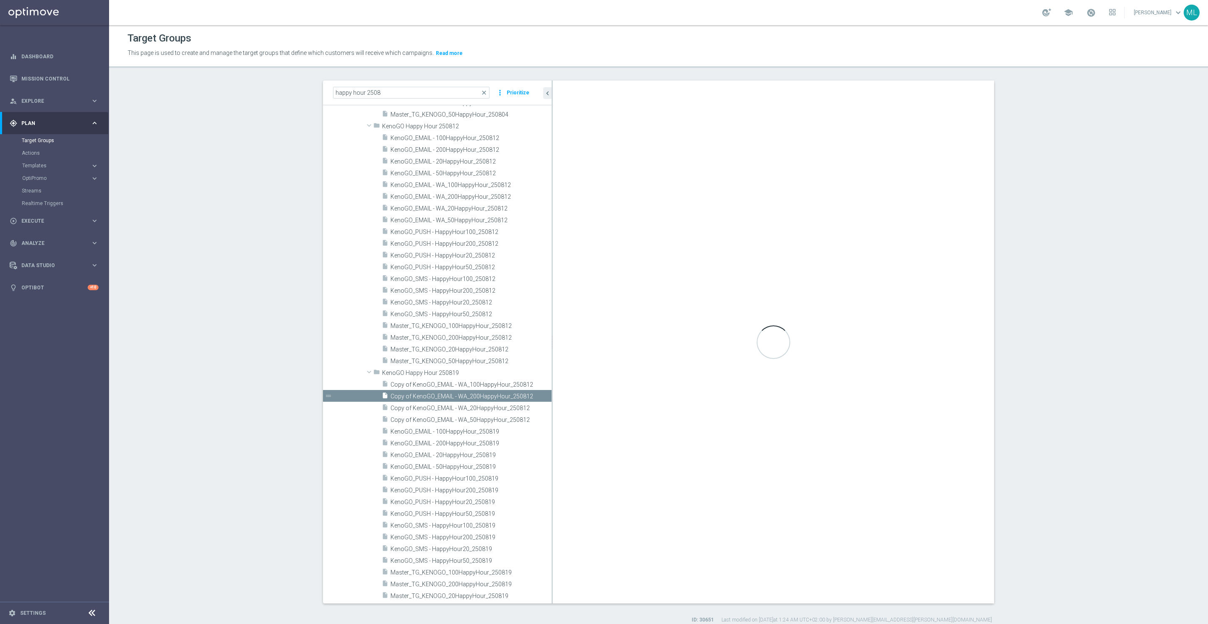
type input "KenoGO Happy Hour 250819"
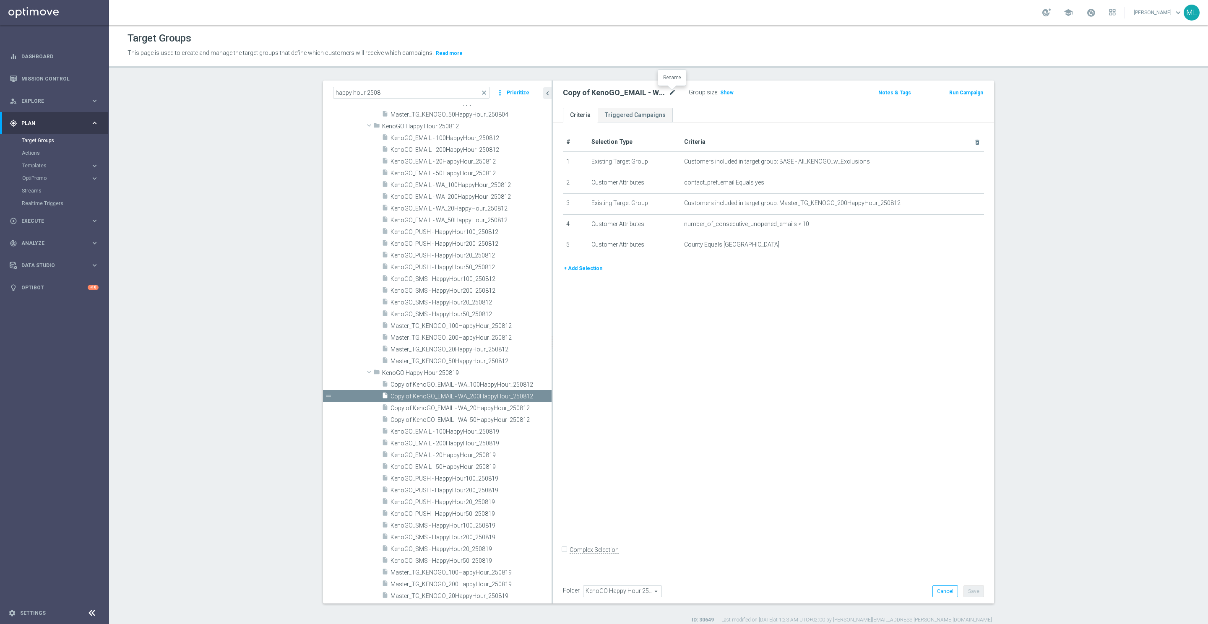
click at [672, 91] on icon "mode_edit" at bounding box center [673, 93] width 8 height 10
drag, startPoint x: 576, startPoint y: 94, endPoint x: 580, endPoint y: 94, distance: 4.2
click at [576, 94] on input "Copy of KenoGO_EMAIL - WA_200HappyHour_250812" at bounding box center [619, 94] width 113 height 12
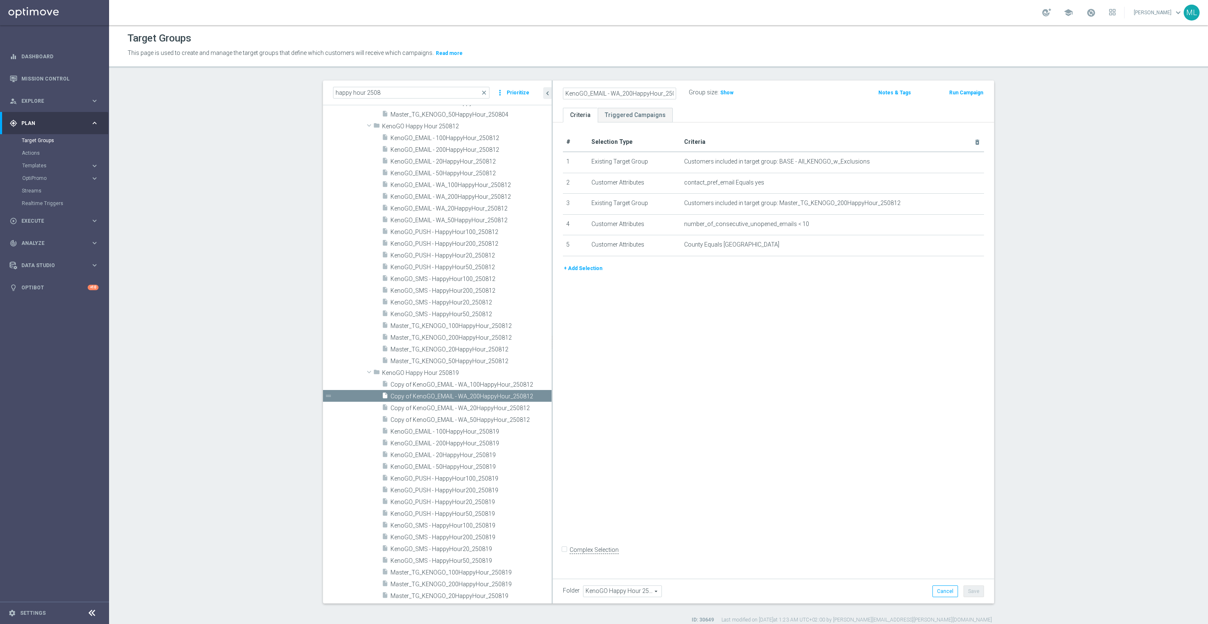
click at [672, 93] on input "KenoGO_EMAIL - WA_200HappyHour_250812" at bounding box center [619, 94] width 113 height 12
type input "KenoGO_EMAIL - WA_200HappyHour_250819"
click at [809, 97] on div "KenoGO_EMAIL - WA_200HappyHour_250819 Group size : Show" at bounding box center [701, 93] width 289 height 13
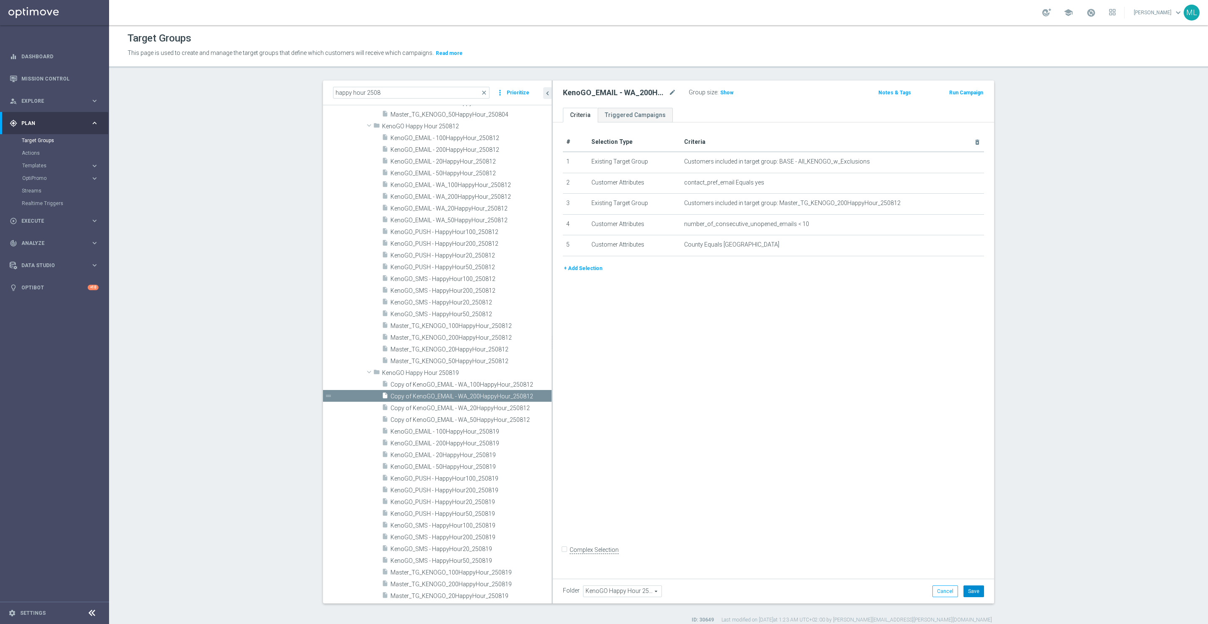
click at [975, 586] on button "Save" at bounding box center [974, 592] width 21 height 12
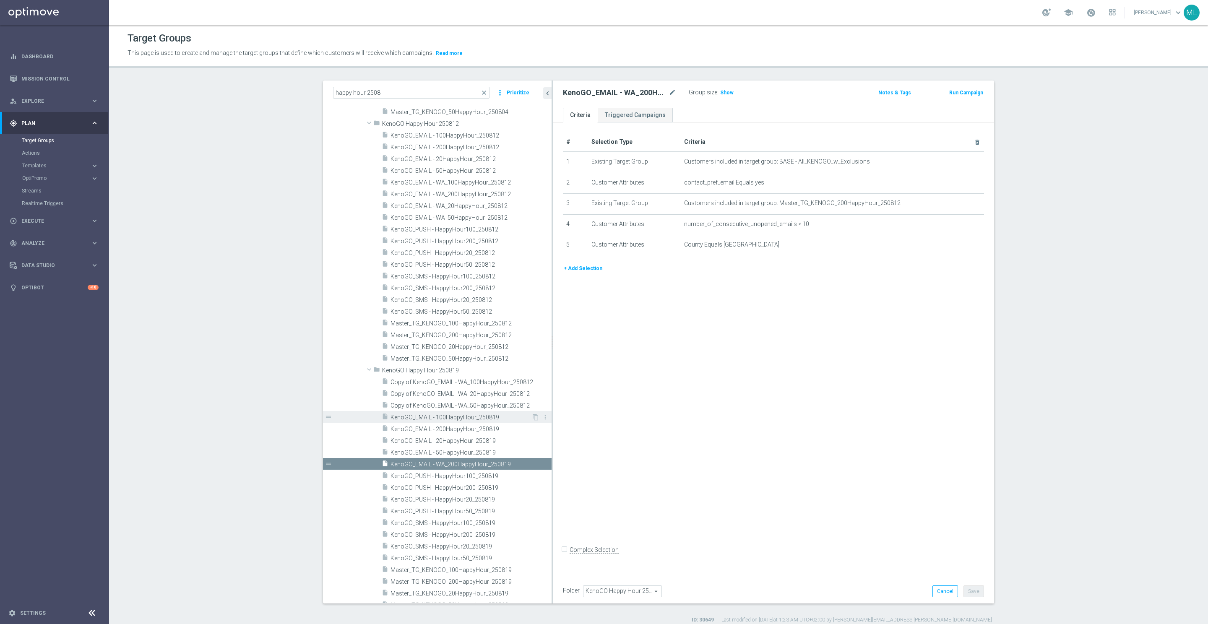
scroll to position [291, 0]
click at [491, 381] on span "Copy of KenoGO_EMAIL - WA_100HappyHour_250812" at bounding box center [462, 381] width 142 height 7
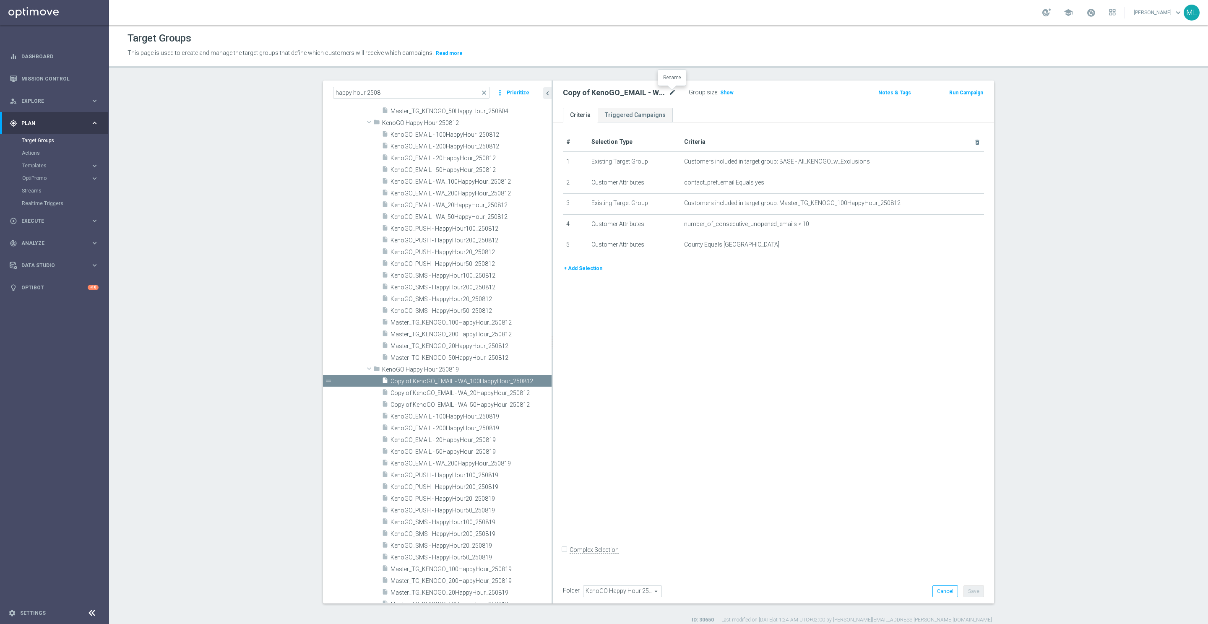
click at [674, 89] on icon "mode_edit" at bounding box center [673, 93] width 8 height 10
click at [673, 93] on input "Copy of KenoGO_EMAIL - WA_100HappyHour_250812" at bounding box center [619, 94] width 113 height 12
click at [577, 94] on input "Copy of KenoGO_EMAIL - WA_100HappyHour_250819" at bounding box center [619, 94] width 113 height 12
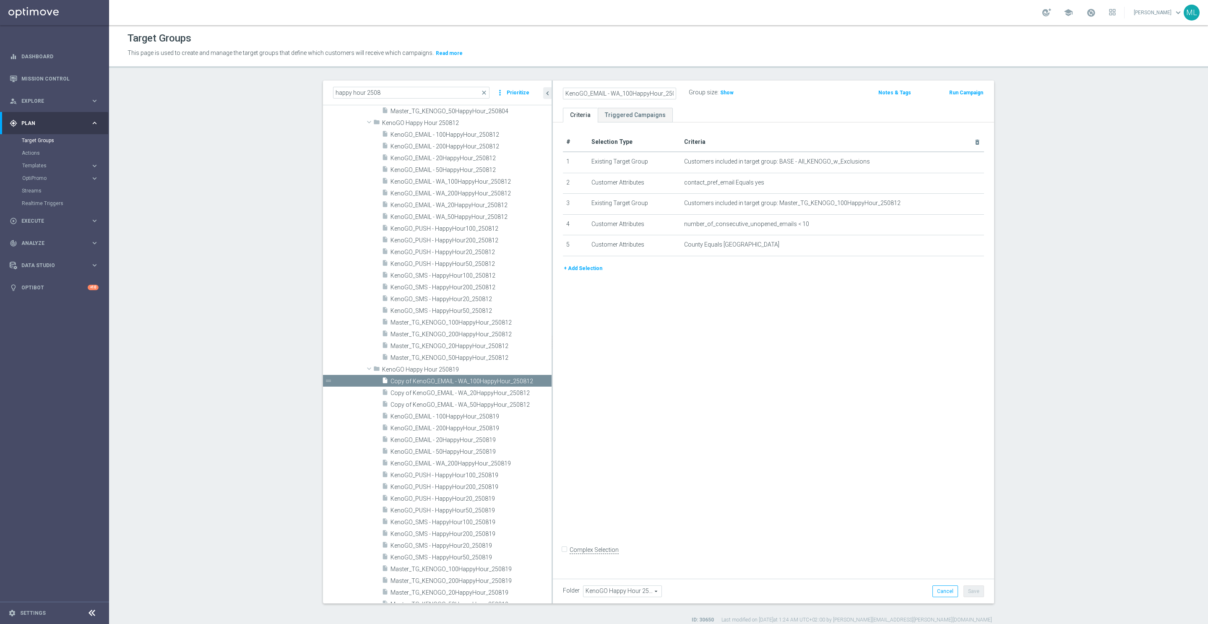
type input "KenoGO_EMAIL - WA_100HappyHour_250819"
click at [832, 88] on div "KenoGO_EMAIL - WA_100HappyHour_250819 Group size : Show" at bounding box center [701, 93] width 289 height 13
click at [671, 94] on icon "mode_edit" at bounding box center [673, 93] width 8 height 10
click at [771, 109] on ul "Criteria Triggered Campaigns" at bounding box center [773, 115] width 441 height 15
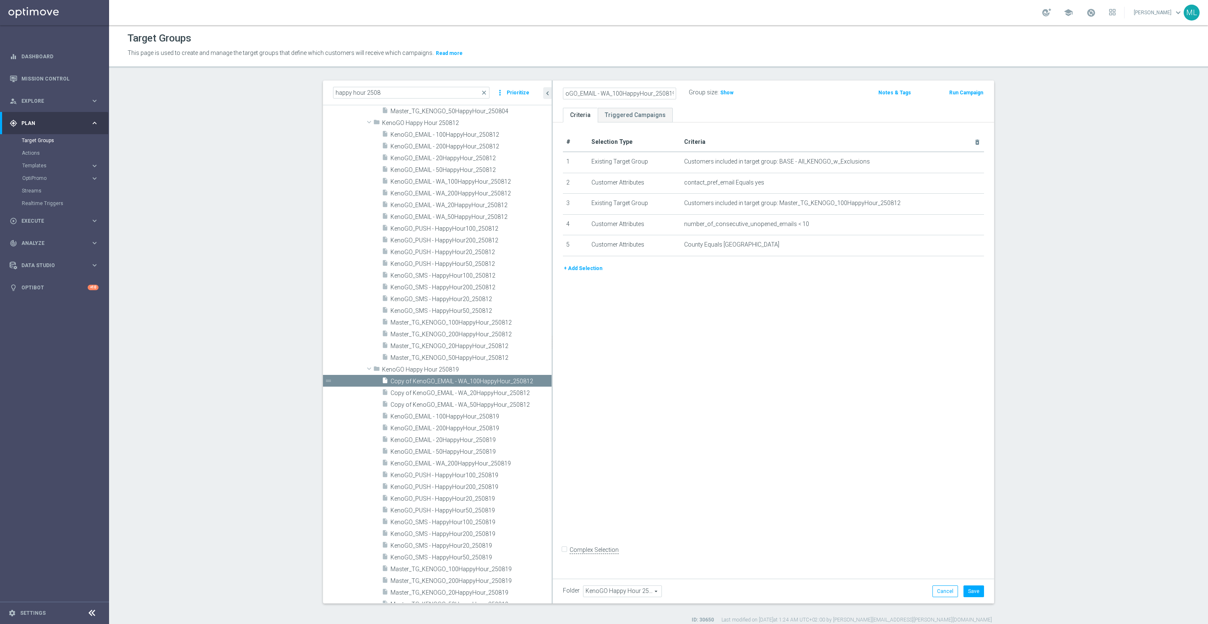
scroll to position [0, 0]
click at [965, 589] on button "Save" at bounding box center [974, 592] width 21 height 12
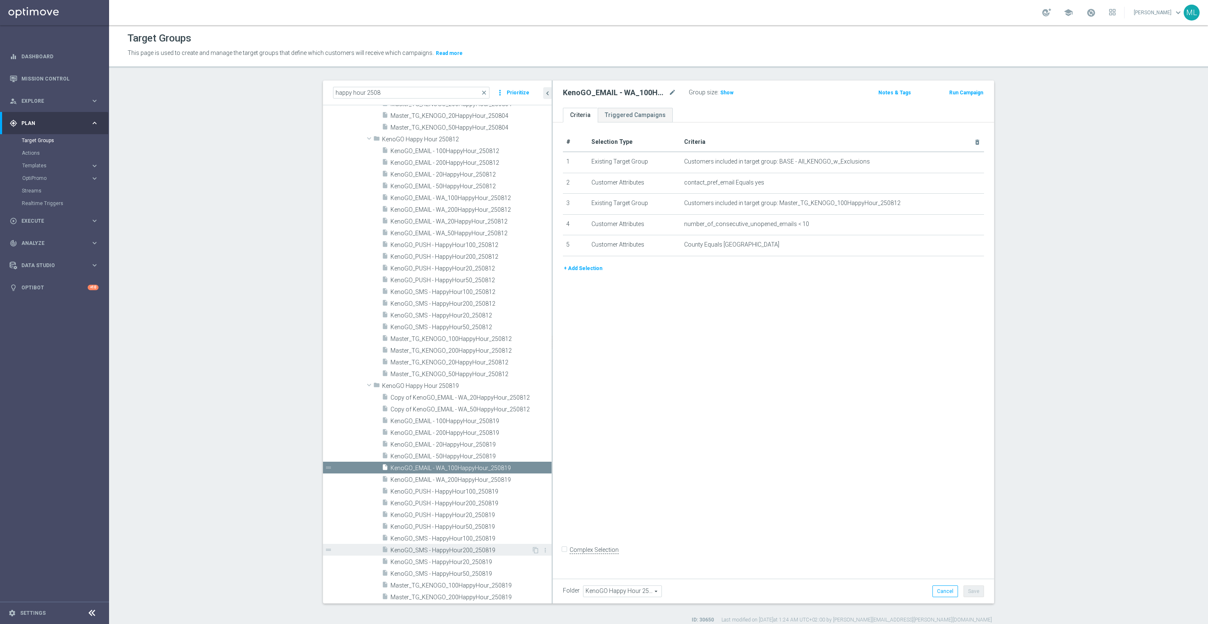
scroll to position [298, 0]
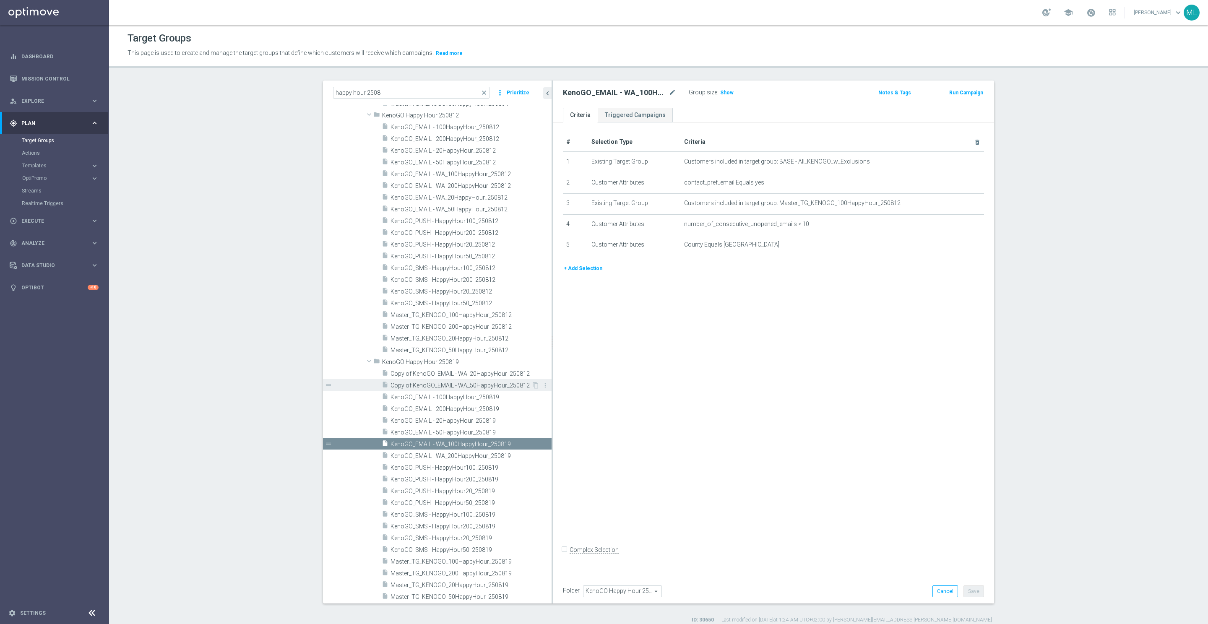
click at [463, 385] on span "Copy of KenoGO_EMAIL - WA_50HappyHour_250812" at bounding box center [461, 385] width 141 height 7
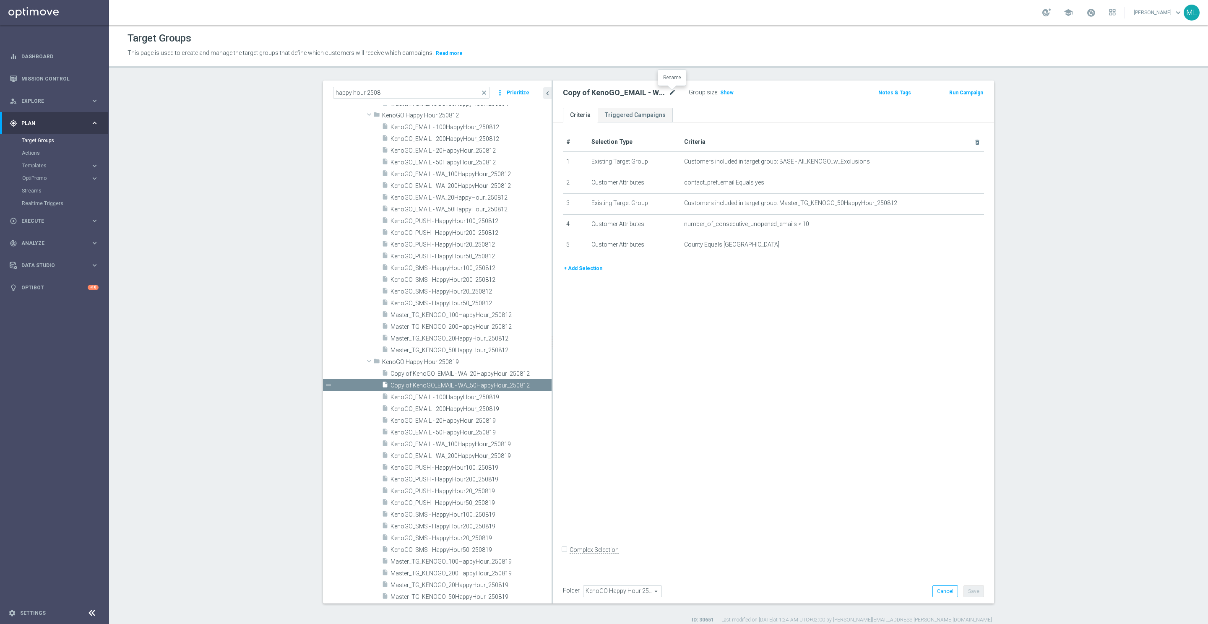
click at [674, 92] on icon "mode_edit" at bounding box center [673, 93] width 8 height 10
click at [674, 93] on input "Copy of KenoGO_EMAIL - WA_50HappyHour_250812" at bounding box center [619, 94] width 113 height 12
drag, startPoint x: 584, startPoint y: 94, endPoint x: 596, endPoint y: 93, distance: 11.8
click at [584, 94] on input "Copy of KenoGO_EMAIL - WA_50HappyHour_250819" at bounding box center [619, 94] width 113 height 12
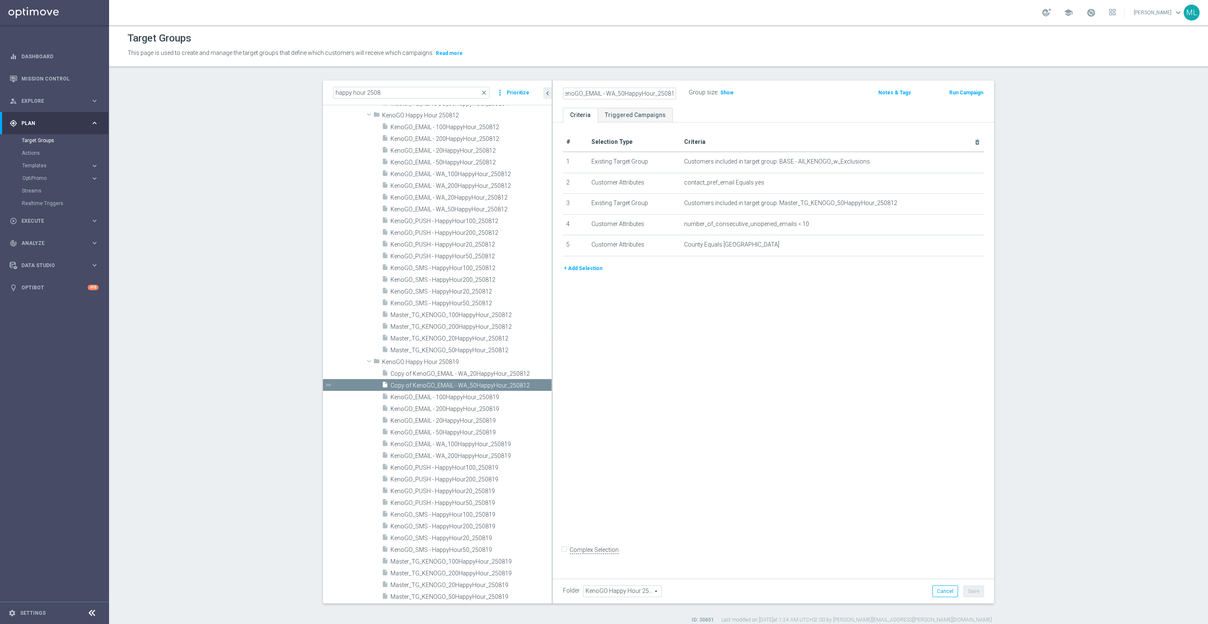
scroll to position [0, 0]
type input "KenoGO_EMAIL - WA_50HappyHour_250819"
click at [775, 91] on div "KenoGO_EMAIL - WA_50HappyHour_250819 Group size : Show" at bounding box center [701, 93] width 289 height 13
click at [976, 590] on button "Save" at bounding box center [974, 592] width 21 height 12
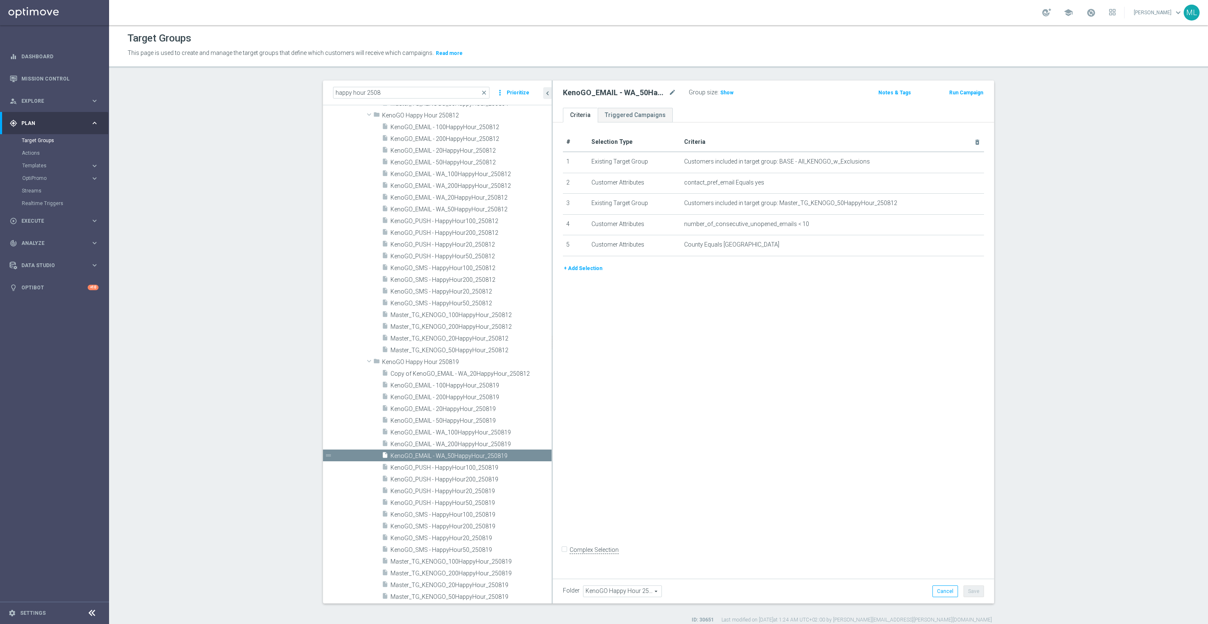
scroll to position [242, 0]
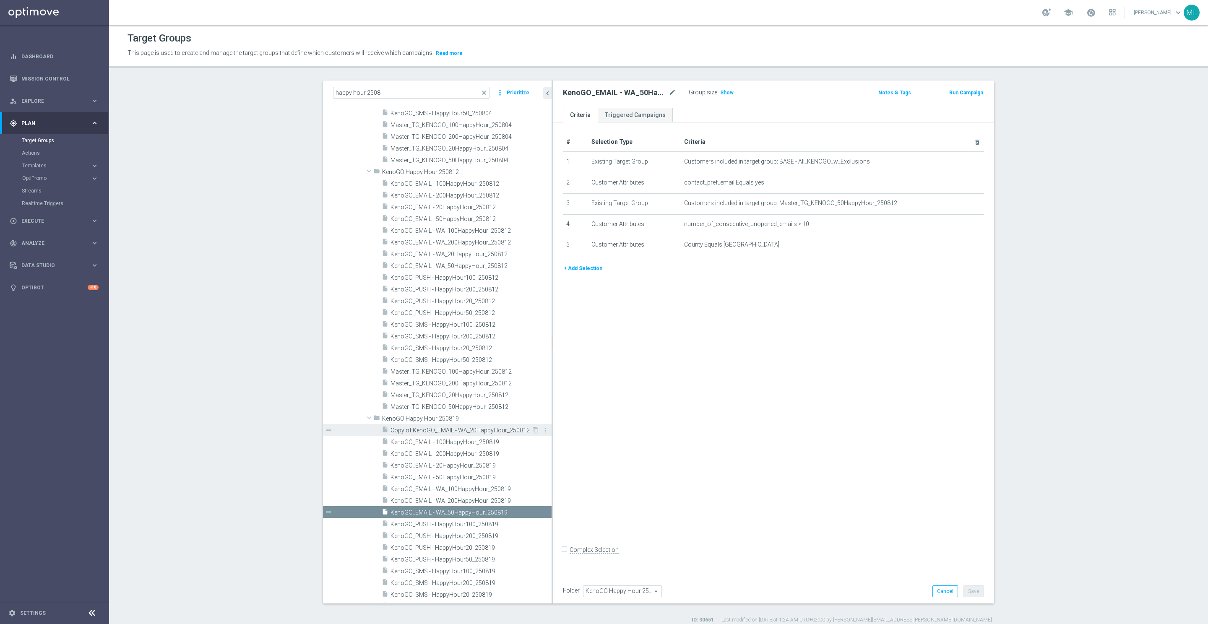
click at [466, 433] on span "Copy of KenoGO_EMAIL - WA_20HappyHour_250812" at bounding box center [461, 430] width 141 height 7
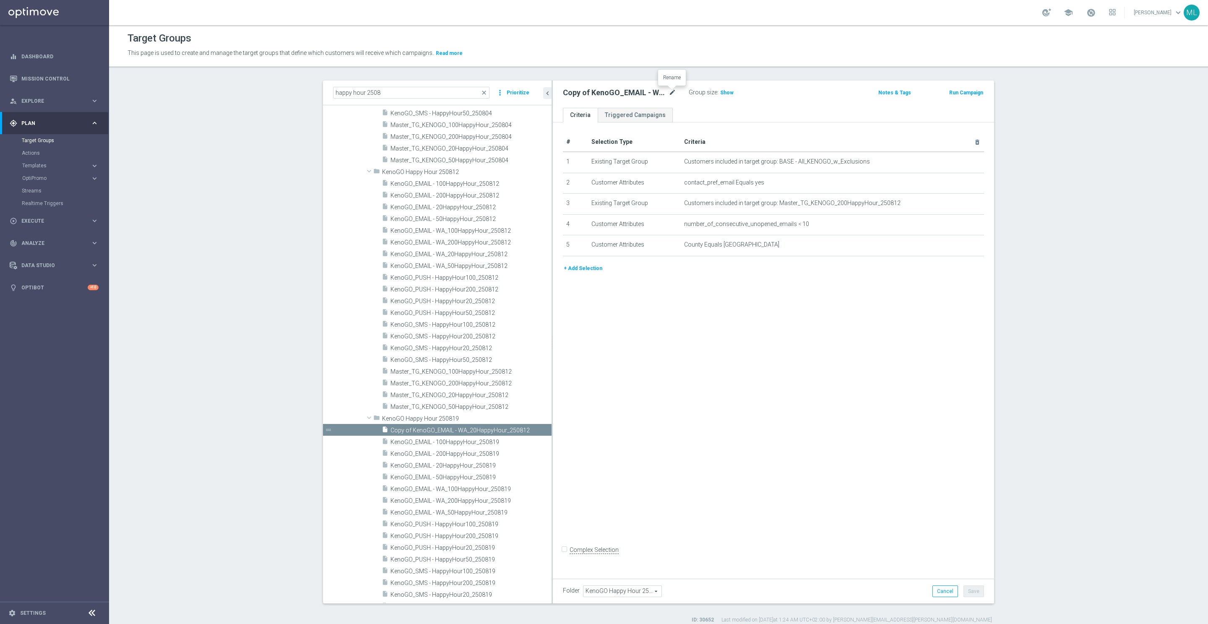
click at [673, 89] on icon "mode_edit" at bounding box center [673, 93] width 8 height 10
click at [673, 94] on input "Copy of KenoGO_EMAIL - WA_20HappyHour_250812" at bounding box center [619, 94] width 113 height 12
click at [571, 95] on input "Copy of KenoGO_EMAIL - WA_20HappyHour_250819" at bounding box center [619, 94] width 113 height 12
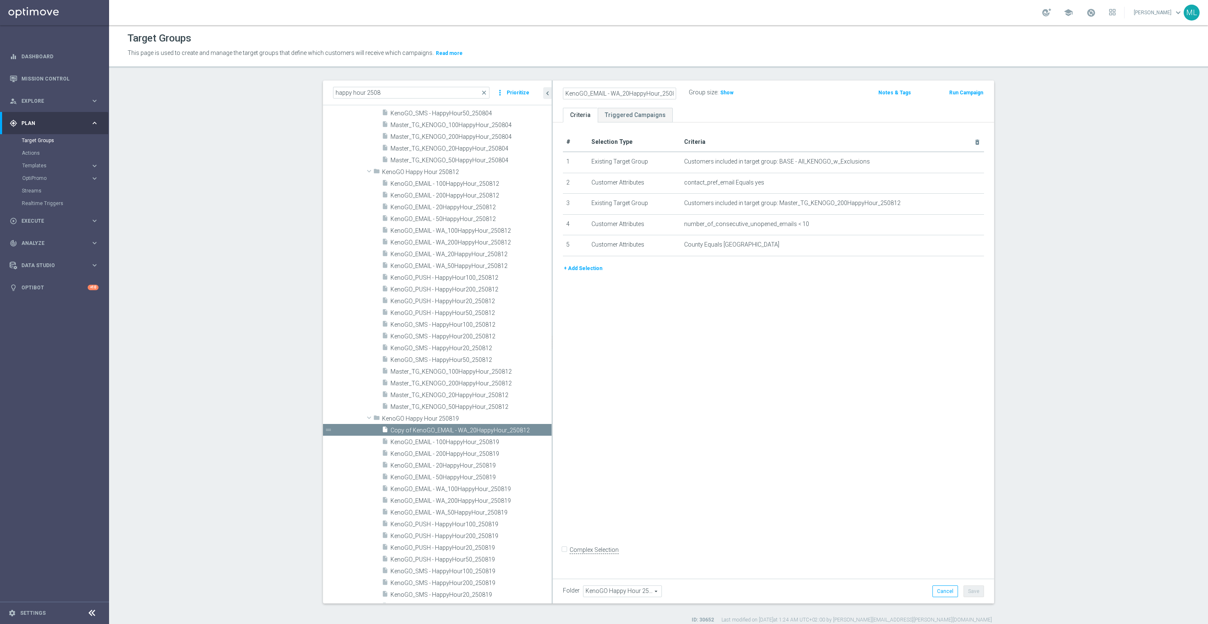
type input "KenoGO_EMAIL - WA_20HappyHour_250819"
click at [777, 96] on div "KenoGO_EMAIL - WA_20HappyHour_250819 Group size : Show" at bounding box center [701, 93] width 289 height 13
click at [976, 591] on button "Save" at bounding box center [974, 592] width 21 height 12
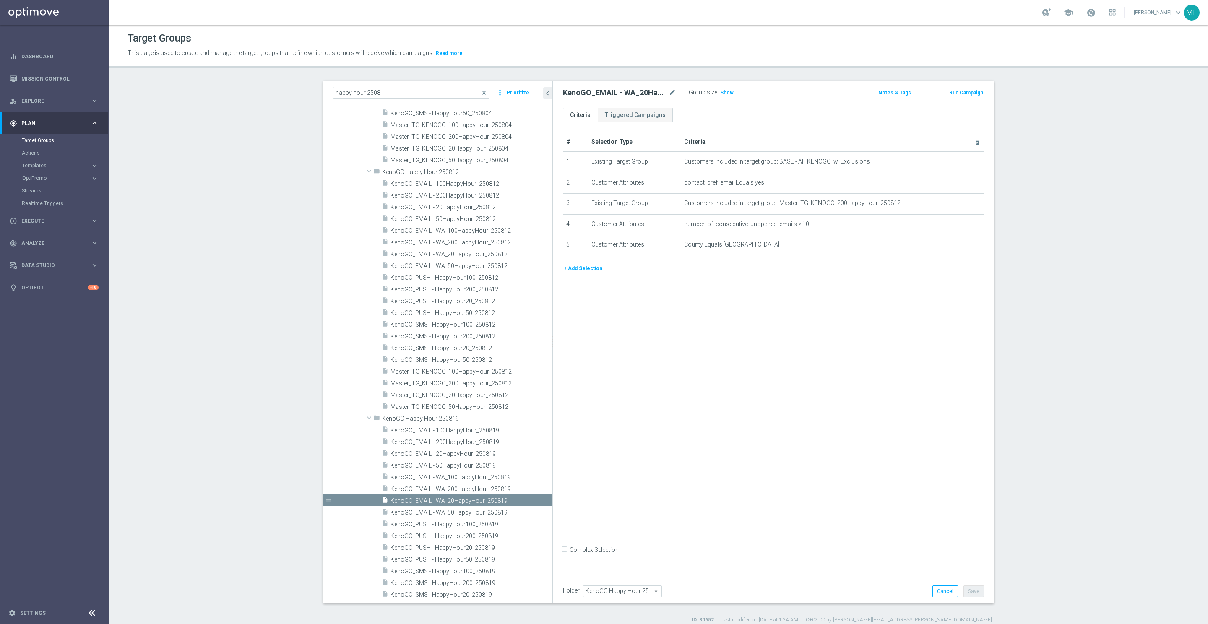
scroll to position [242, 0]
click at [961, 201] on icon "mode_edit" at bounding box center [960, 203] width 7 height 7
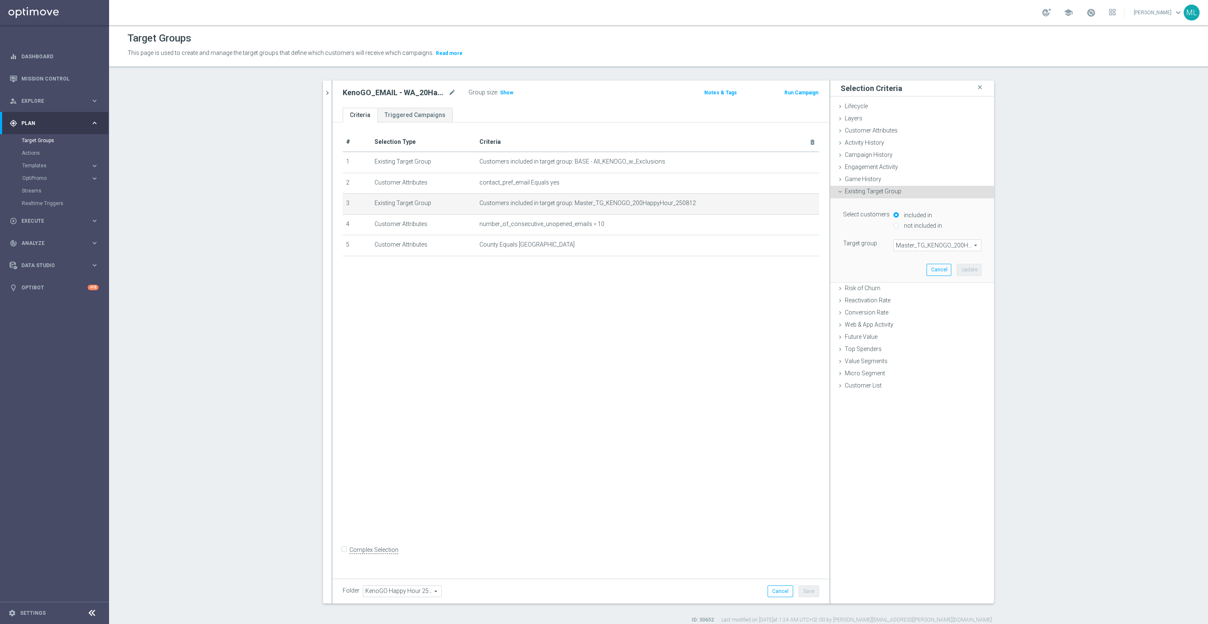
click at [932, 245] on span "Master_TG_KENOGO_200HappyHour_250812" at bounding box center [937, 245] width 87 height 11
click at [913, 245] on input "search" at bounding box center [938, 246] width 88 height 12
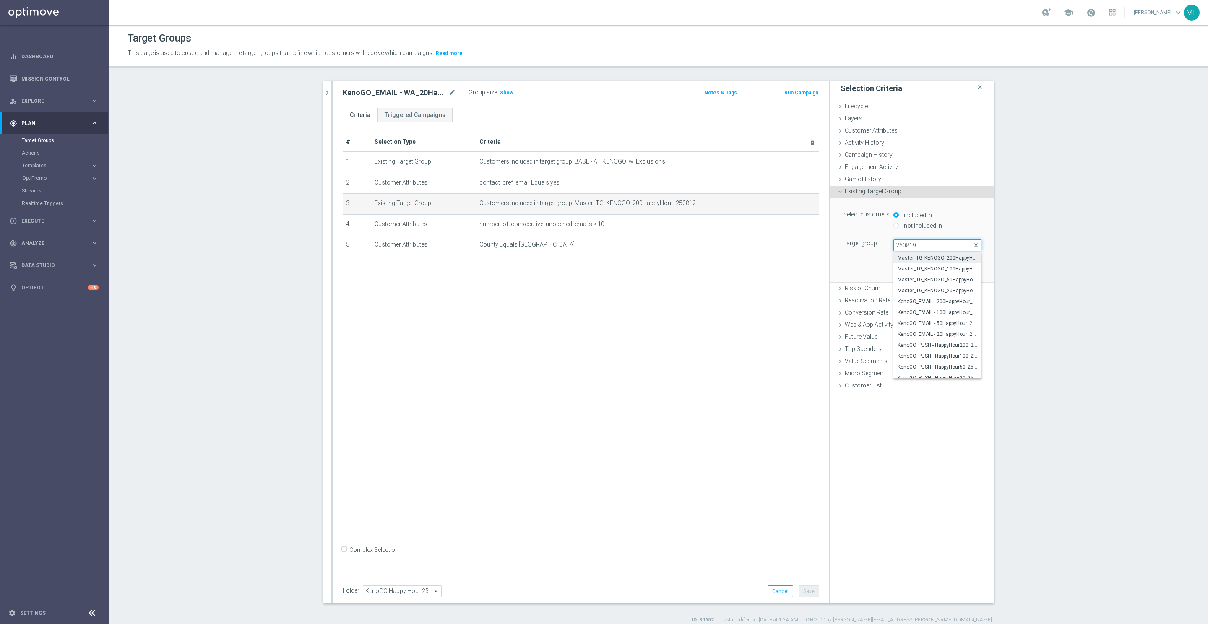
type input "250819"
click at [968, 261] on span "Master_TG_KENOGO_200HappyHour_250819" at bounding box center [938, 258] width 80 height 7
type input "Master_TG_KENOGO_200HappyHour_250819"
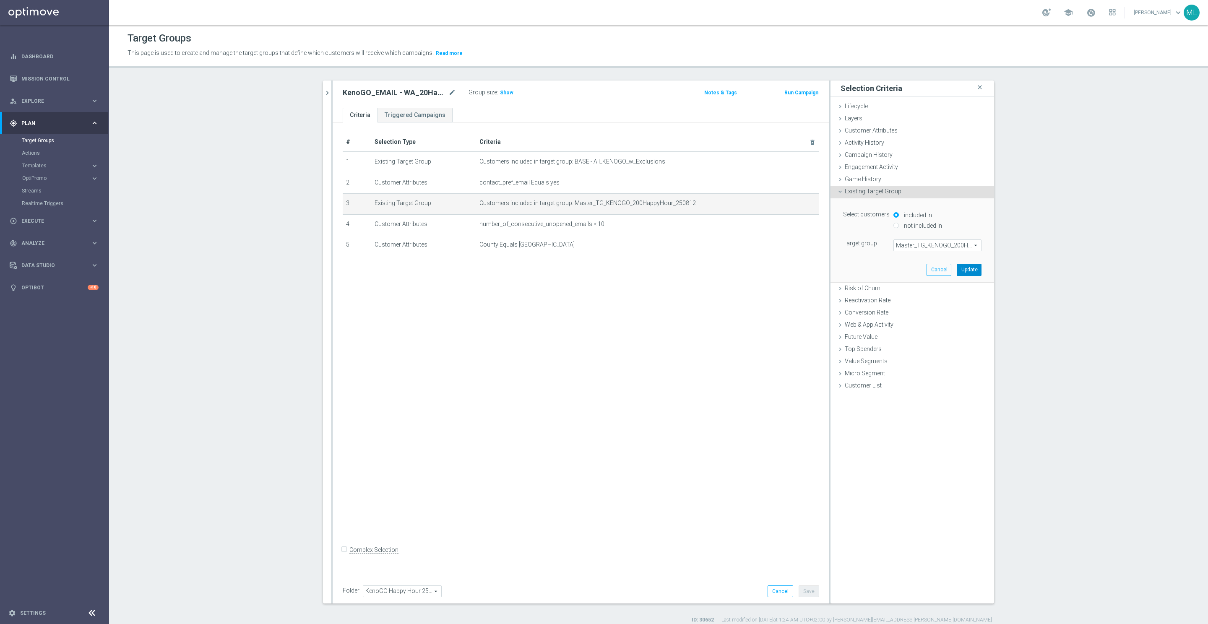
click at [970, 270] on button "Update" at bounding box center [969, 270] width 25 height 12
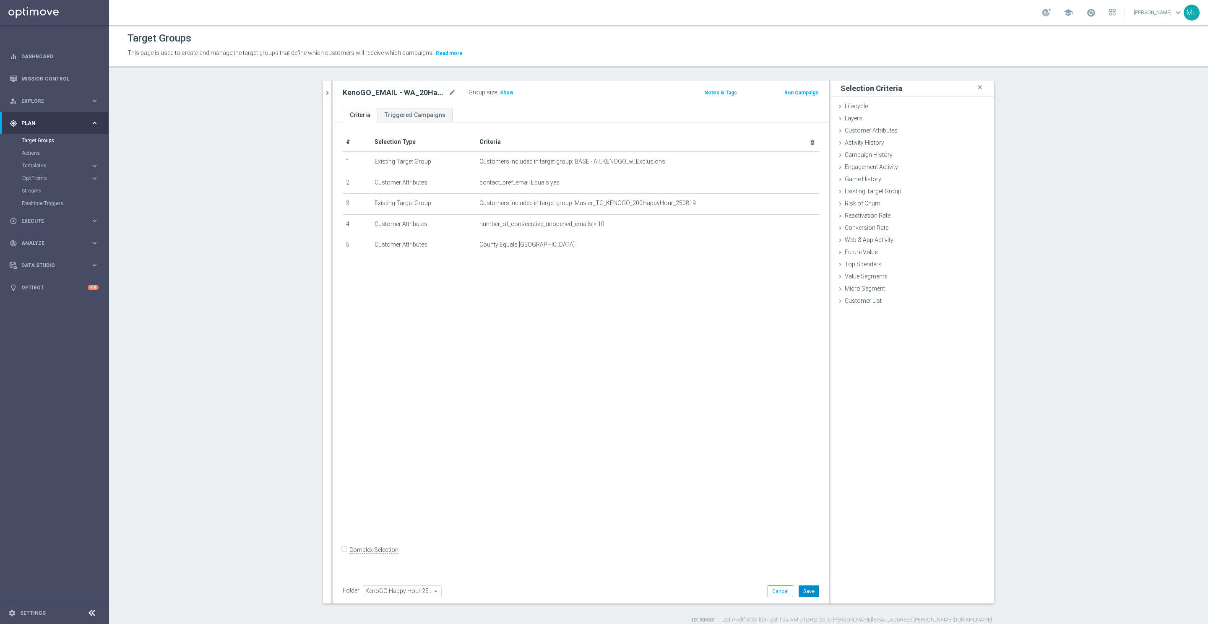
click at [810, 594] on button "Save" at bounding box center [809, 592] width 21 height 12
click at [331, 94] on icon "chevron_right" at bounding box center [327, 93] width 8 height 8
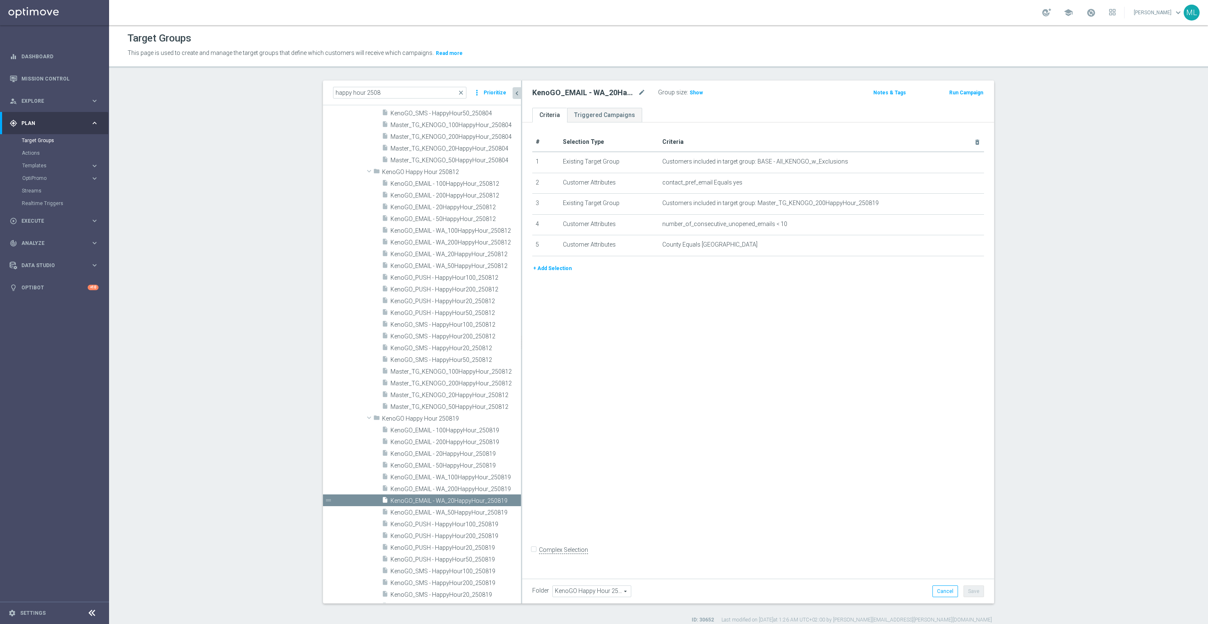
drag, startPoint x: 487, startPoint y: 491, endPoint x: 522, endPoint y: 493, distance: 34.4
click at [522, 493] on div at bounding box center [521, 342] width 1 height 523
click at [961, 205] on icon "mode_edit" at bounding box center [958, 203] width 7 height 7
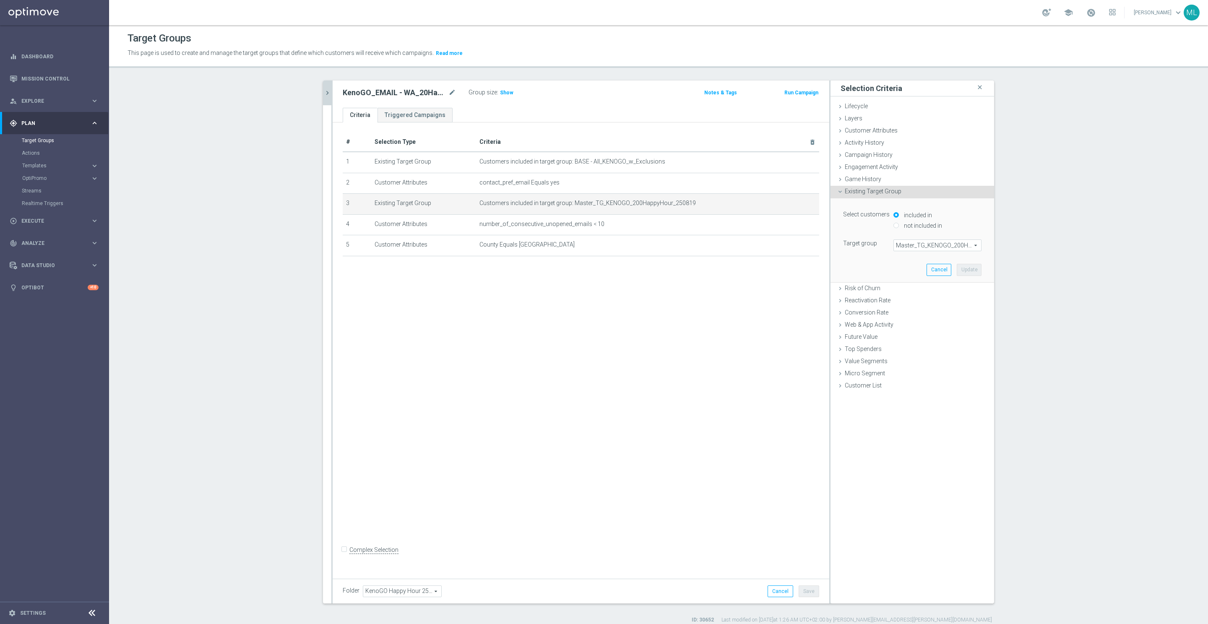
click at [925, 245] on span "Master_TG_KENOGO_200HappyHour_250819" at bounding box center [937, 245] width 87 height 11
click at [922, 247] on input "search" at bounding box center [938, 246] width 88 height 12
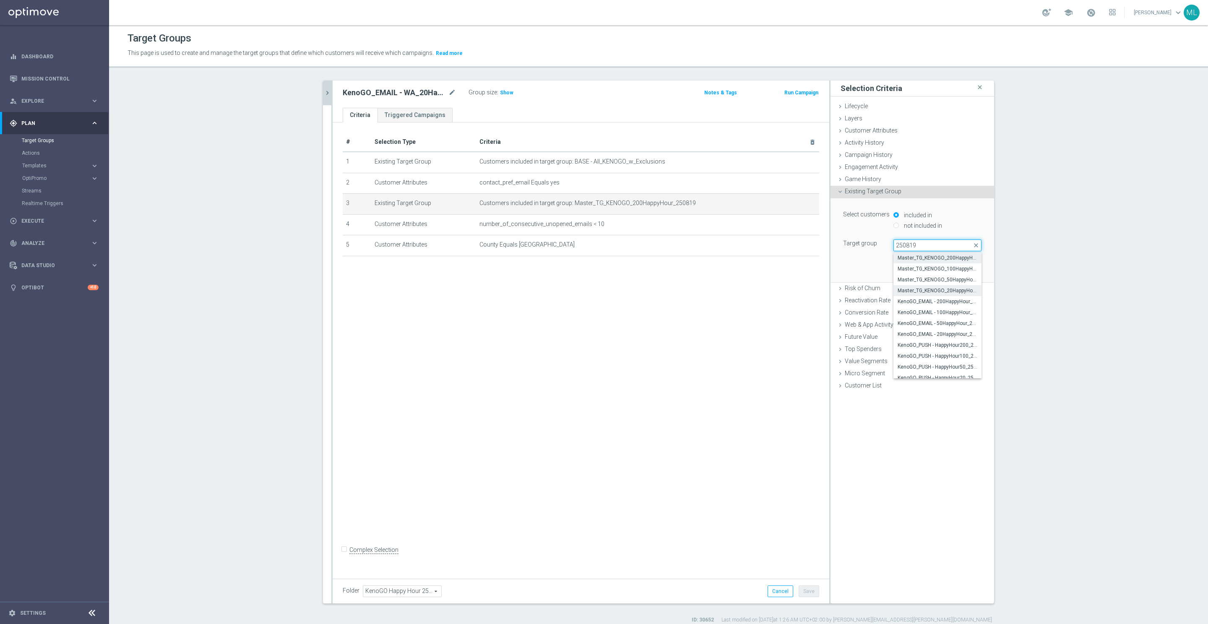
type input "250819"
click at [961, 290] on span "Master_TG_KENOGO_20HappyHour_250819" at bounding box center [938, 290] width 80 height 7
type input "Master_TG_KENOGO_20HappyHour_250819"
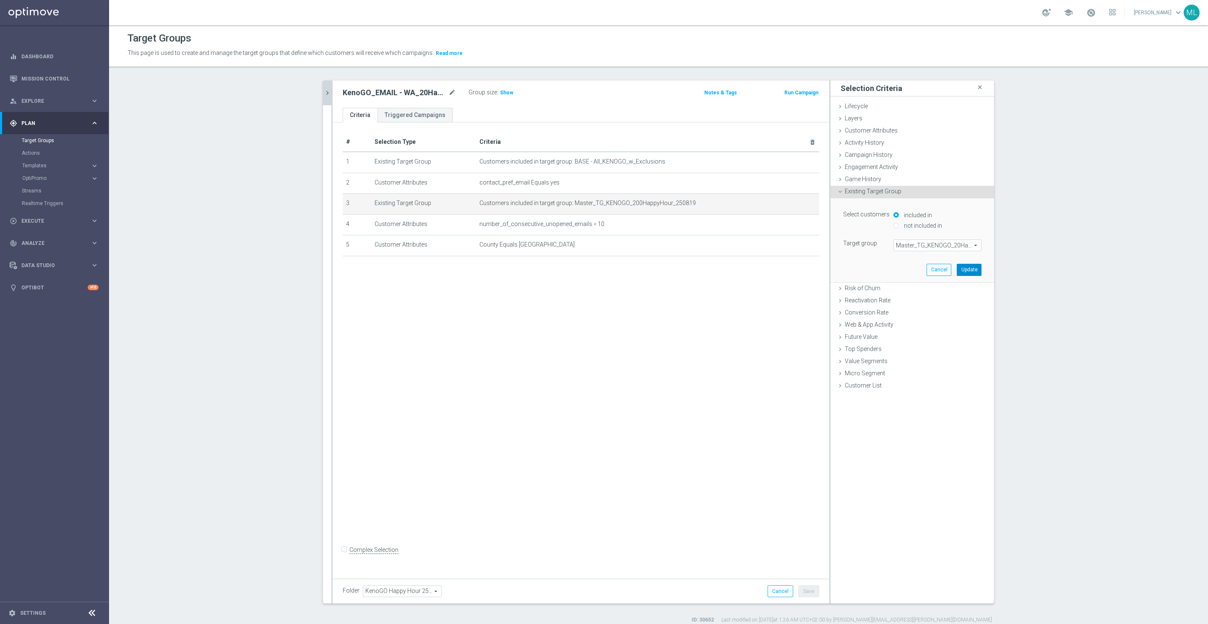
click at [970, 273] on button "Update" at bounding box center [969, 270] width 25 height 12
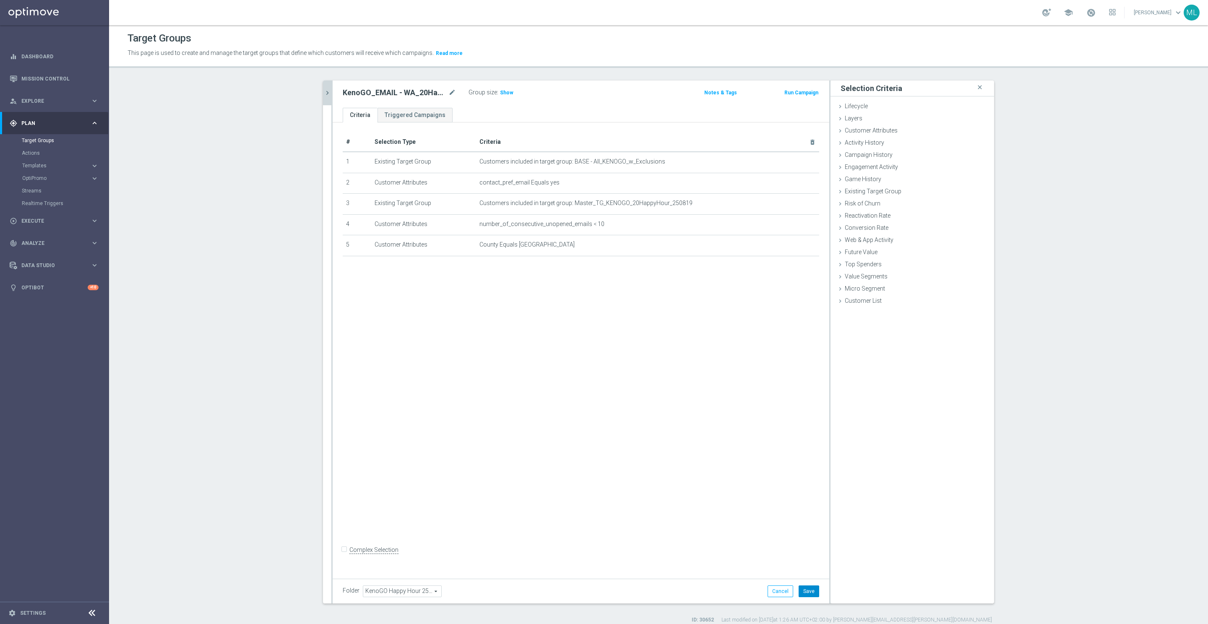
click at [808, 588] on button "Save" at bounding box center [809, 592] width 21 height 12
click at [329, 91] on icon "chevron_right" at bounding box center [327, 93] width 8 height 8
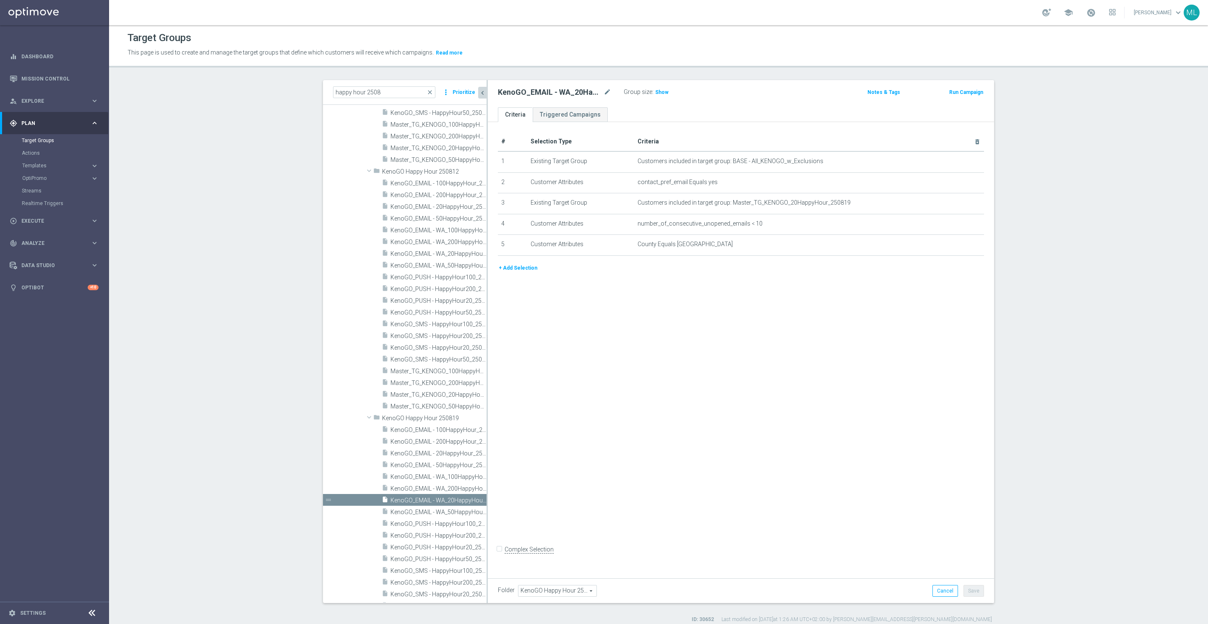
click at [488, 462] on div "# Selection Type Criteria delete_forever 1 Existing Target Group Customers incl…" at bounding box center [741, 348] width 506 height 452
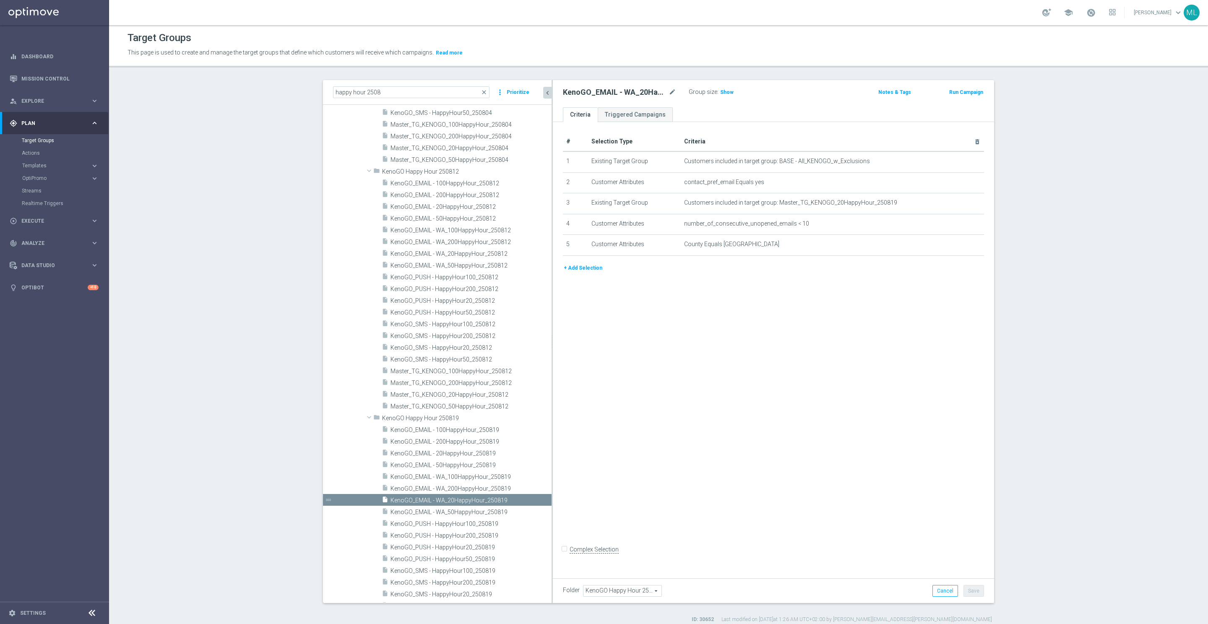
drag, startPoint x: 487, startPoint y: 462, endPoint x: 574, endPoint y: 459, distance: 86.5
click at [574, 459] on as-split "happy hour 2508 close more_vert Prioritize Customer Target Groups library_add c…" at bounding box center [658, 341] width 671 height 523
click at [478, 511] on span "KenoGO_EMAIL - WA_50HappyHour_250819" at bounding box center [461, 512] width 141 height 7
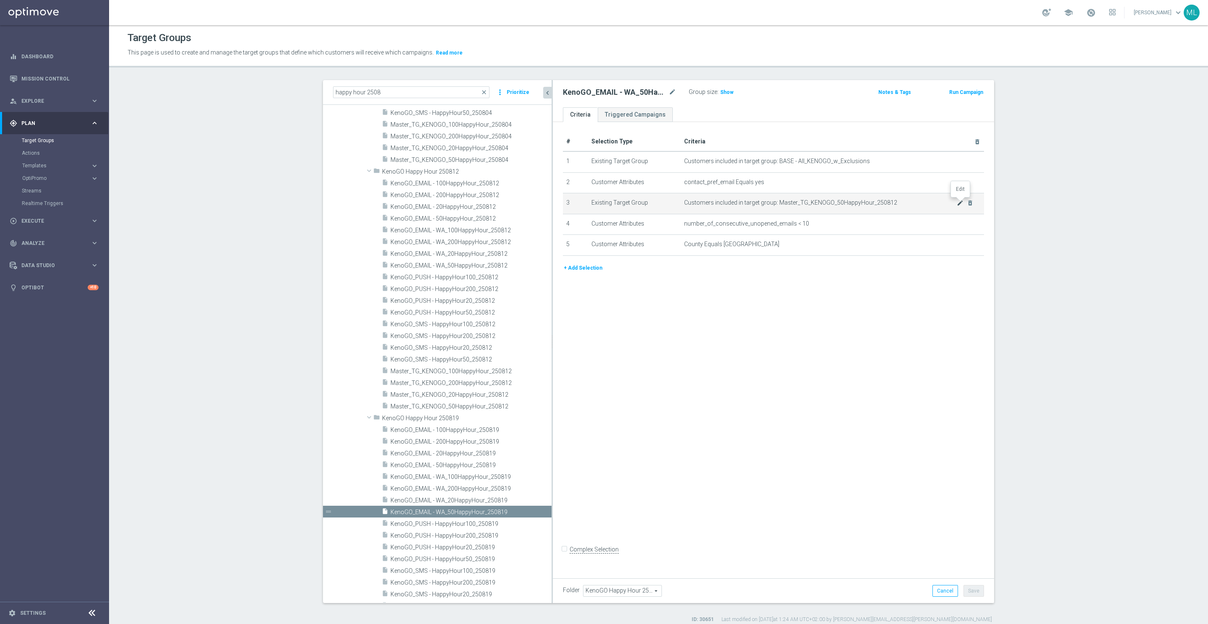
click at [960, 201] on icon "mode_edit" at bounding box center [960, 203] width 7 height 7
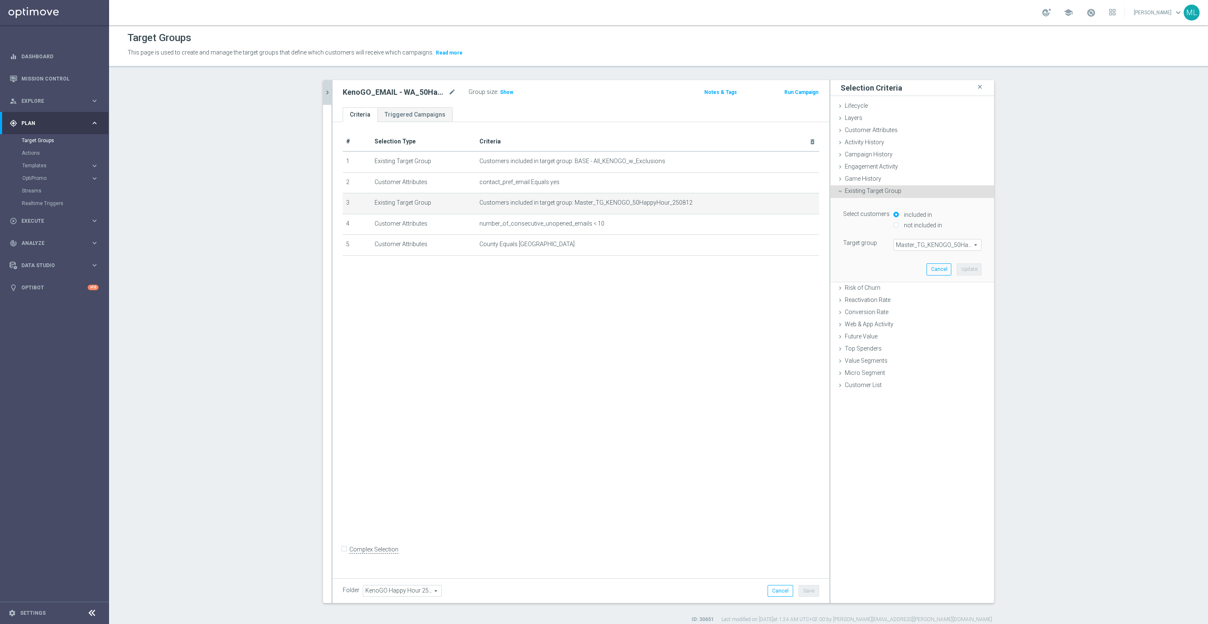
click at [922, 245] on span "Master_TG_KENOGO_50HappyHour_250812" at bounding box center [937, 245] width 87 height 11
click at [922, 245] on input "search" at bounding box center [938, 245] width 88 height 12
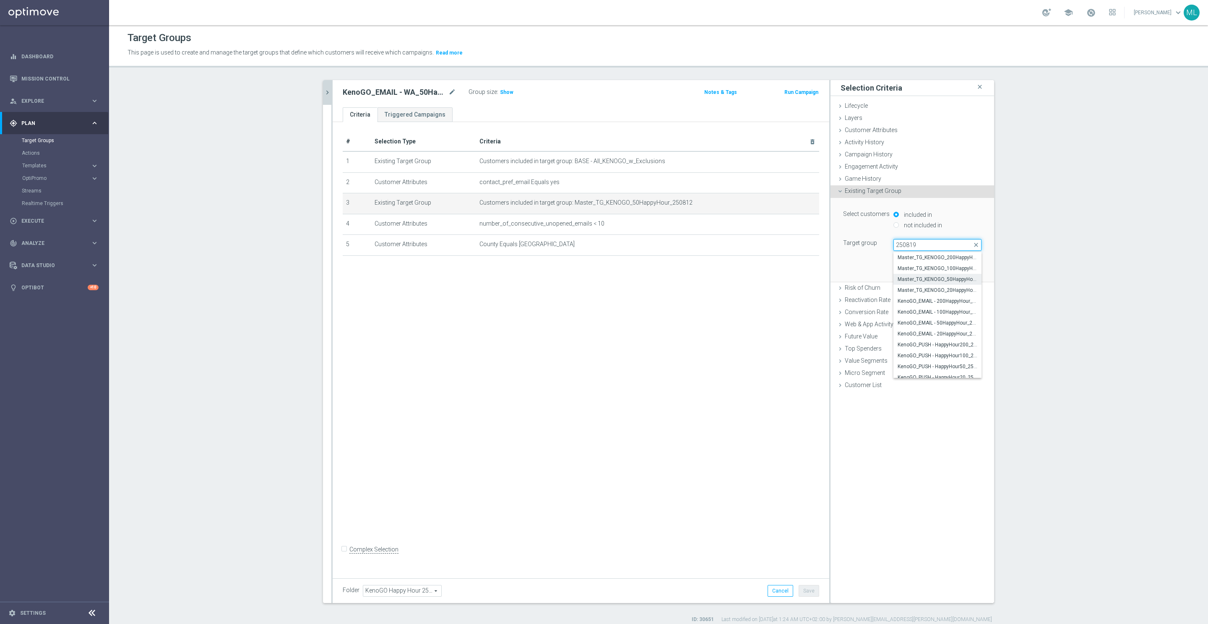
type input "250819"
click at [939, 278] on span "Master_TG_KENOGO_50HappyHour_250819" at bounding box center [938, 279] width 80 height 7
type input "Master_TG_KENOGO_50HappyHour_250819"
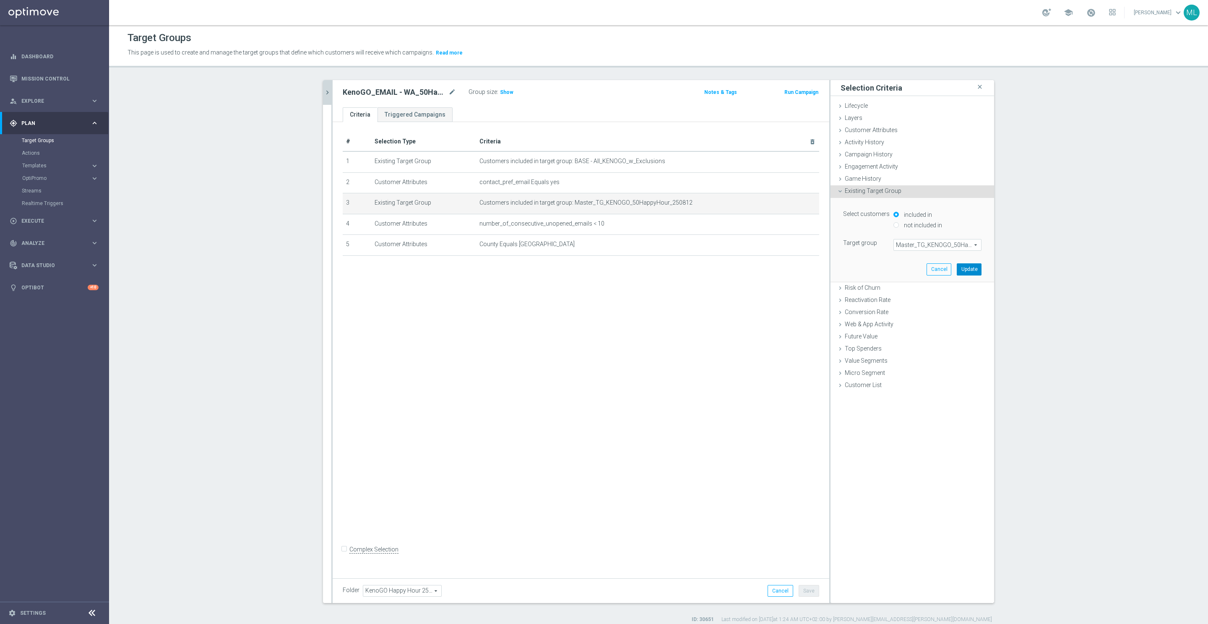
click at [974, 266] on button "Update" at bounding box center [969, 269] width 25 height 12
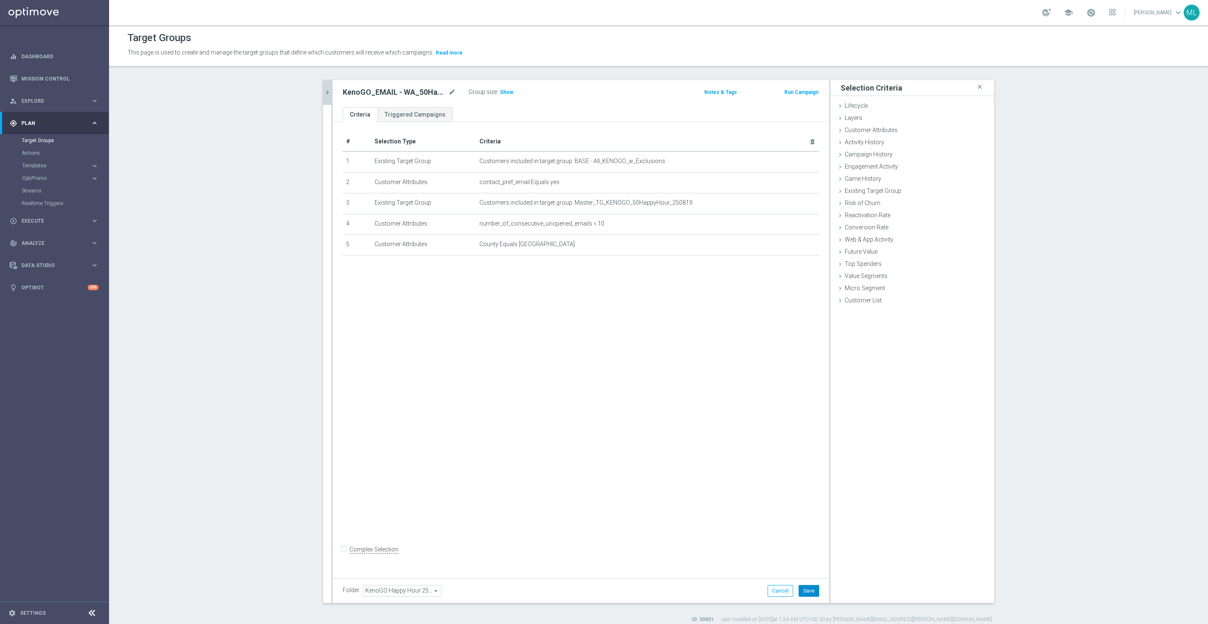
click at [810, 591] on button "Save" at bounding box center [809, 591] width 21 height 12
click at [327, 93] on icon "chevron_right" at bounding box center [327, 93] width 8 height 8
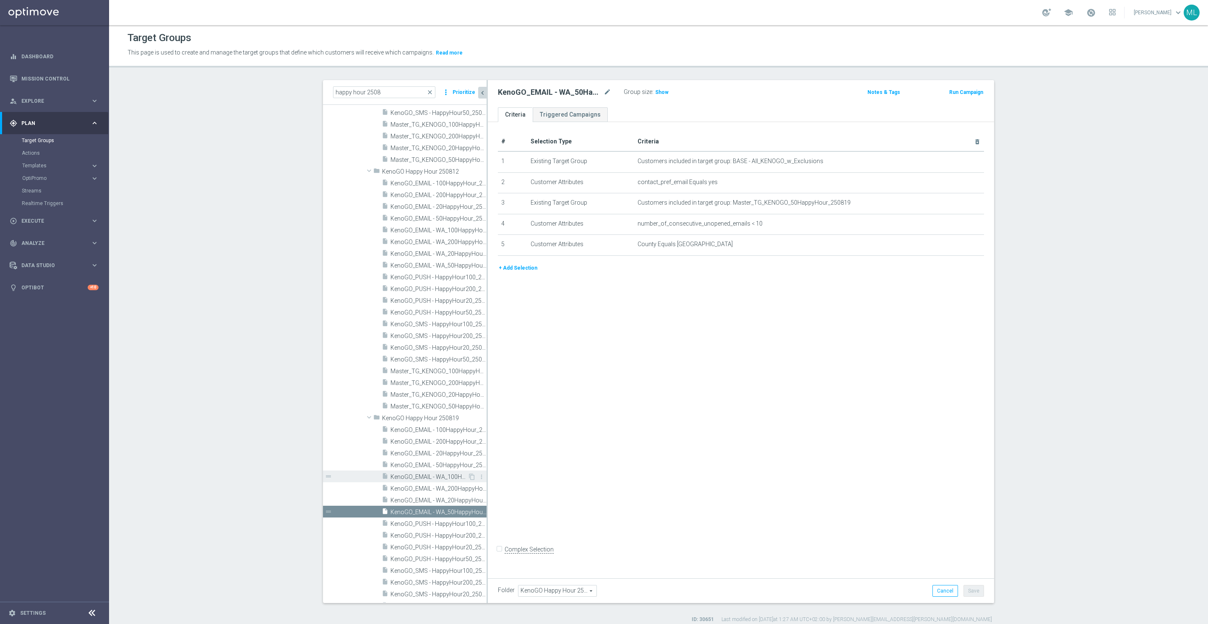
click at [433, 478] on span "KenoGO_EMAIL - WA_100HappyHour_250819" at bounding box center [429, 477] width 77 height 7
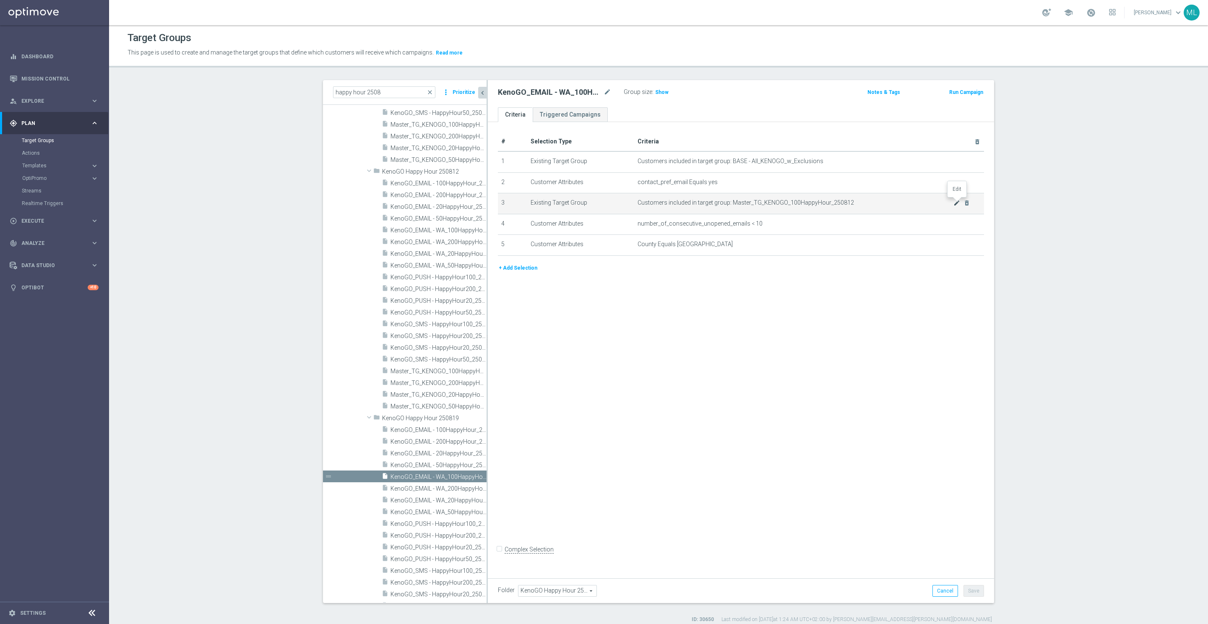
click at [958, 201] on icon "mode_edit" at bounding box center [957, 203] width 7 height 7
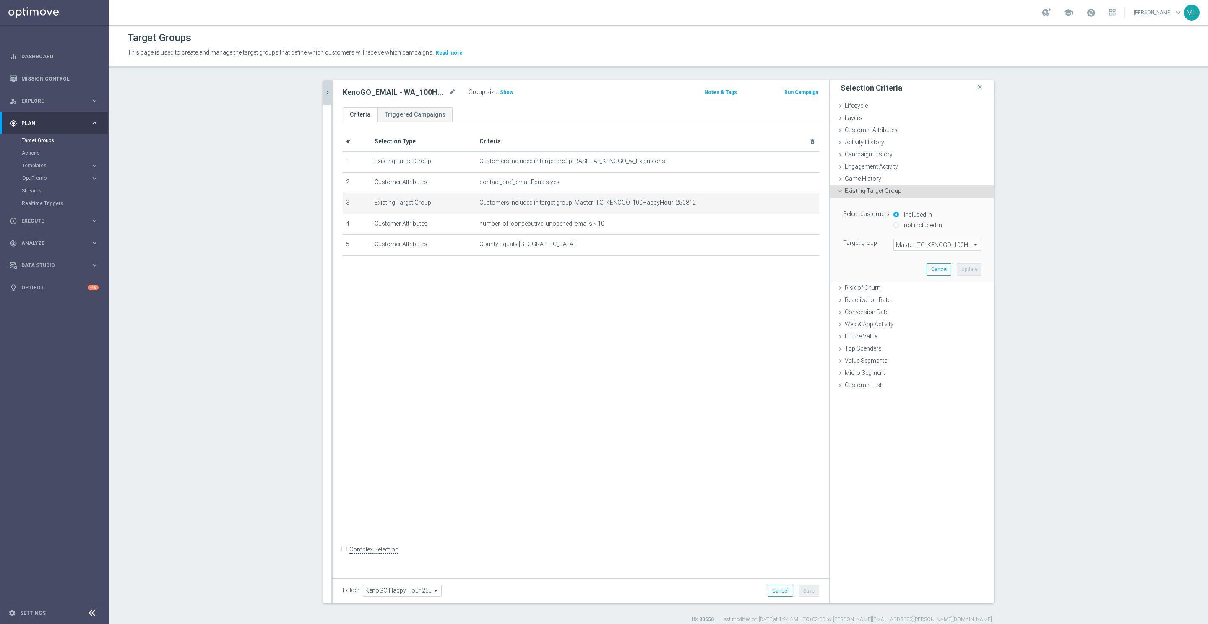
click at [924, 243] on span "Master_TG_KENOGO_100HappyHour_250812" at bounding box center [937, 245] width 87 height 11
click at [918, 247] on input "search" at bounding box center [938, 245] width 88 height 12
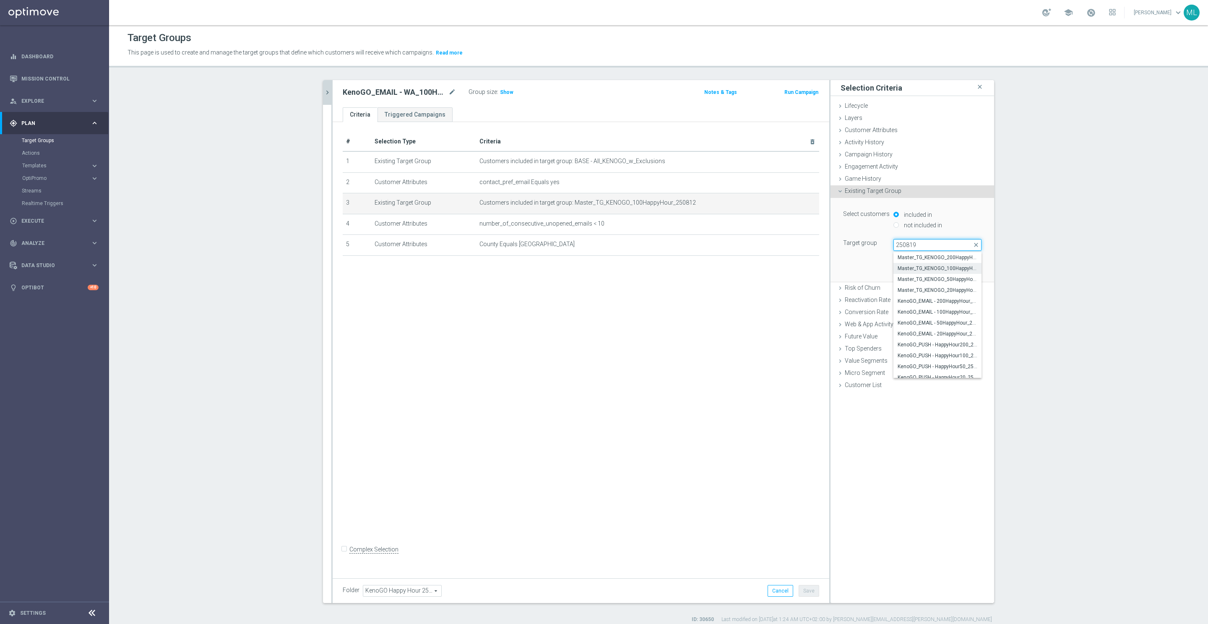
type input "250819"
click at [958, 269] on span "Master_TG_KENOGO_100HappyHour_250819" at bounding box center [938, 268] width 80 height 7
type input "Master_TG_KENOGO_100HappyHour_250819"
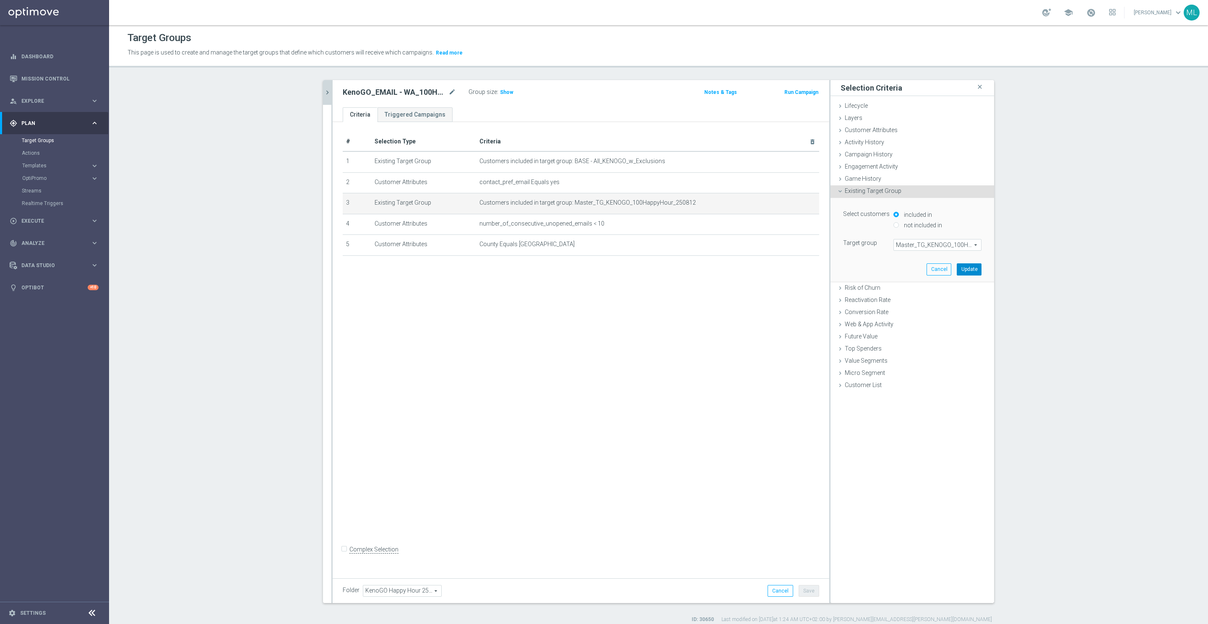
click at [971, 270] on button "Update" at bounding box center [969, 269] width 25 height 12
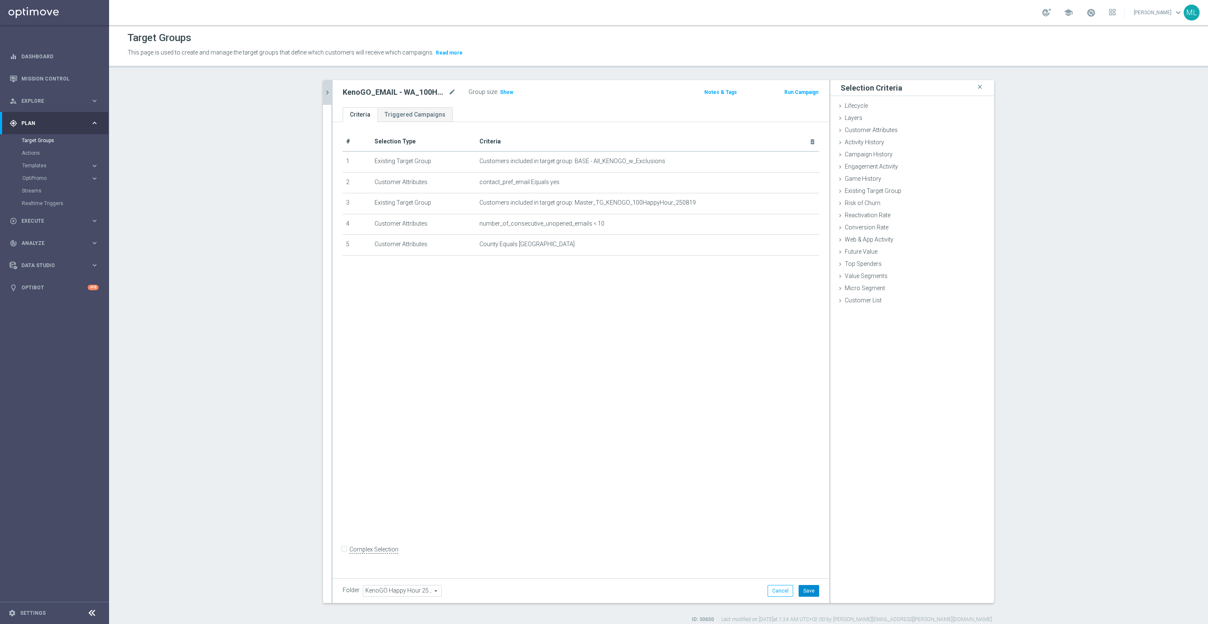
click at [804, 588] on button "Save" at bounding box center [809, 591] width 21 height 12
click at [325, 95] on icon "chevron_right" at bounding box center [327, 93] width 8 height 8
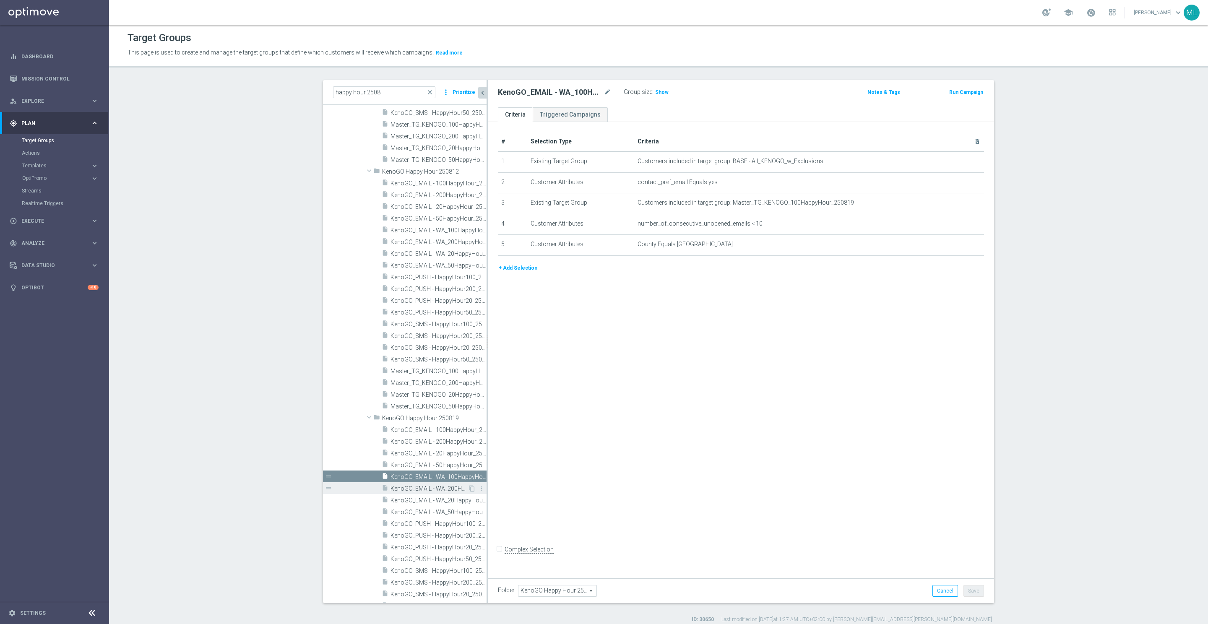
click at [452, 489] on span "KenoGO_EMAIL - WA_200HappyHour_250819" at bounding box center [429, 488] width 77 height 7
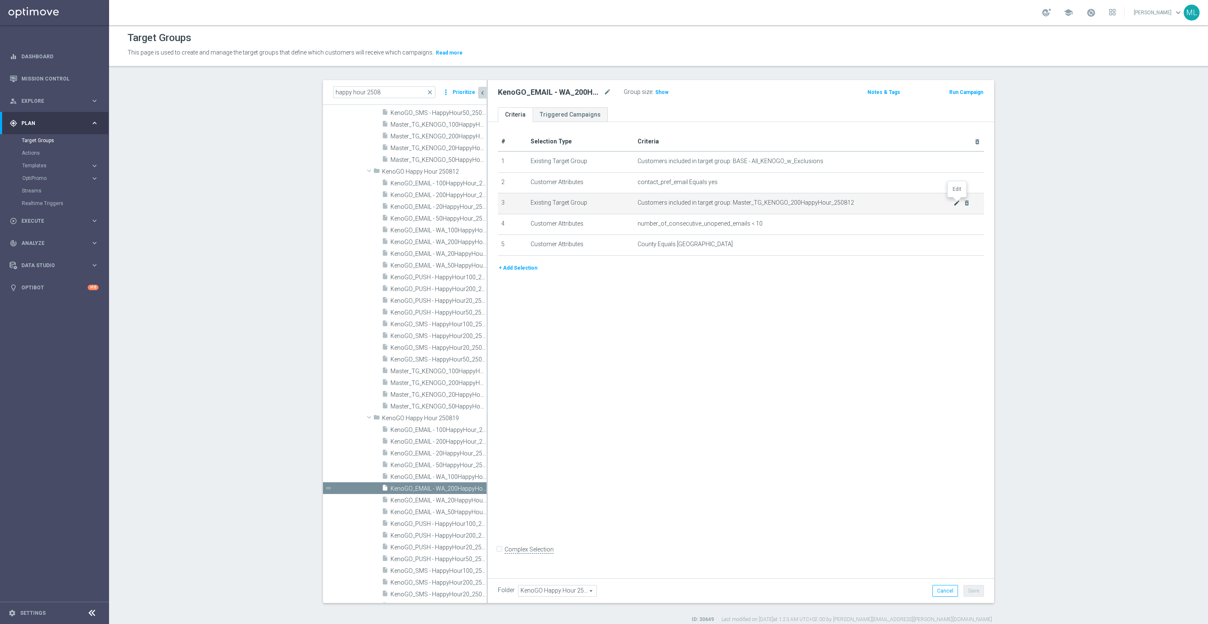
click at [955, 202] on icon "mode_edit" at bounding box center [957, 203] width 7 height 7
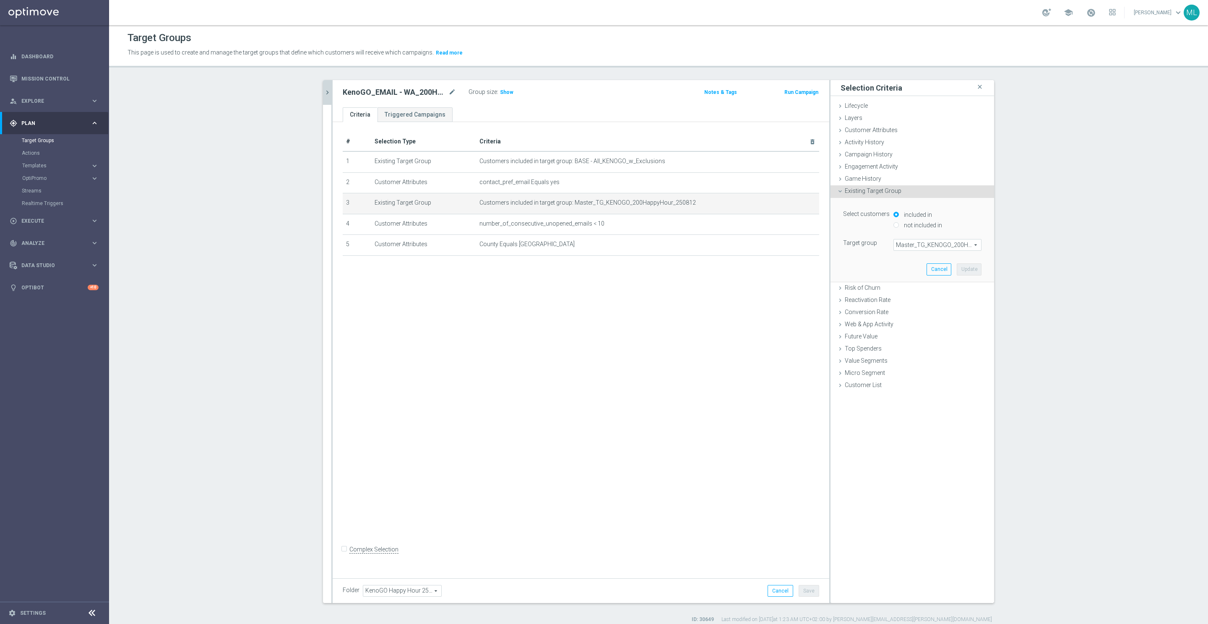
click at [923, 243] on span "Master_TG_KENOGO_200HappyHour_250812" at bounding box center [937, 245] width 87 height 11
click at [910, 247] on input "search" at bounding box center [938, 245] width 88 height 12
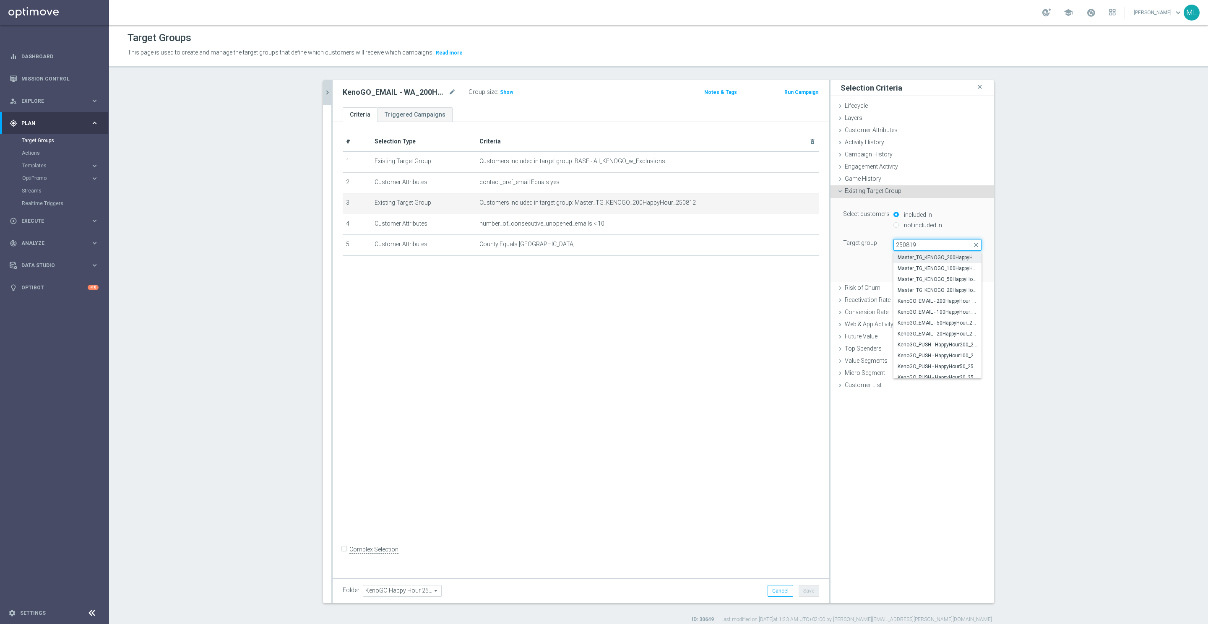
type input "250819"
click at [955, 261] on span "Master_TG_KENOGO_200HappyHour_250819" at bounding box center [938, 257] width 80 height 7
type input "Master_TG_KENOGO_200HappyHour_250819"
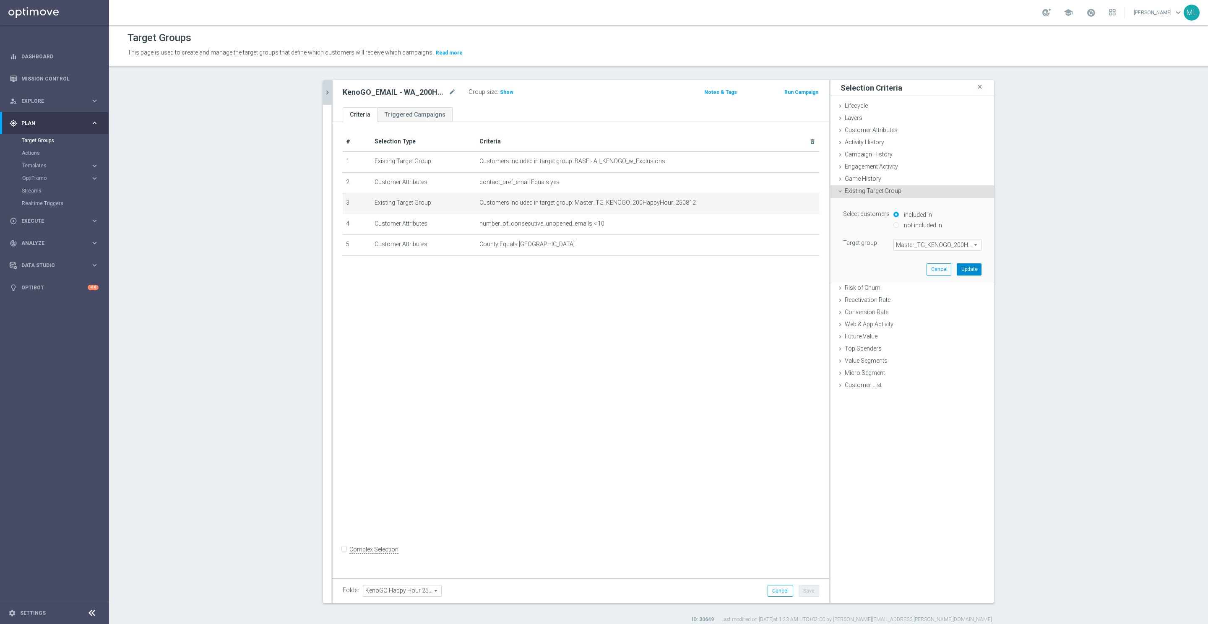
click at [974, 271] on button "Update" at bounding box center [969, 269] width 25 height 12
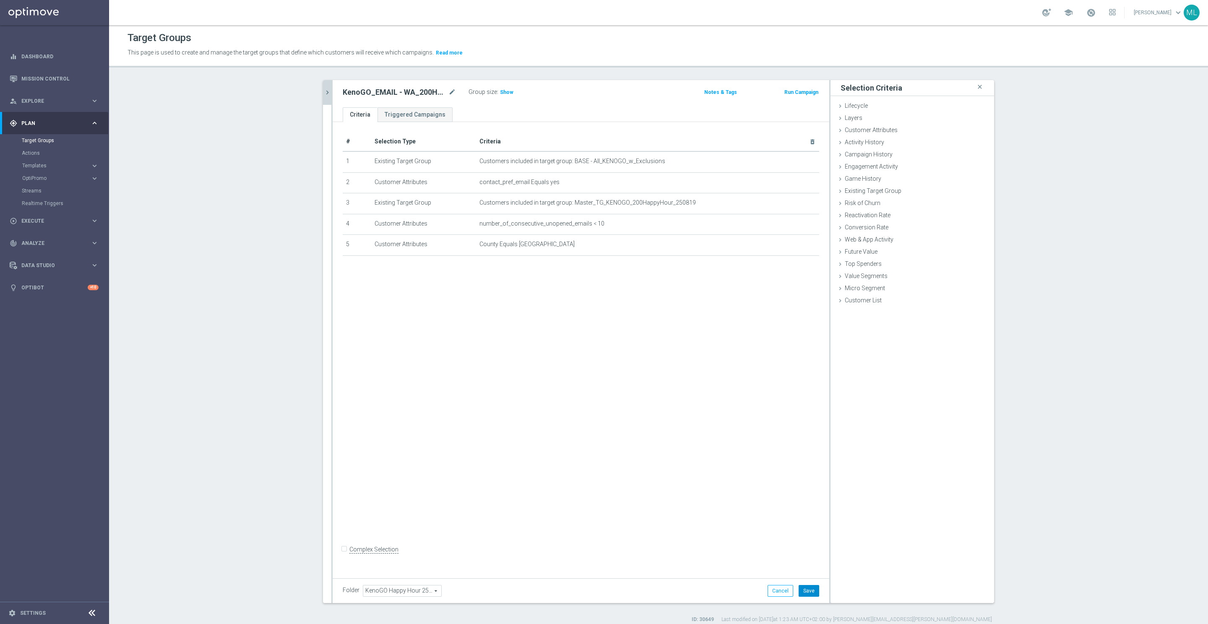
click at [808, 591] on button "Save" at bounding box center [809, 591] width 21 height 12
click at [329, 96] on icon "chevron_right" at bounding box center [327, 93] width 8 height 8
